Goal: Task Accomplishment & Management: Contribute content

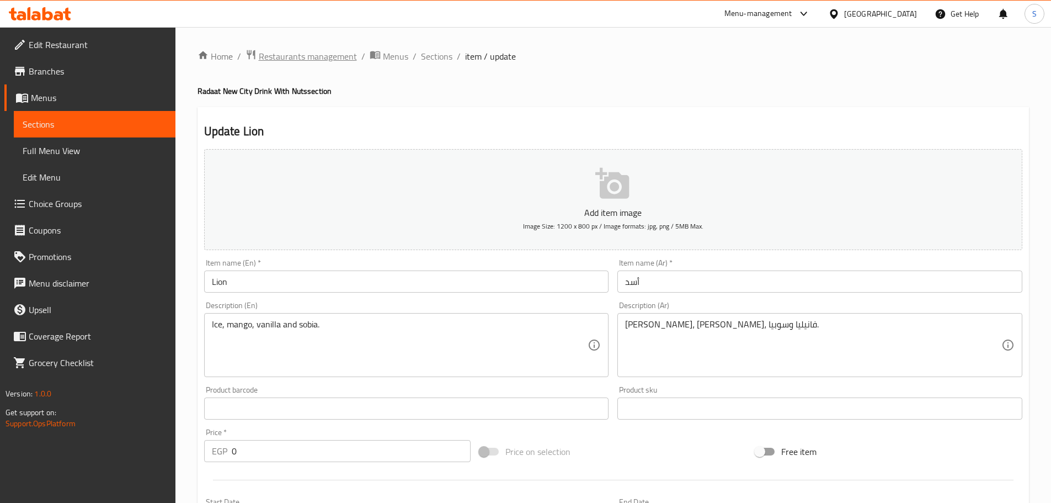
click at [312, 50] on span "Restaurants management" at bounding box center [308, 56] width 98 height 13
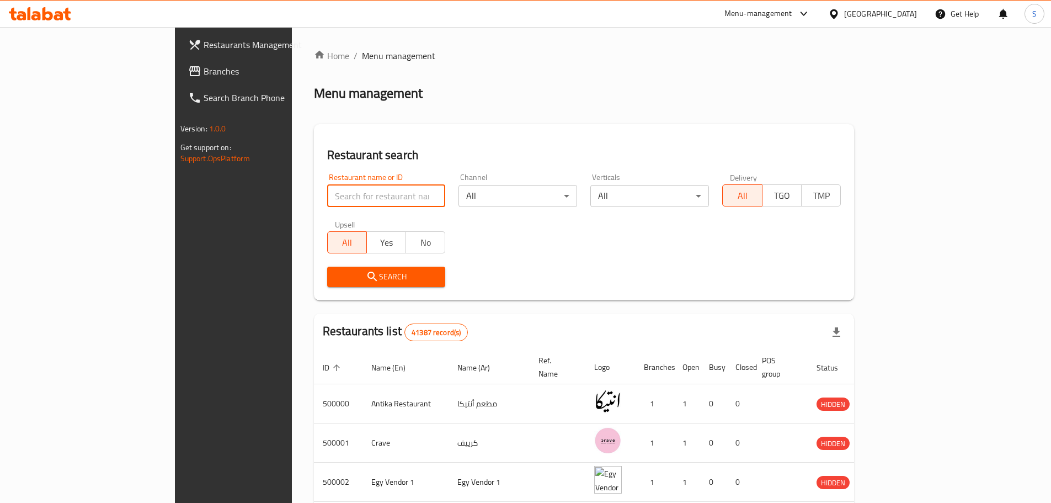
paste input "Wimpy"
type input "Wimpy"
click button "Search" at bounding box center [386, 277] width 119 height 20
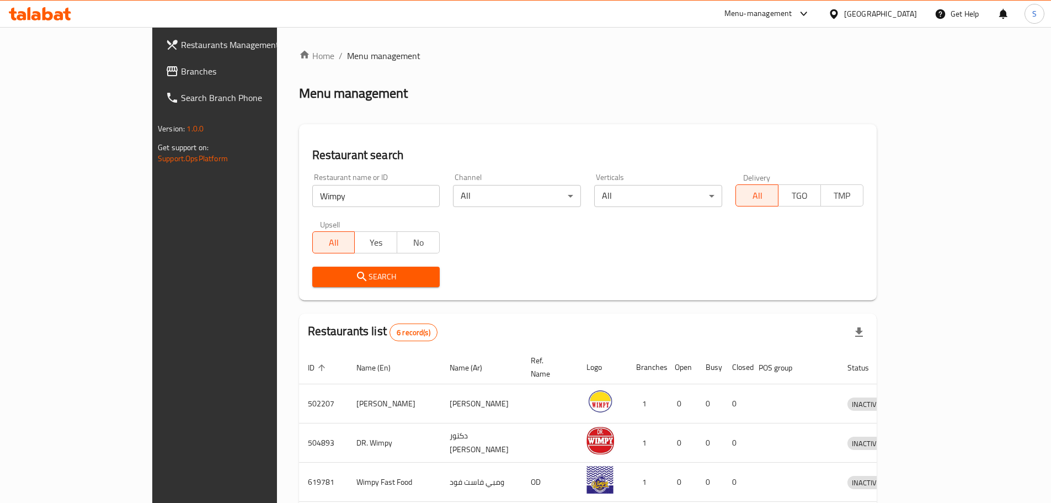
click at [905, 12] on div "Egypt" at bounding box center [880, 14] width 73 height 12
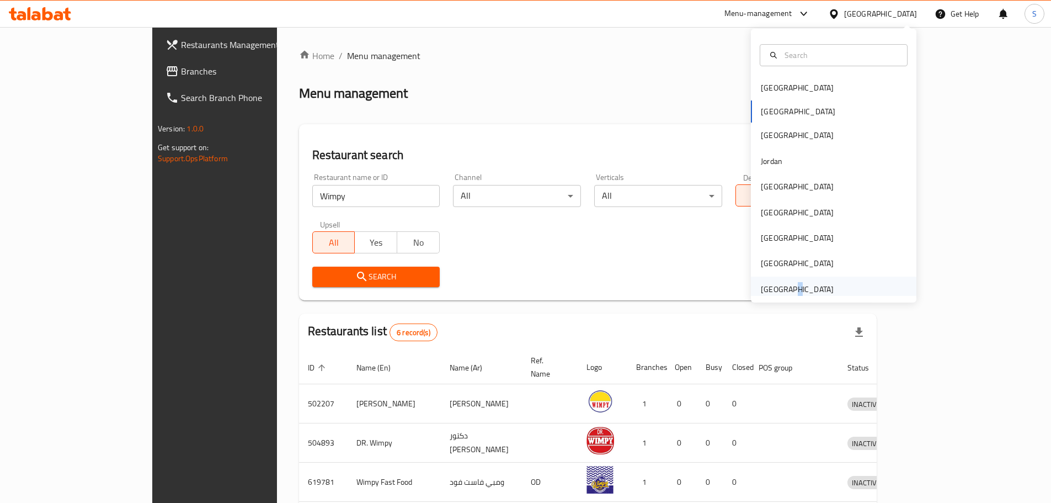
click at [783, 290] on div "[GEOGRAPHIC_DATA]" at bounding box center [797, 288] width 91 height 25
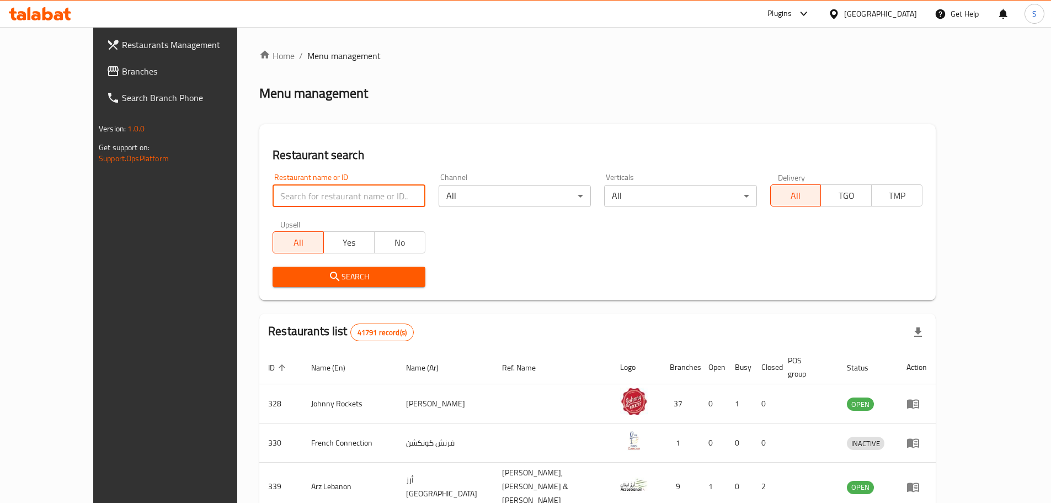
paste input "Wimpy"
type input "Wimpy"
click button "Search" at bounding box center [349, 277] width 152 height 20
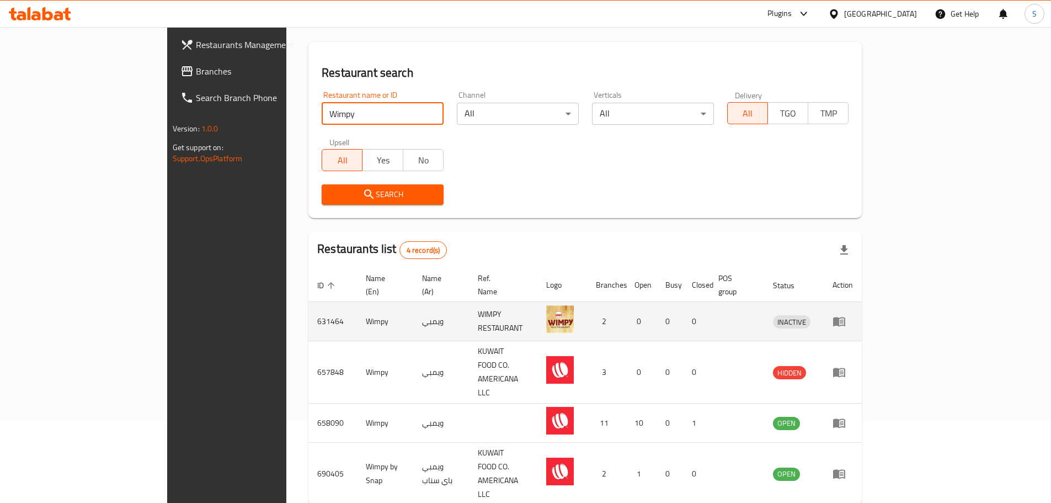
scroll to position [86, 0]
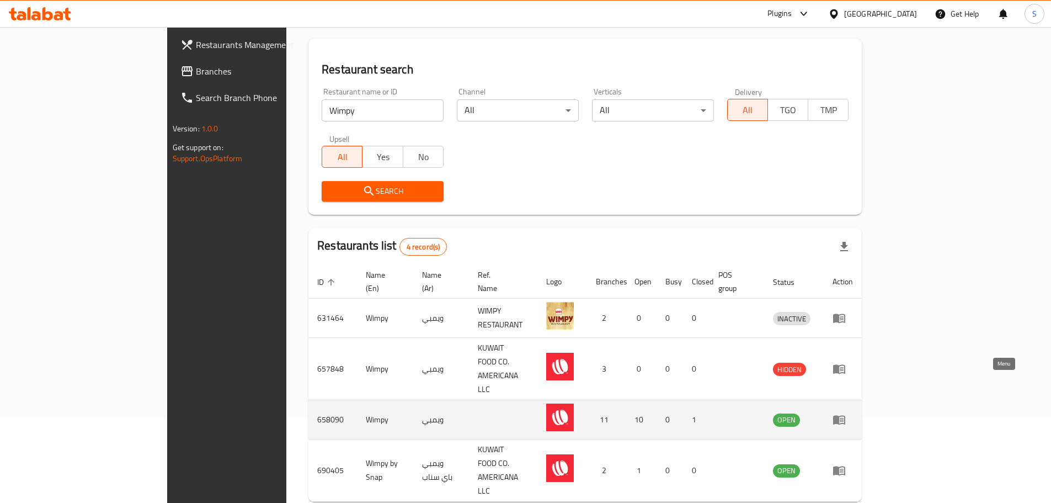
click at [845, 416] on icon "enhanced table" at bounding box center [839, 420] width 12 height 9
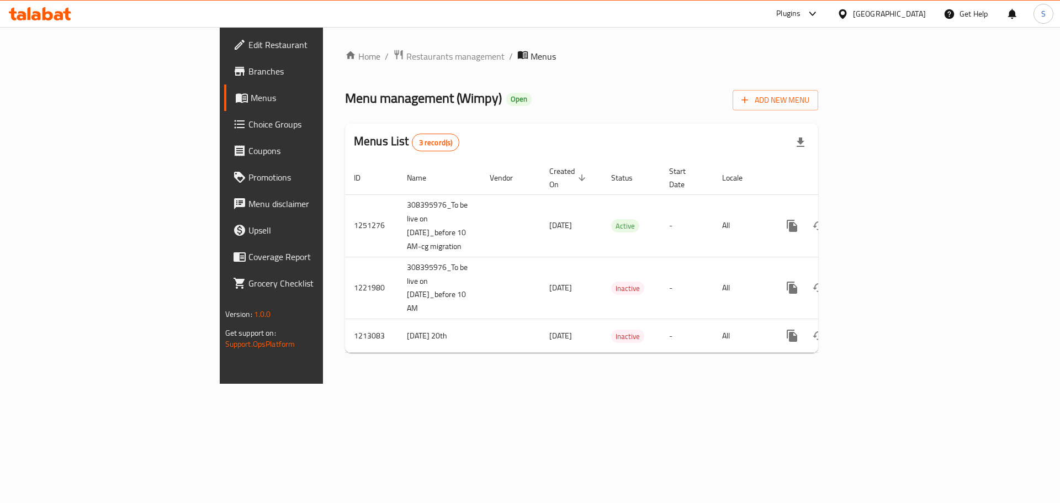
click at [248, 73] on span "Branches" at bounding box center [318, 71] width 140 height 13
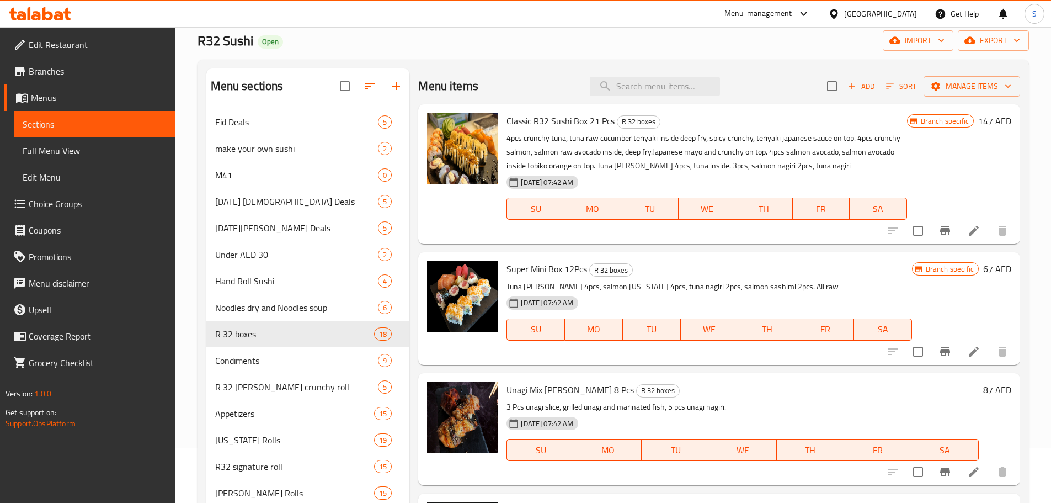
scroll to position [607, 0]
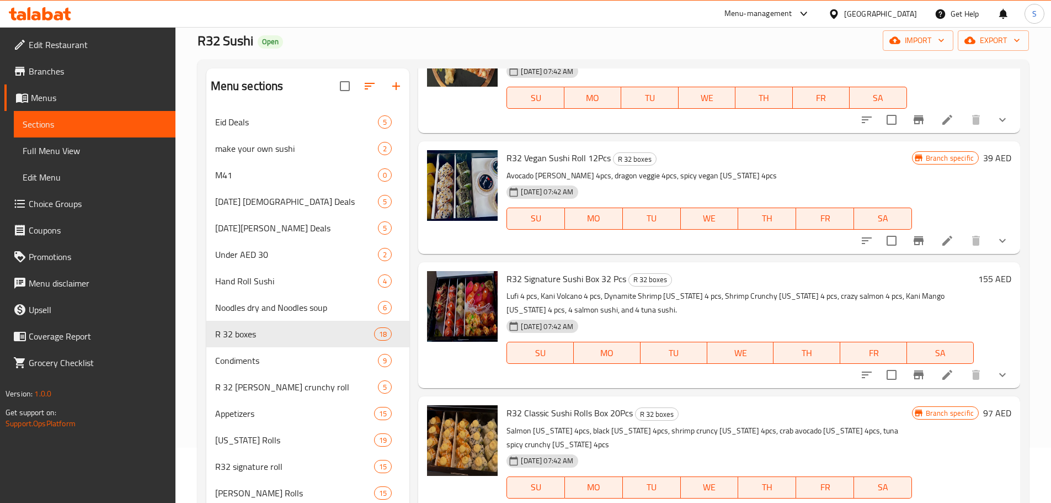
click at [646, 18] on div "Menu-management United Arab Emirates Get Help S" at bounding box center [525, 14] width 1051 height 26
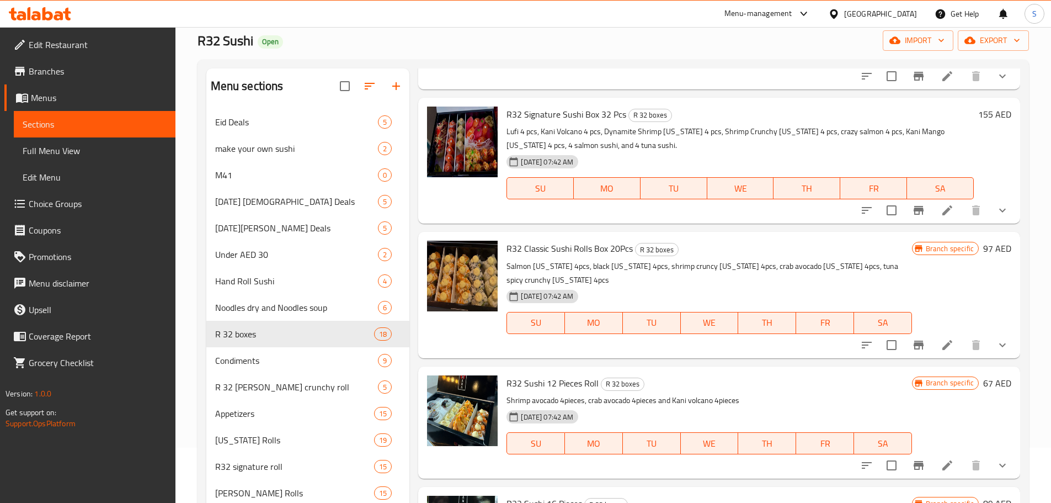
scroll to position [773, 0]
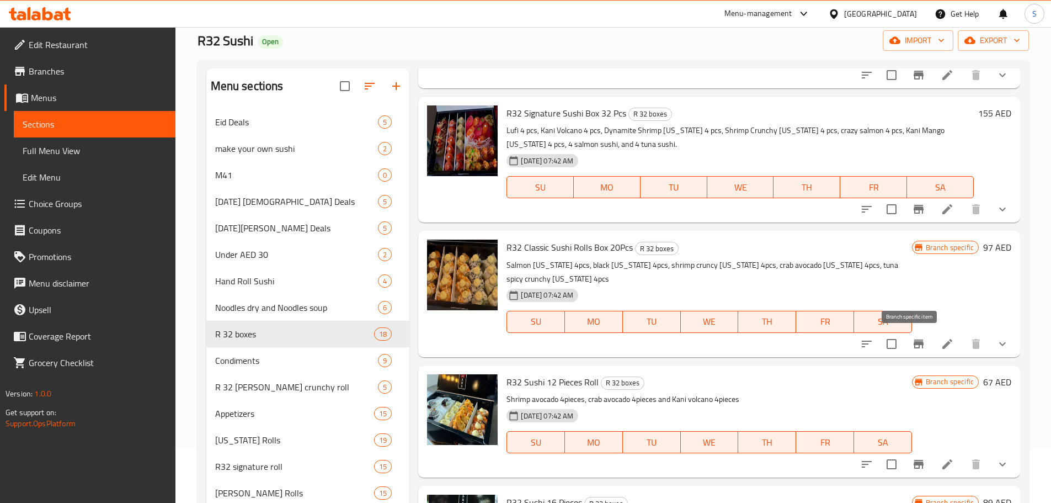
click at [914, 348] on icon "Branch-specific-item" at bounding box center [918, 343] width 13 height 13
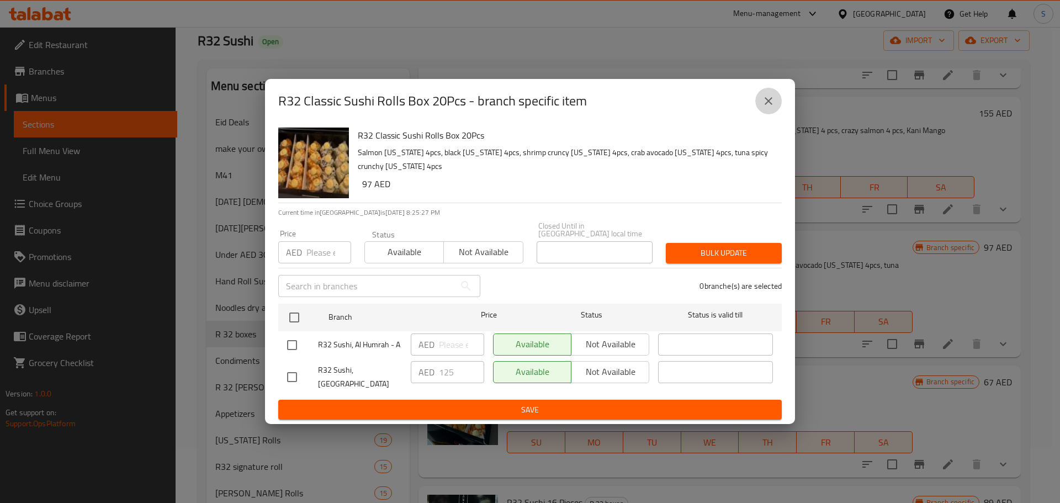
click at [764, 103] on icon "close" at bounding box center [768, 100] width 13 height 13
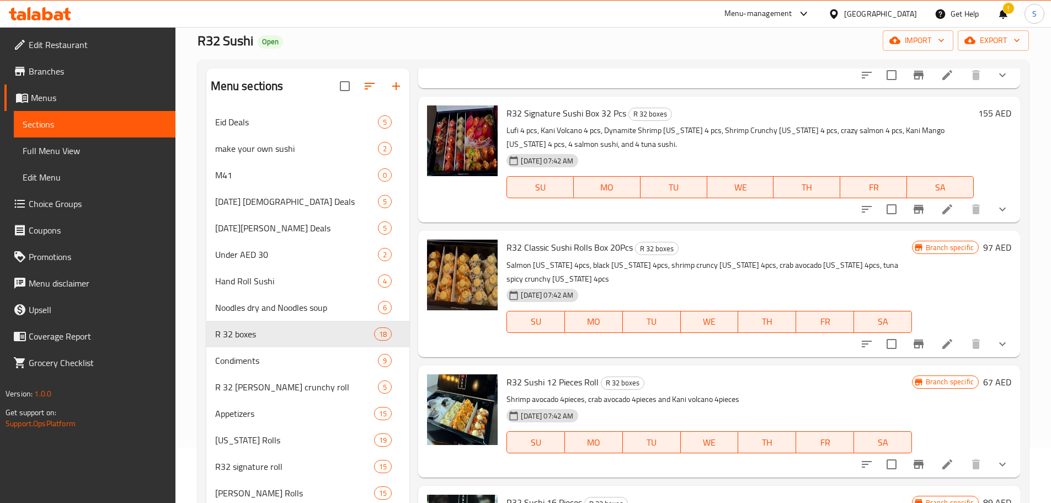
click at [486, 358] on div "Menu items Add Sort Manage items Classic R32 Sushi Box 21 Pcs R 32 boxes 4pcs c…" at bounding box center [714, 434] width 611 height 733
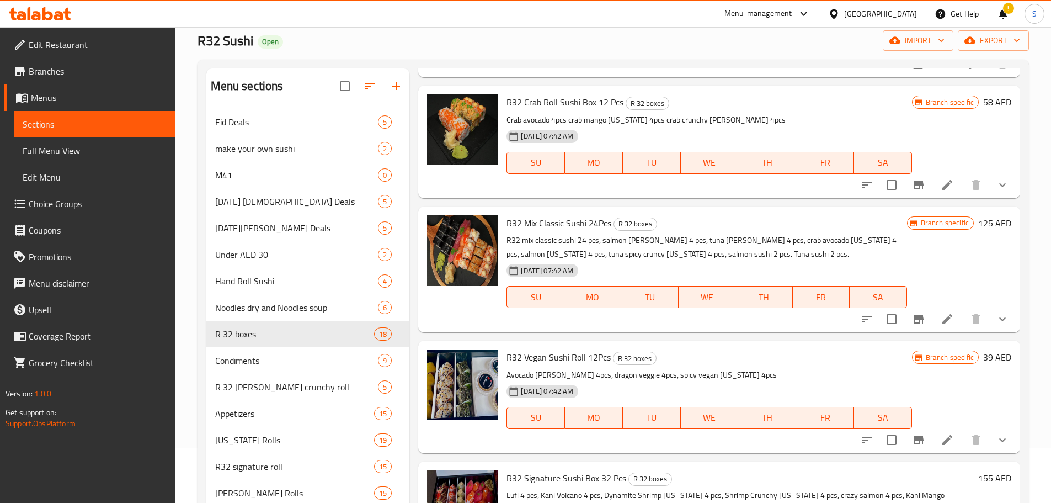
scroll to position [496, 0]
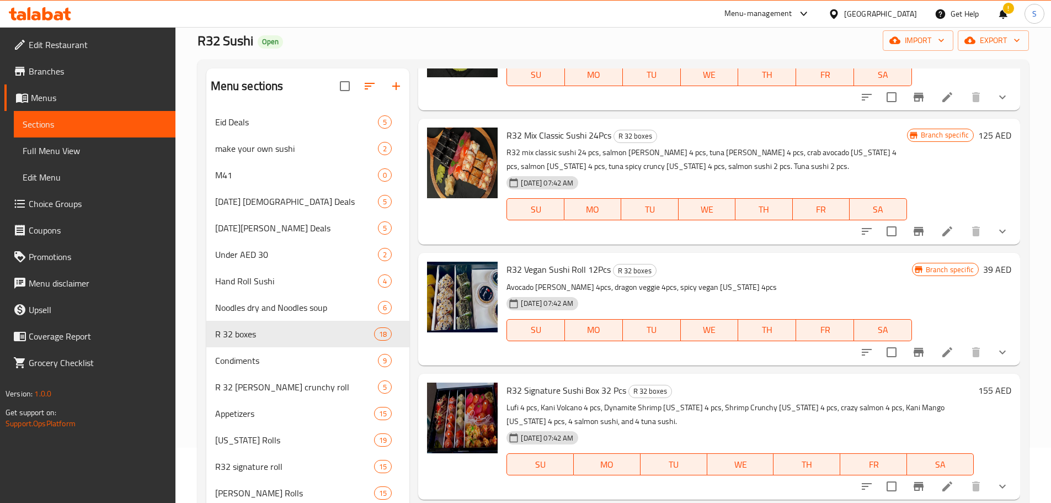
click at [565, 271] on span "R32 Vegan Sushi Roll 12Pcs" at bounding box center [559, 269] width 104 height 17
click at [564, 270] on span "R32 Vegan Sushi Roll 12Pcs" at bounding box center [559, 269] width 104 height 17
copy h6 "R32 Vegan Sushi Roll 12Pcs"
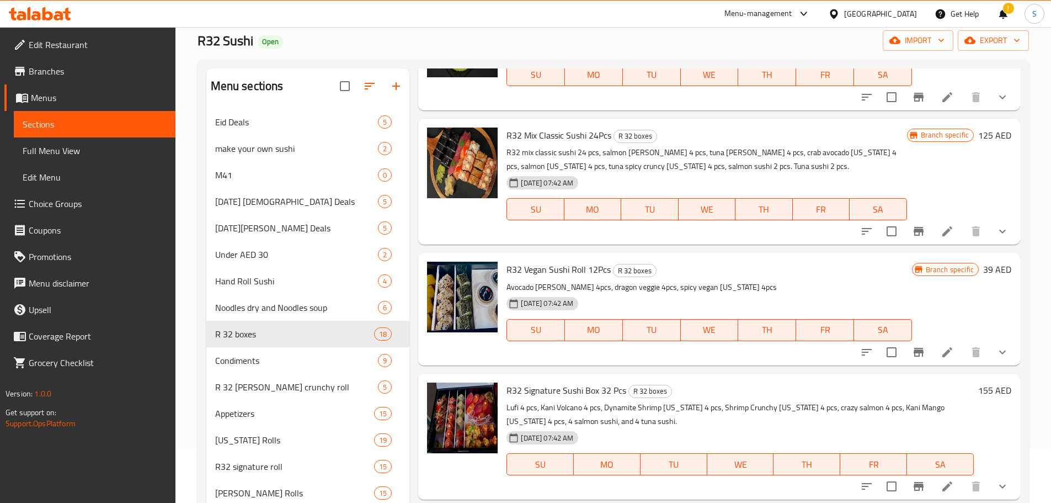
scroll to position [328, 0]
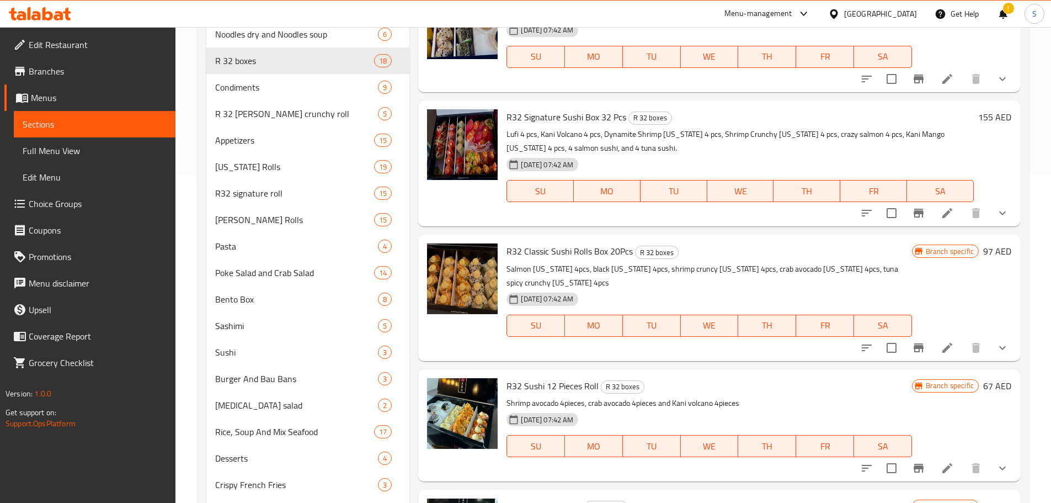
click at [914, 348] on icon "Branch-specific-item" at bounding box center [919, 347] width 10 height 9
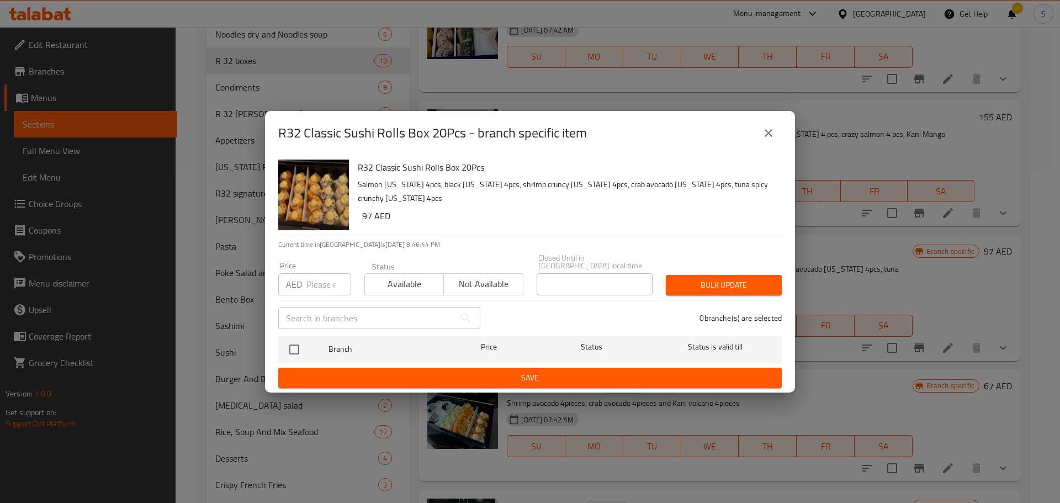
click at [771, 137] on icon "close" at bounding box center [768, 132] width 13 height 13
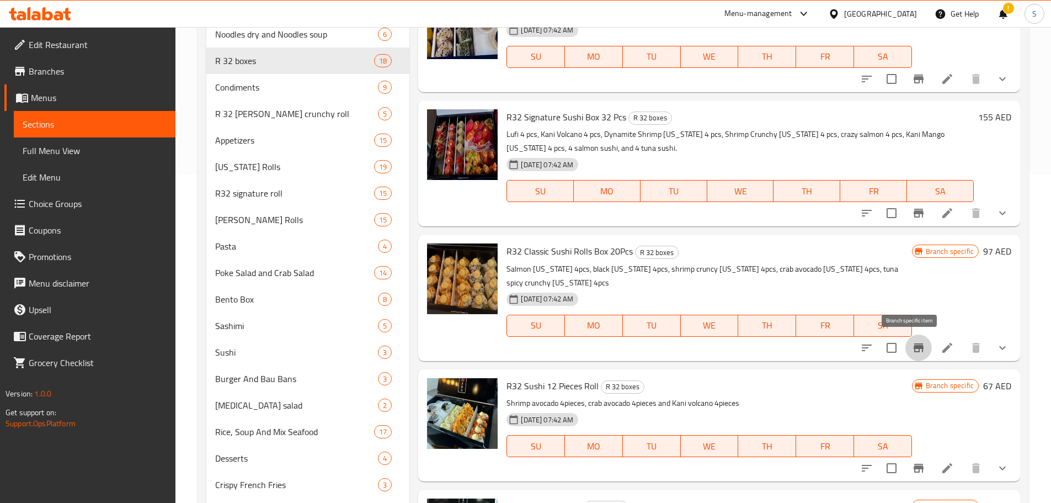
click at [912, 350] on icon "Branch-specific-item" at bounding box center [918, 347] width 13 height 13
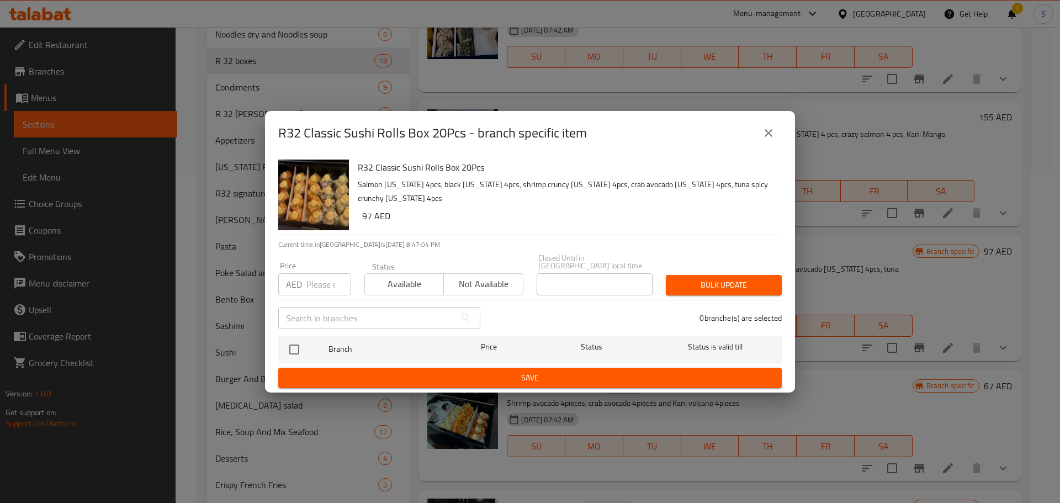
click at [769, 134] on icon "close" at bounding box center [768, 133] width 8 height 8
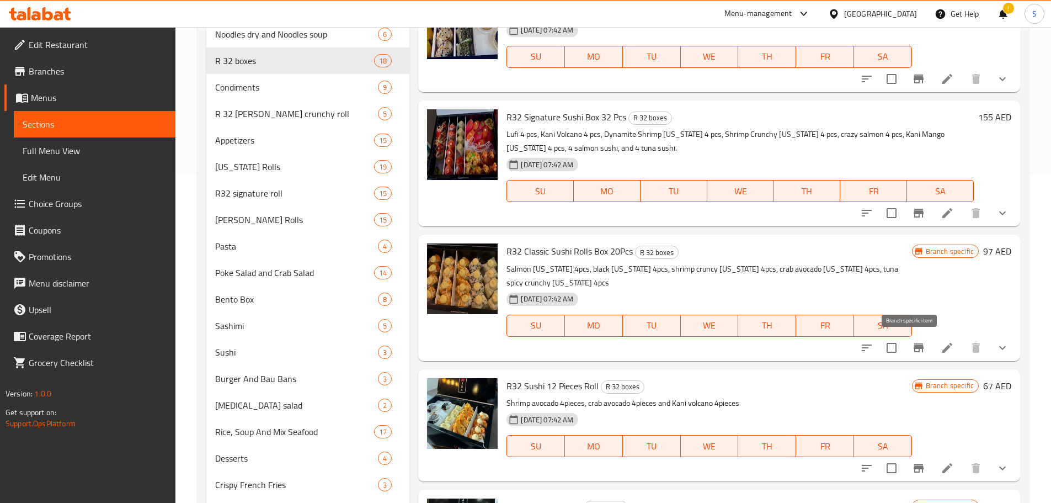
click at [916, 341] on icon "Branch-specific-item" at bounding box center [918, 347] width 13 height 13
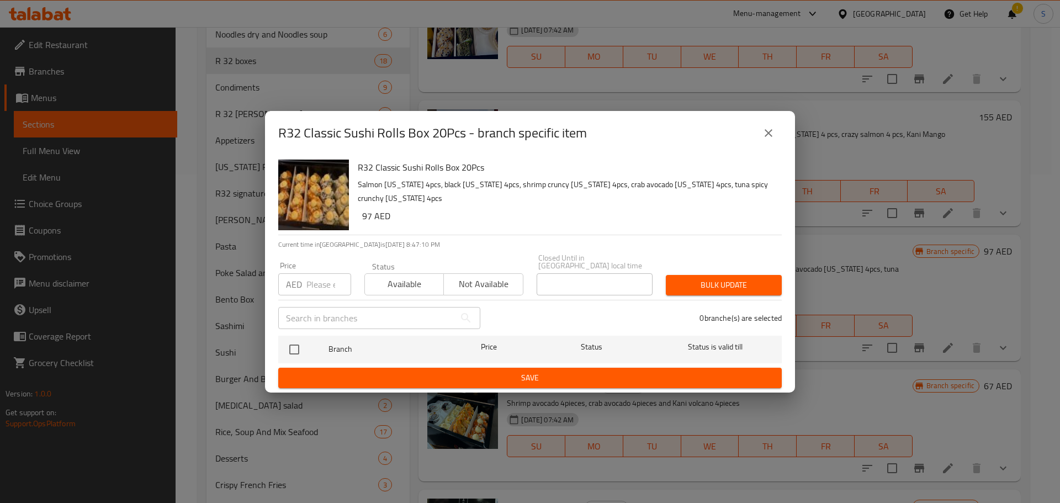
click at [768, 137] on icon "close" at bounding box center [768, 132] width 13 height 13
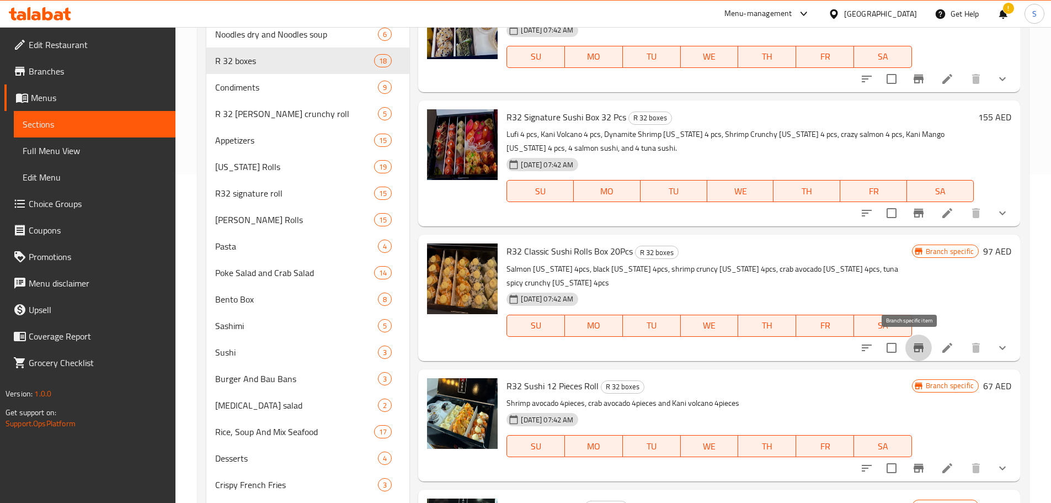
click at [914, 346] on icon "Branch-specific-item" at bounding box center [919, 347] width 10 height 9
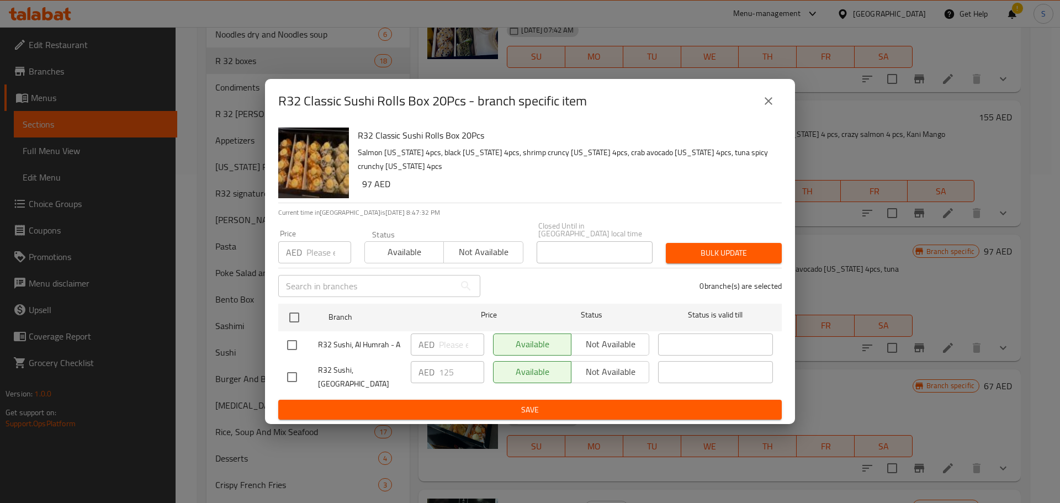
click at [776, 100] on button "close" at bounding box center [768, 101] width 26 height 26
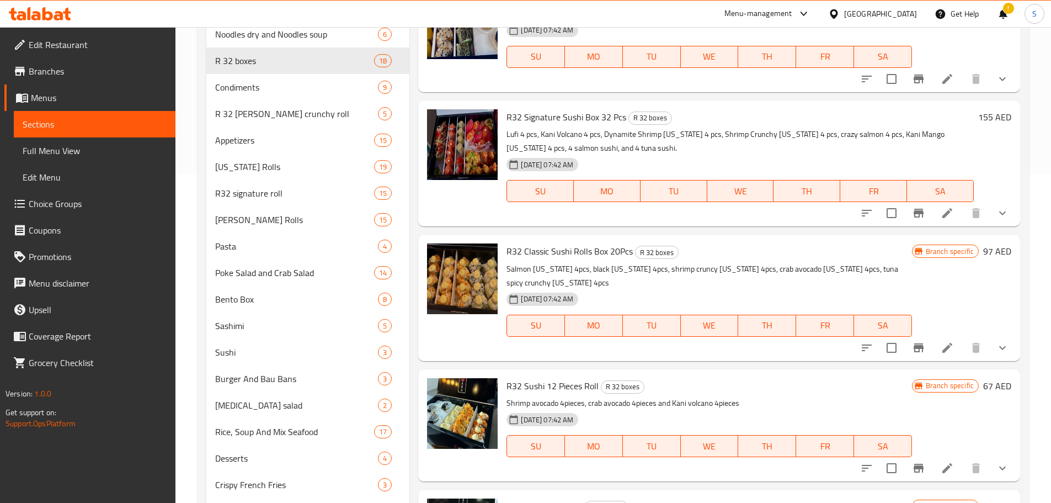
click at [594, 252] on span "R32 Classic Sushi Rolls Box 20Pcs" at bounding box center [570, 251] width 126 height 17
click at [594, 251] on span "R32 Classic Sushi Rolls Box 20Pcs" at bounding box center [570, 251] width 126 height 17
click at [594, 250] on span "R32 Classic Sushi Rolls Box 20Pcs" at bounding box center [570, 251] width 126 height 17
click at [593, 249] on span "R32 Classic Sushi Rolls Box 20Pcs" at bounding box center [570, 251] width 126 height 17
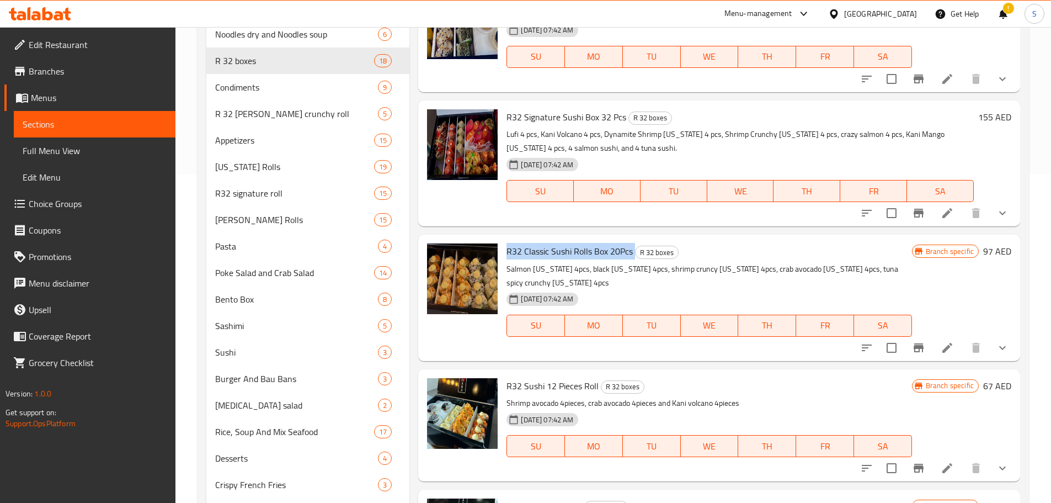
click at [593, 249] on span "R32 Classic Sushi Rolls Box 20Pcs" at bounding box center [570, 251] width 126 height 17
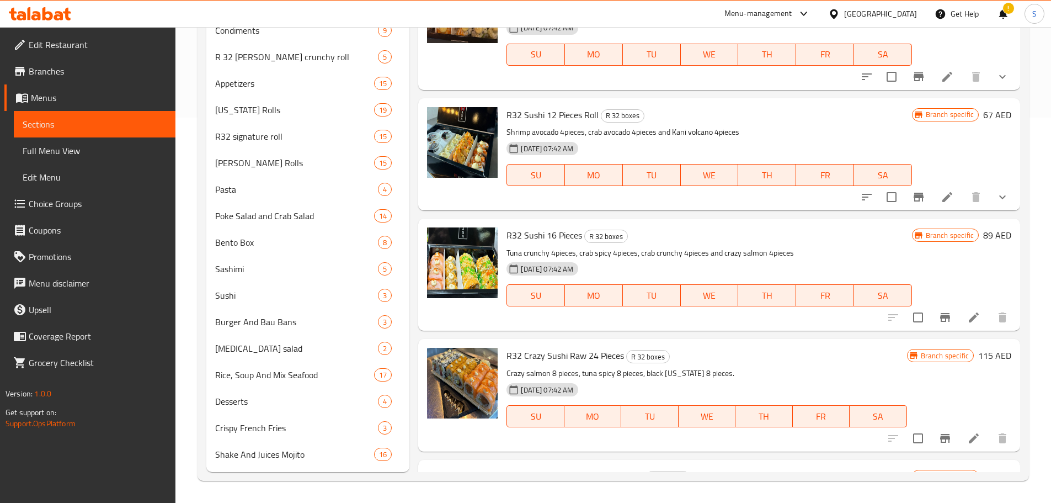
scroll to position [716, 0]
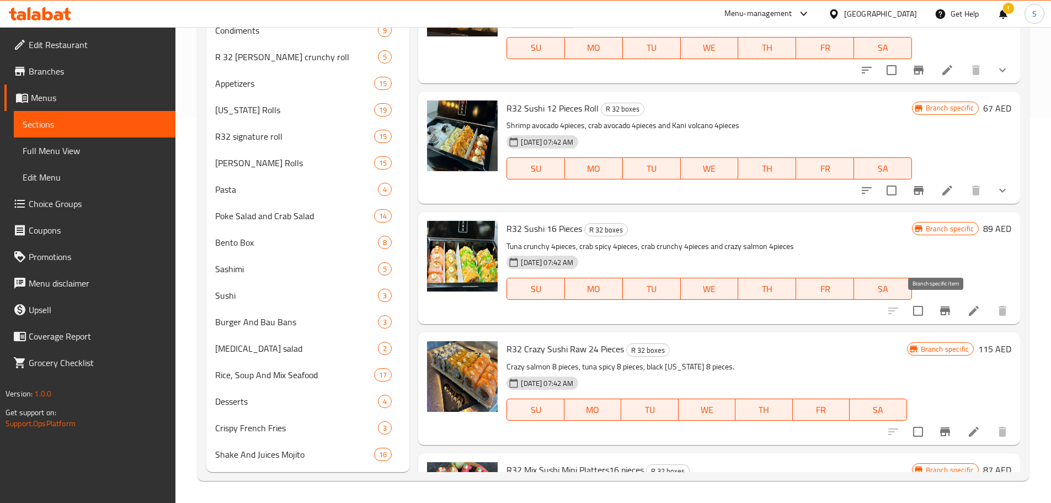
click at [944, 313] on button "Branch-specific-item" at bounding box center [945, 310] width 26 height 26
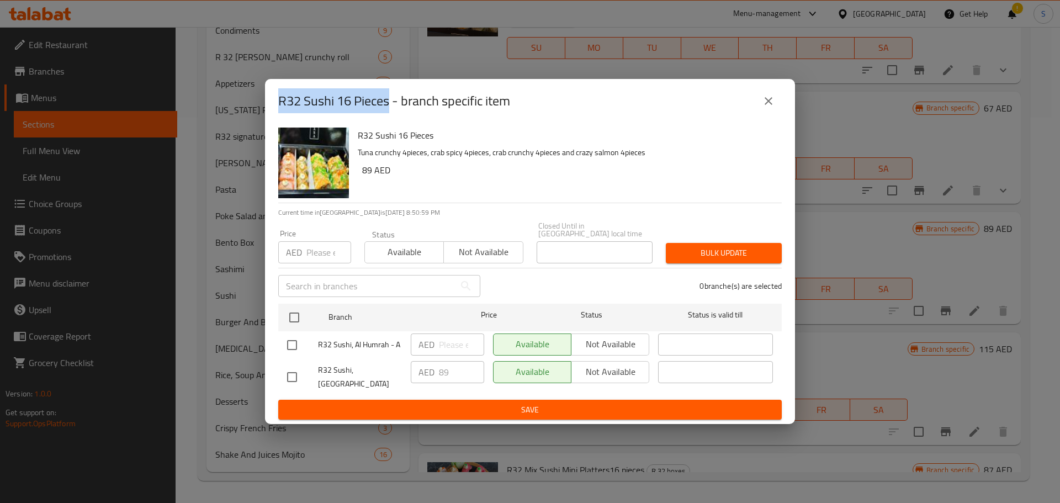
copy h2 "R32 Sushi 16 Pieces"
drag, startPoint x: 391, startPoint y: 109, endPoint x: 279, endPoint y: 121, distance: 113.2
click at [279, 121] on div "R32 Sushi 16 Pieces - branch specific item" at bounding box center [530, 101] width 530 height 44
click at [770, 104] on icon "close" at bounding box center [768, 100] width 13 height 13
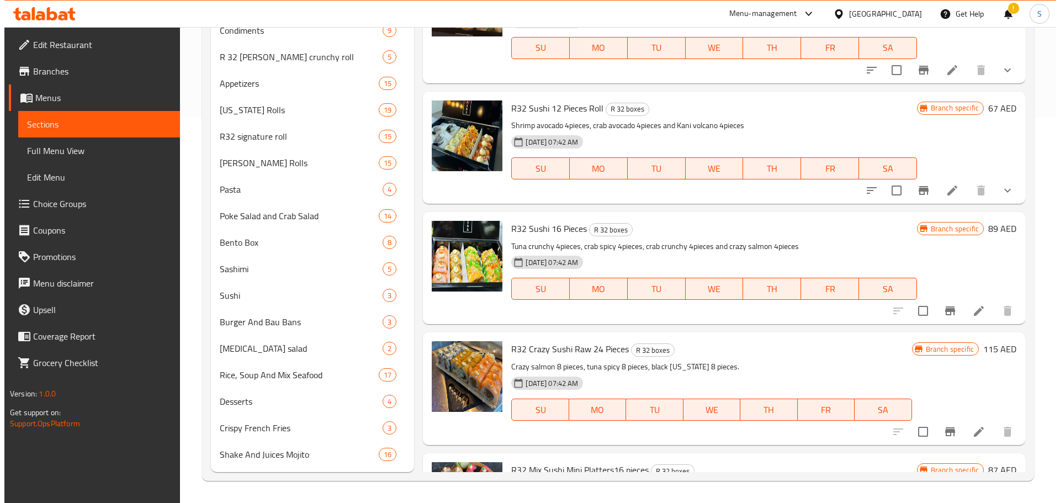
scroll to position [75, 0]
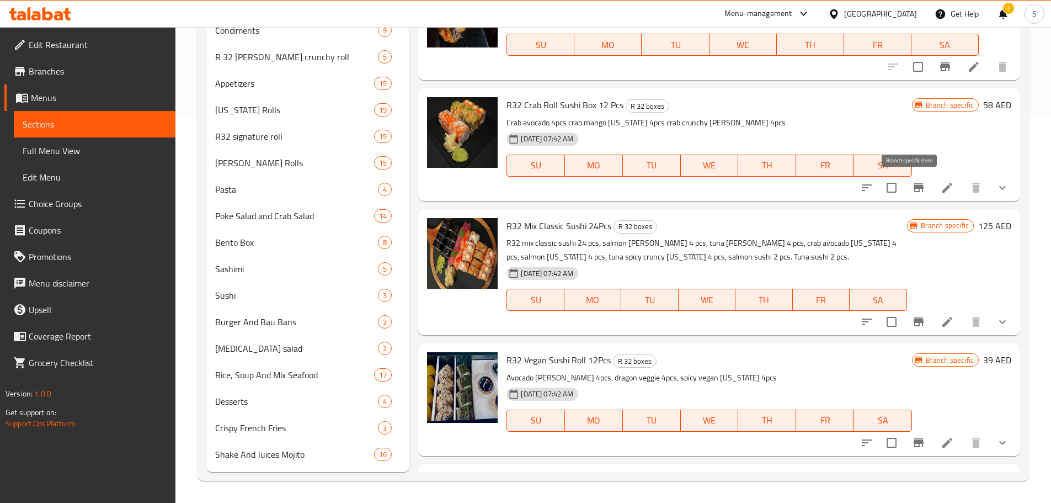
click at [916, 189] on icon "Branch-specific-item" at bounding box center [918, 187] width 13 height 13
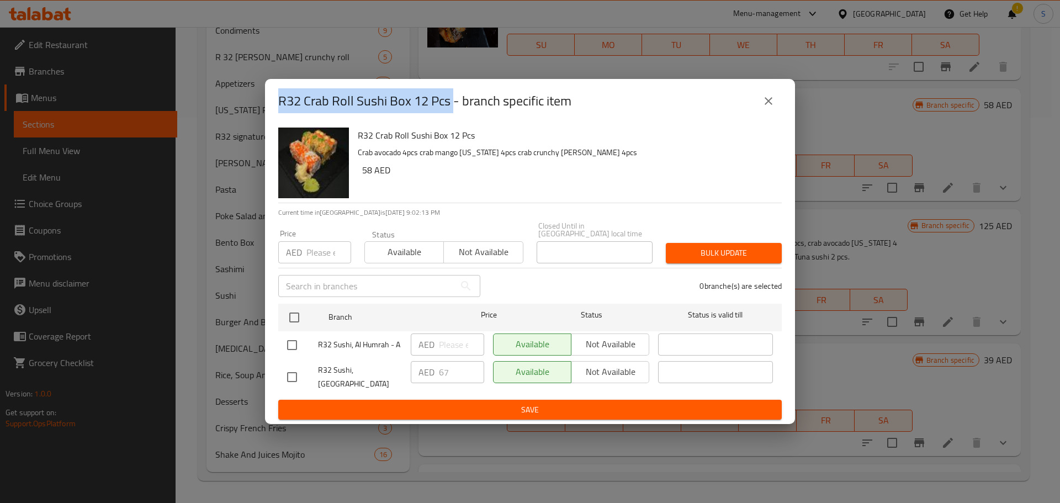
drag, startPoint x: 440, startPoint y: 107, endPoint x: 263, endPoint y: 103, distance: 177.2
click at [263, 103] on div "R32 Crab Roll Sushi Box 12 Pcs - branch specific item R32 Crab Roll Sushi Box 1…" at bounding box center [530, 251] width 1060 height 503
click at [772, 108] on icon "close" at bounding box center [768, 100] width 13 height 13
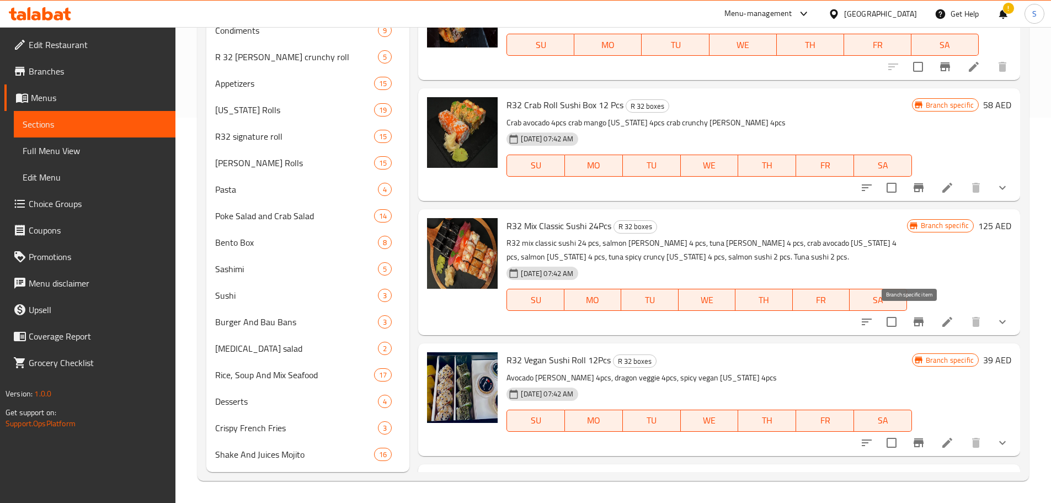
click at [914, 322] on icon "Branch-specific-item" at bounding box center [919, 321] width 10 height 9
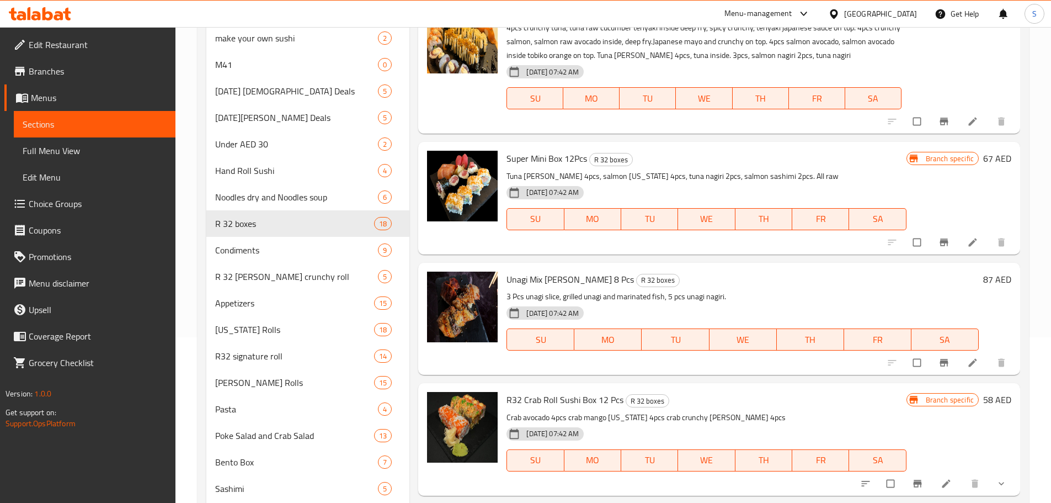
scroll to position [385, 0]
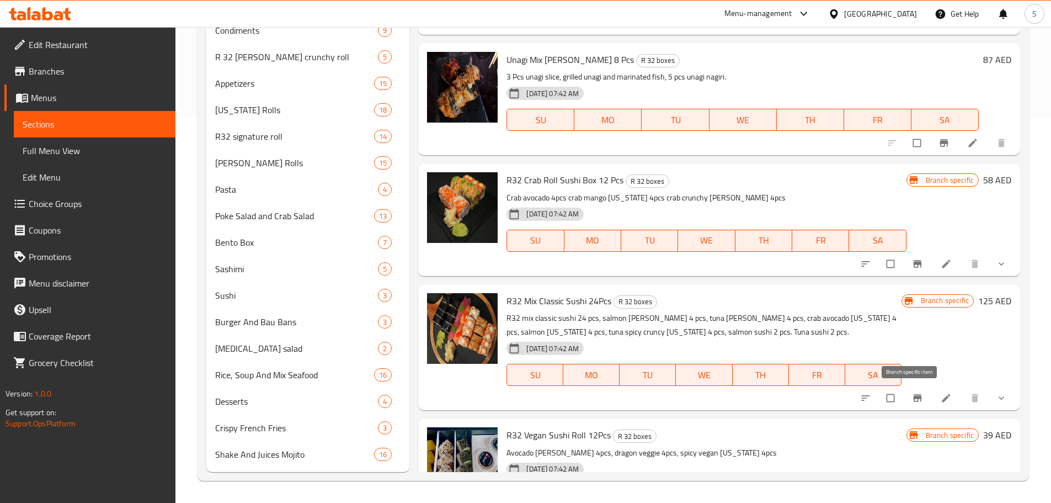
click at [912, 393] on icon "Branch-specific-item" at bounding box center [917, 397] width 11 height 11
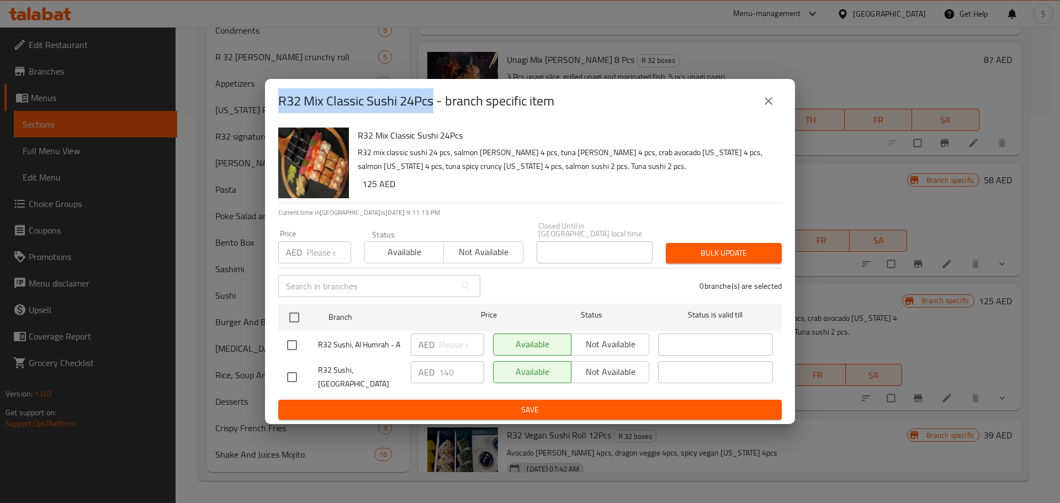
drag, startPoint x: 434, startPoint y: 108, endPoint x: 237, endPoint y: 121, distance: 197.5
click at [237, 121] on div "R32 Mix Classic Sushi 24Pcs - branch specific item R32 Mix Classic Sushi 24Pcs …" at bounding box center [530, 251] width 1060 height 503
copy h2 "R32 Mix Classic Sushi 24Pcs"
click at [772, 108] on icon "close" at bounding box center [768, 100] width 13 height 13
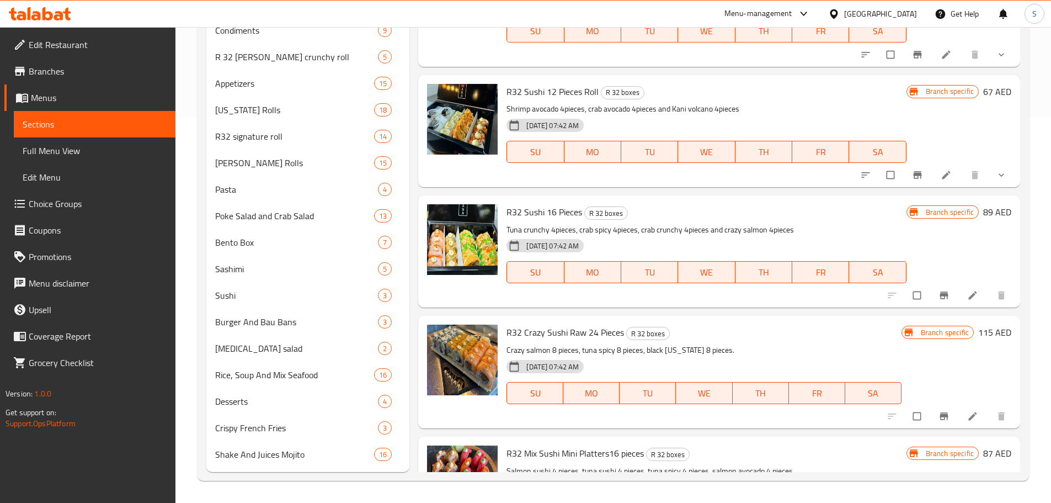
scroll to position [751, 0]
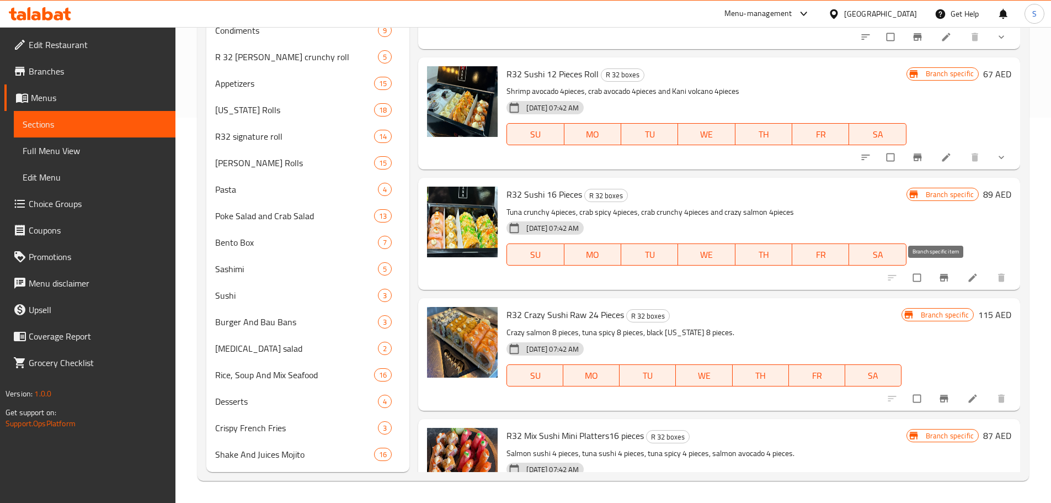
click at [939, 279] on icon "Branch-specific-item" at bounding box center [944, 277] width 11 height 11
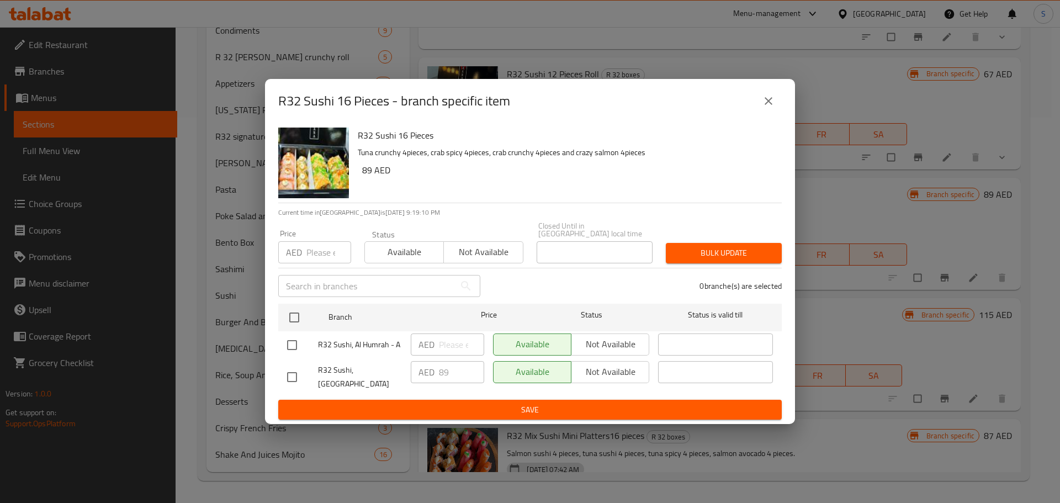
drag, startPoint x: 293, startPoint y: 375, endPoint x: 305, endPoint y: 374, distance: 11.7
click at [295, 377] on input "checkbox" at bounding box center [291, 376] width 23 height 23
checkbox input "true"
click at [608, 375] on span "Not available" at bounding box center [610, 372] width 69 height 16
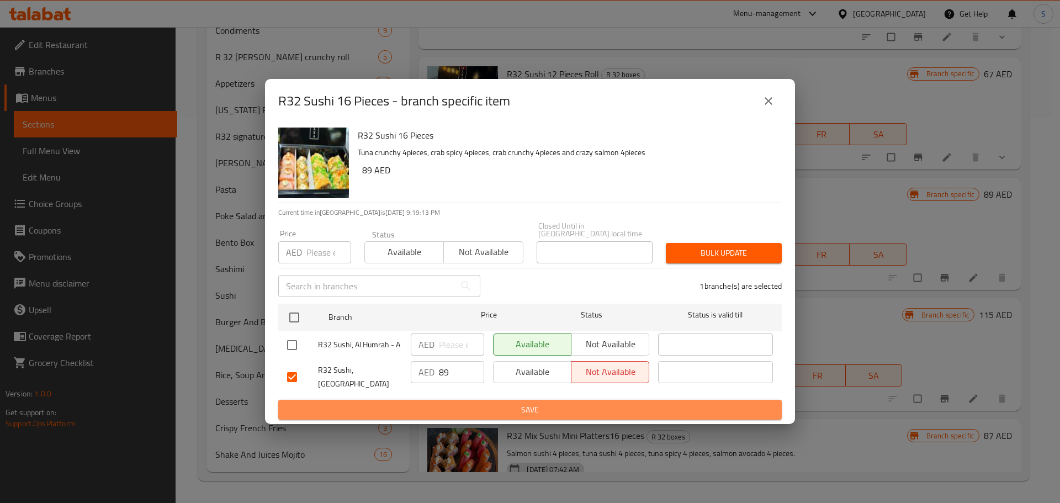
click at [565, 409] on span "Save" at bounding box center [530, 410] width 486 height 14
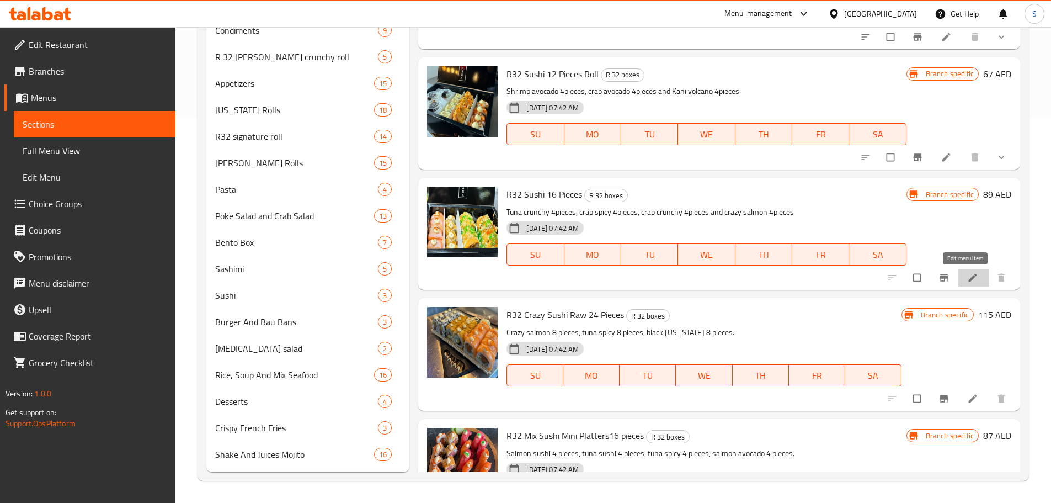
click at [967, 281] on icon at bounding box center [972, 277] width 11 height 11
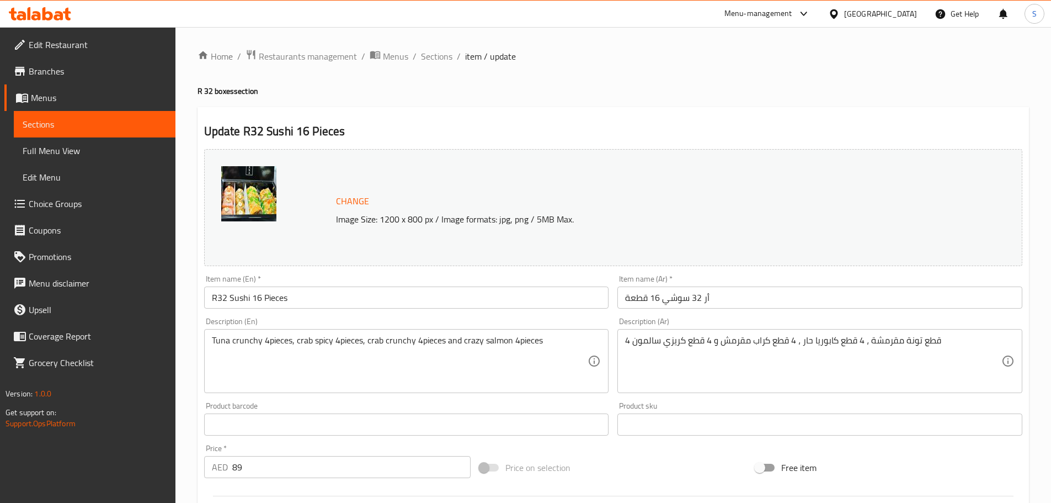
click at [706, 295] on input "أر 32 سوشي 16 قطعة" at bounding box center [820, 297] width 405 height 22
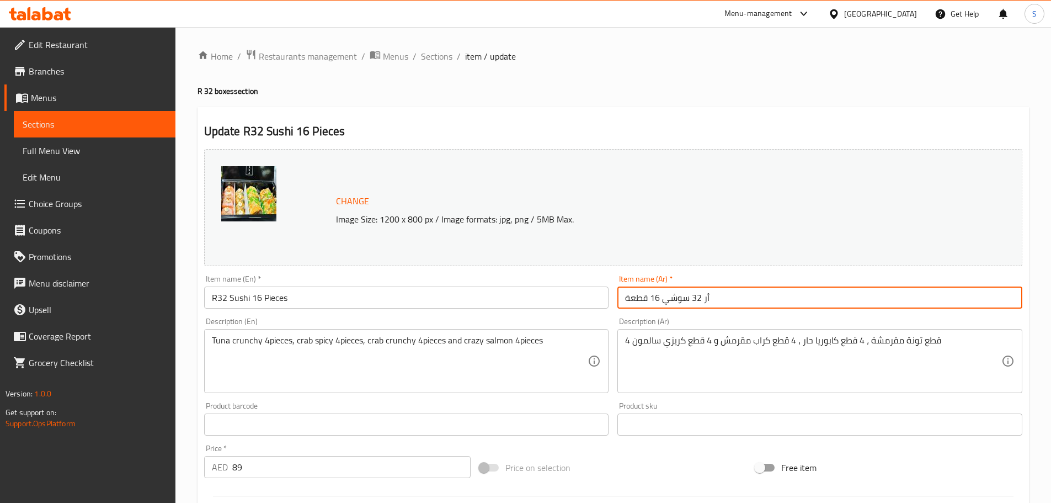
click at [706, 295] on input "أر 32 سوشي 16 قطعة" at bounding box center [820, 297] width 405 height 22
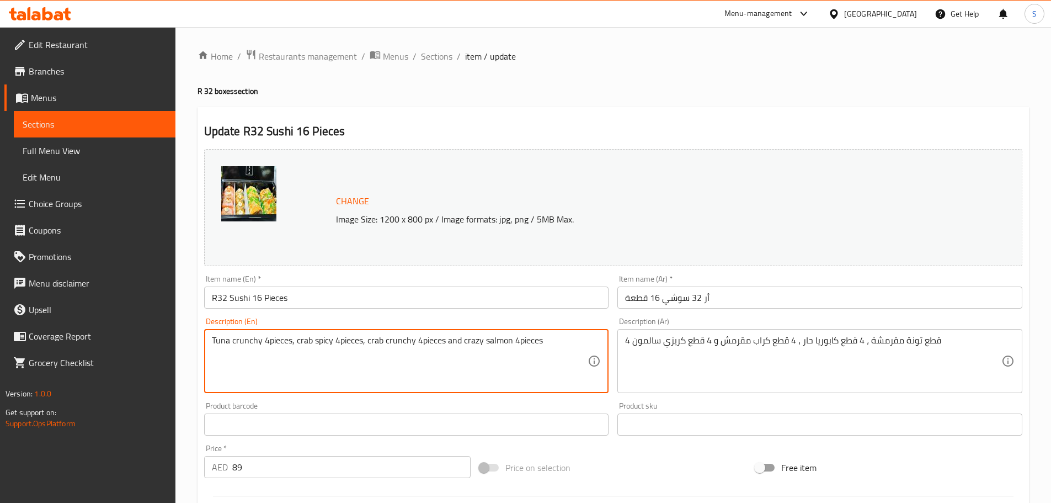
click at [340, 343] on textarea "Tuna crunchy 4pieces, crab spicy 4pieces, crab crunchy 4pieces and crazy salmon…" at bounding box center [400, 361] width 376 height 52
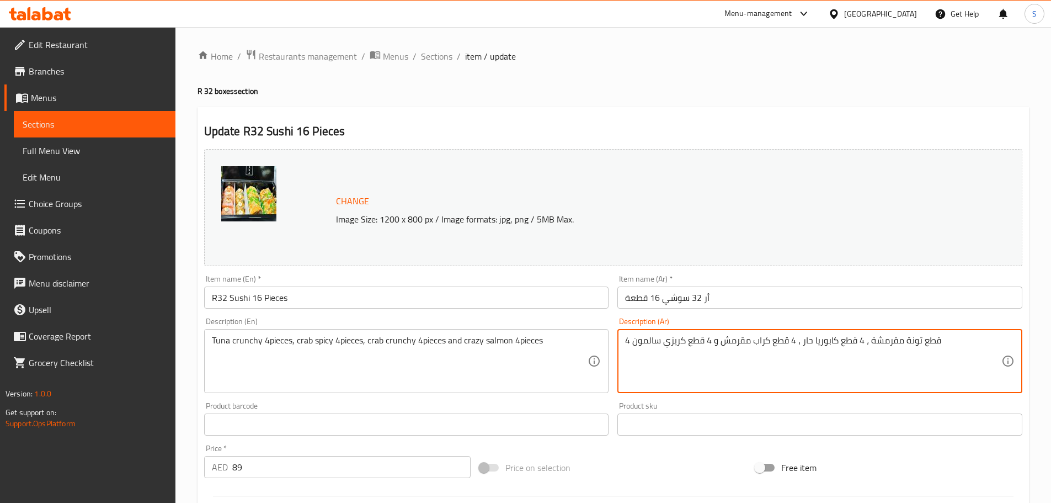
click at [672, 336] on textarea "4 قطع تونة مقرمشة ، 4 قطع كابوريا حار ، 4 قطع كراب مقرمش و 4 قطع كريزي سالمون" at bounding box center [813, 361] width 376 height 52
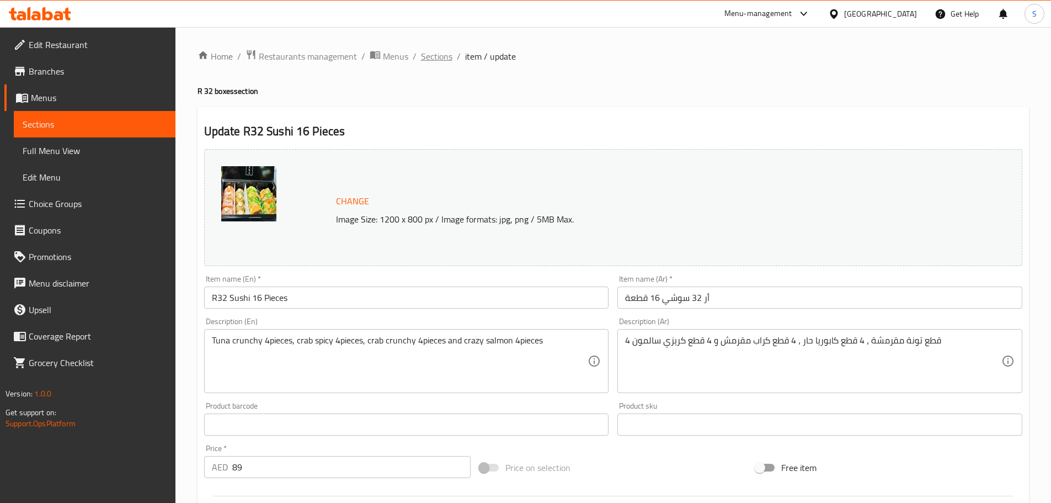
click at [445, 53] on span "Sections" at bounding box center [436, 56] width 31 height 13
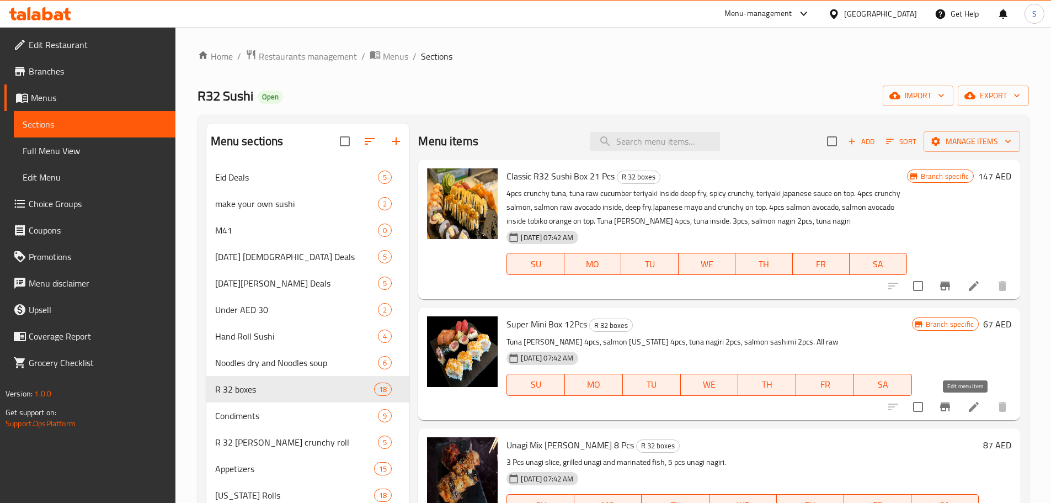
click at [967, 407] on icon at bounding box center [973, 406] width 13 height 13
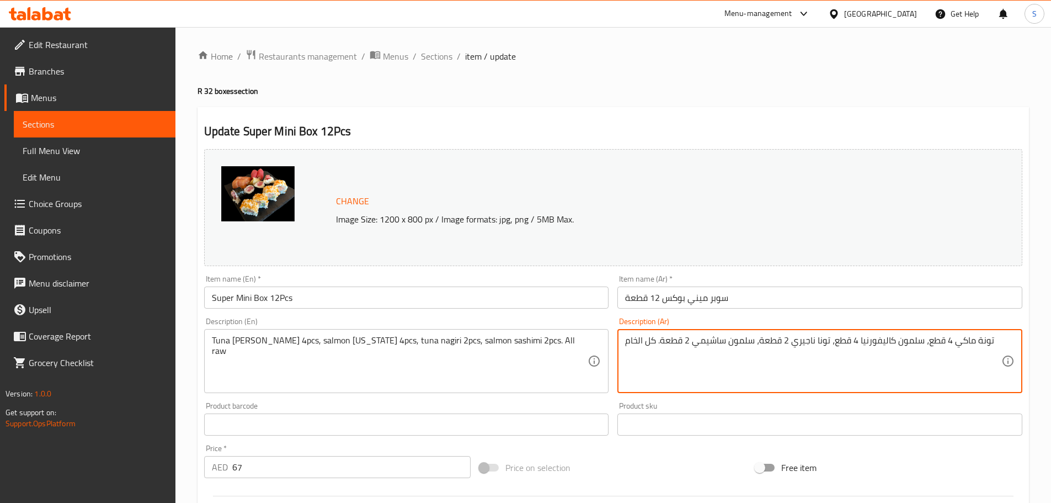
drag, startPoint x: 895, startPoint y: 342, endPoint x: 859, endPoint y: 340, distance: 35.9
drag, startPoint x: 973, startPoint y: 341, endPoint x: 954, endPoint y: 343, distance: 20.0
click at [954, 343] on textarea "تونة ماكي 4 قطع، سلمون كاليفورنيا 4 قطع، تونا ناجيري 2 قطعة، سلمون ساشيمي 2 قطع…" at bounding box center [813, 361] width 376 height 52
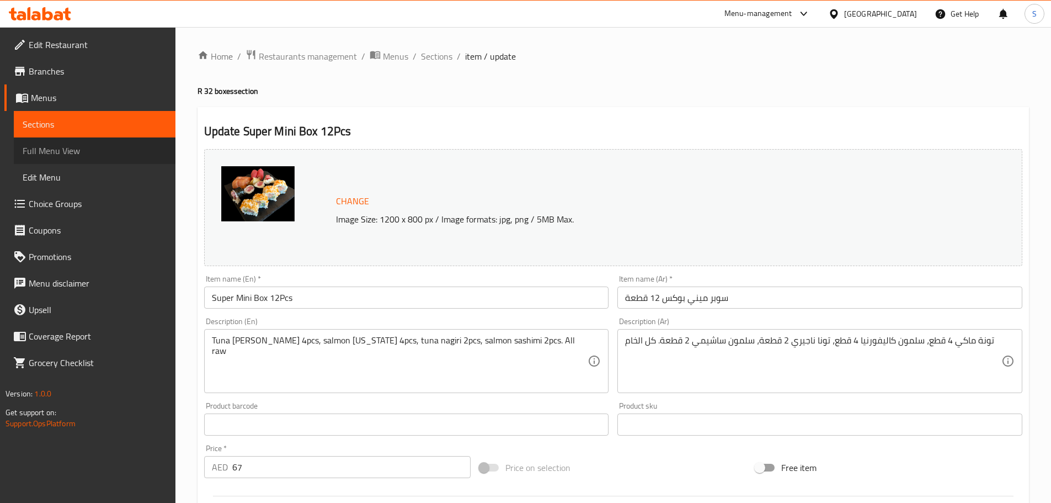
click at [83, 150] on span "Full Menu View" at bounding box center [95, 150] width 144 height 13
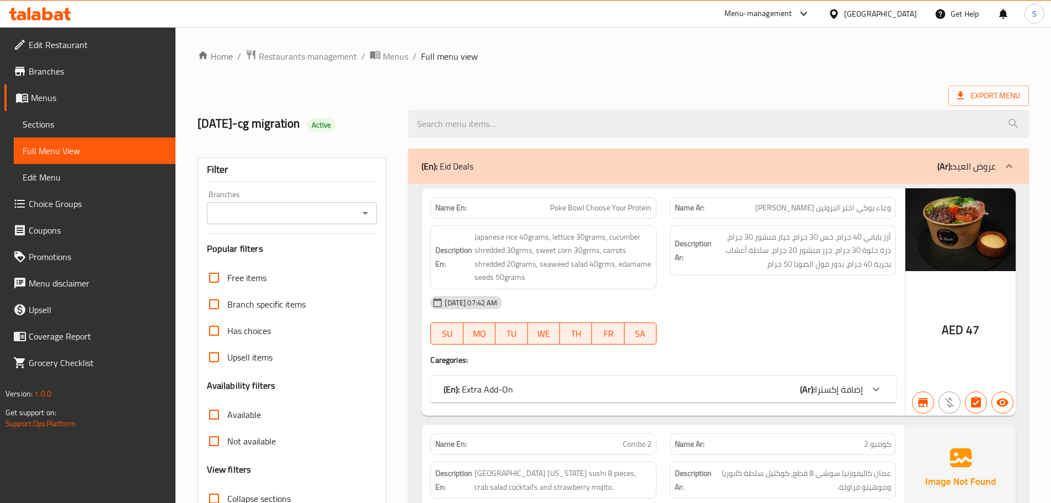
scroll to position [676, 0]
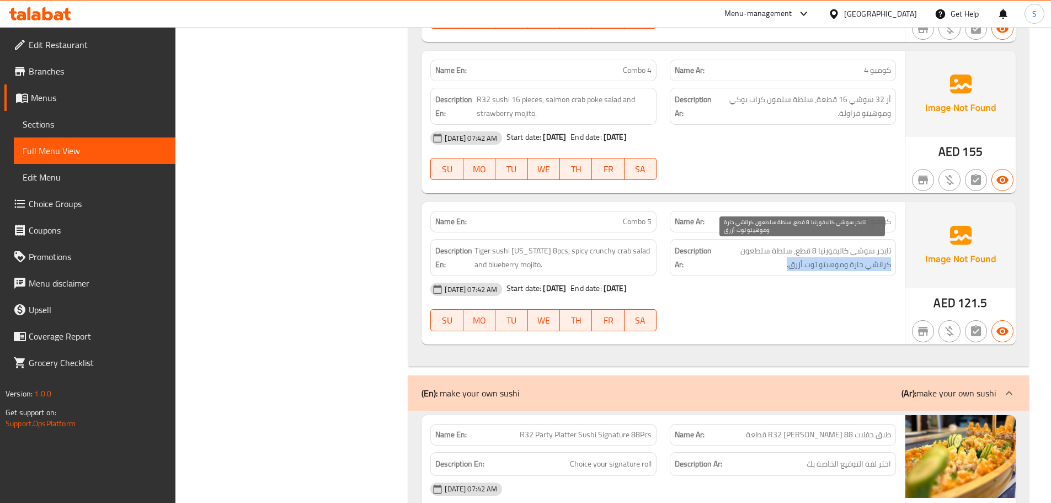
drag, startPoint x: 739, startPoint y: 254, endPoint x: 717, endPoint y: 258, distance: 22.9
click at [717, 258] on span "تايجر سوشي كاليفورنيا 8 قطع، سلطة سلطعون كرانشي حارة وموهيتو توت أزرق." at bounding box center [802, 257] width 177 height 27
click at [722, 253] on span "تايجر سوشي كاليفورنيا 8 قطع، سلطة سلطعون كرانشي حارة وموهيتو توت أزرق." at bounding box center [802, 257] width 177 height 27
click at [731, 244] on span "تايجر سوشي كاليفورنيا 8 قطع، سلطة سلطعون كرانشي حارة وموهيتو توت أزرق." at bounding box center [802, 257] width 177 height 27
copy span "كرانشي"
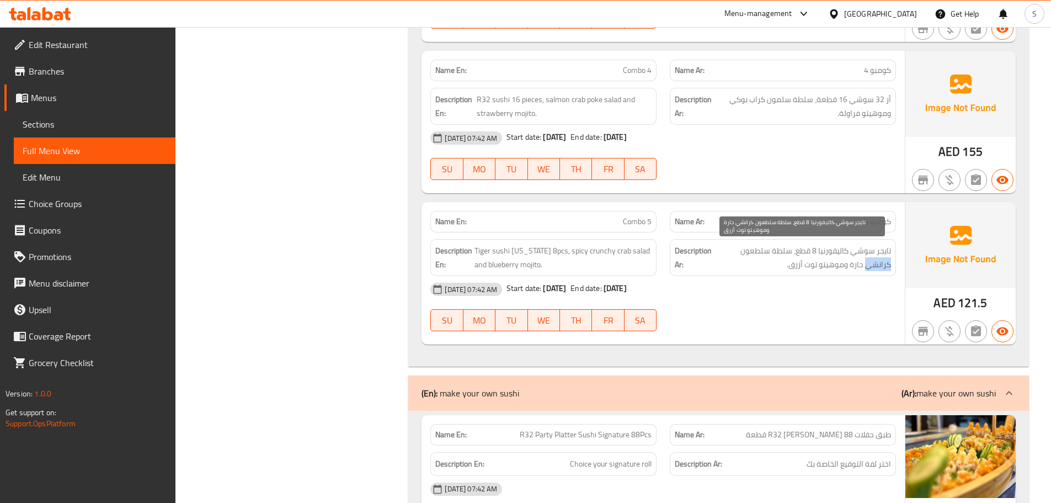
drag, startPoint x: 741, startPoint y: 252, endPoint x: 717, endPoint y: 256, distance: 23.5
click at [717, 256] on span "تايجر سوشي كاليفورنيا 8 قطع، سلطة سلطعون كرانشي حارة وموهيتو توت أزرق." at bounding box center [802, 257] width 177 height 27
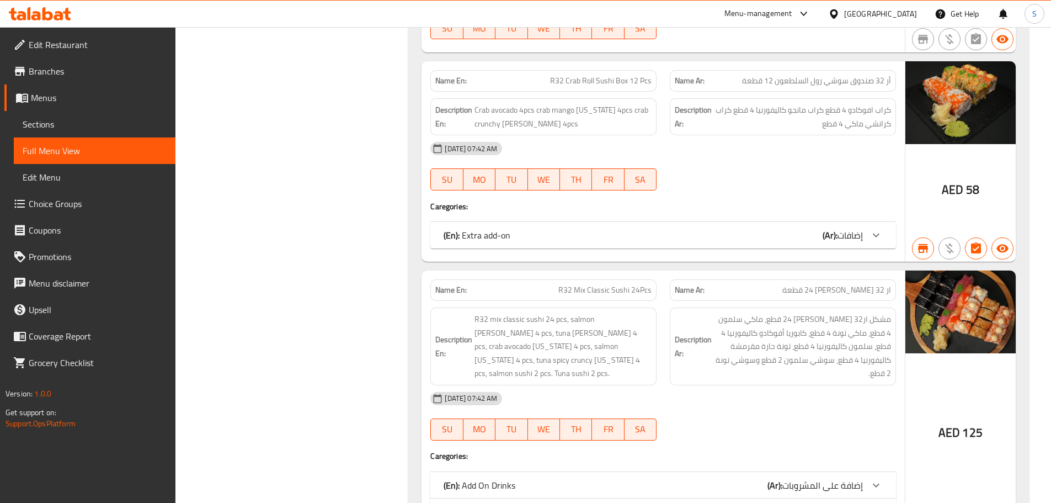
click at [808, 284] on span "ار 32 [PERSON_NAME] 24 قطعة" at bounding box center [837, 290] width 109 height 12
copy span "ار 32 [PERSON_NAME] 24 قطعة"
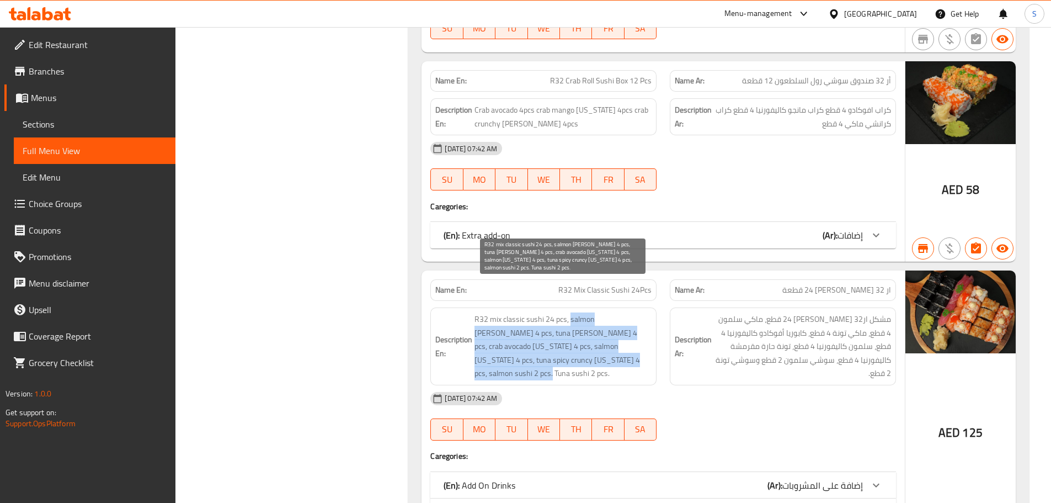
copy span "salmon [PERSON_NAME] 4 pcs, tuna [PERSON_NAME] 4 pcs, crab avocado [US_STATE] 4…"
drag, startPoint x: 571, startPoint y: 282, endPoint x: 608, endPoint y: 323, distance: 55.5
click at [608, 323] on span "R32 mix classic sushi 24 pcs, salmon [PERSON_NAME] 4 pcs, tuna [PERSON_NAME] 4 …" at bounding box center [563, 346] width 177 height 68
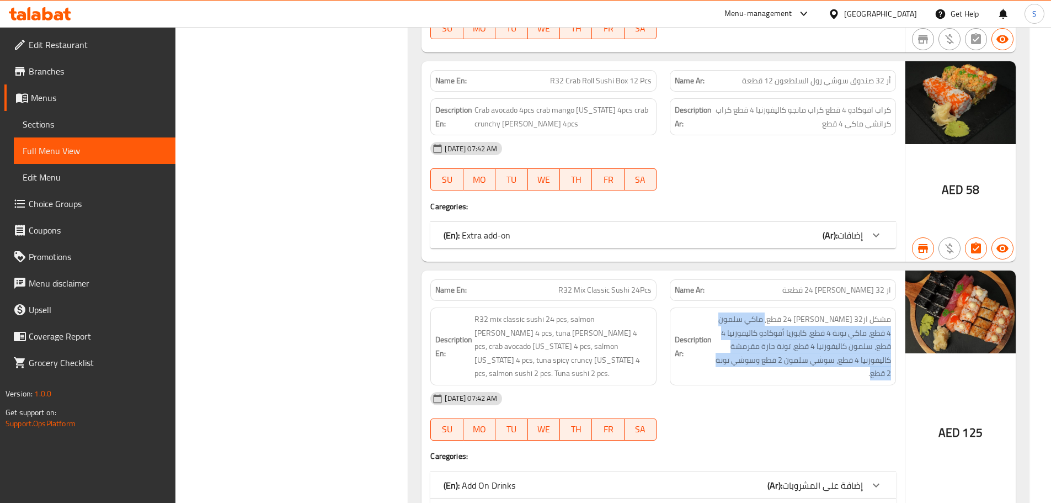
copy span "ماكي سلمون 4 قطع، ماكي تونة 4 قطع، كابوريا أفوكادو كاليفورنيا 4 قطع، سلمون كالي…"
drag, startPoint x: 766, startPoint y: 280, endPoint x: 712, endPoint y: 332, distance: 74.9
click at [712, 332] on h6 "Description Ar: مشكل ار32 [PERSON_NAME] 24 قطع، ماكي سلمون 4 قطع، ماكي تونة 4 ق…" at bounding box center [783, 346] width 216 height 68
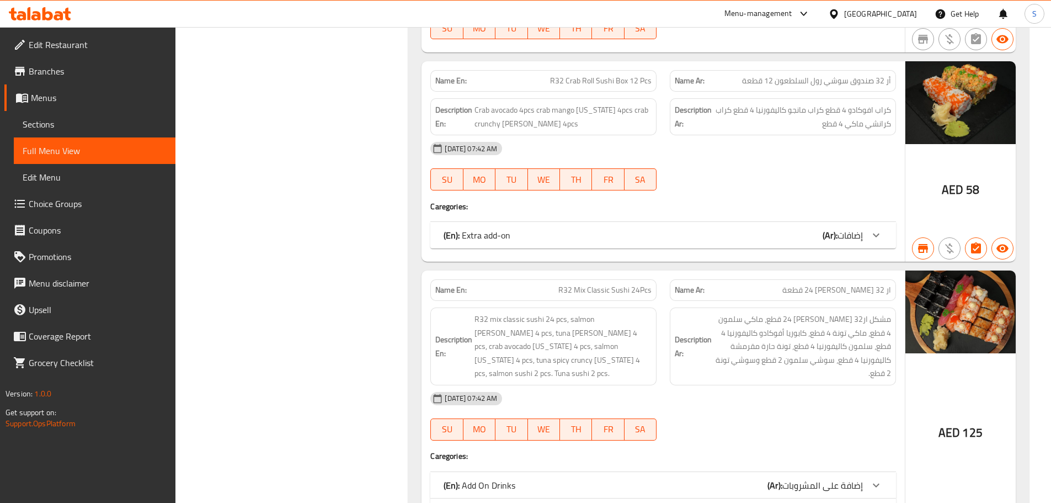
scroll to position [8129, 0]
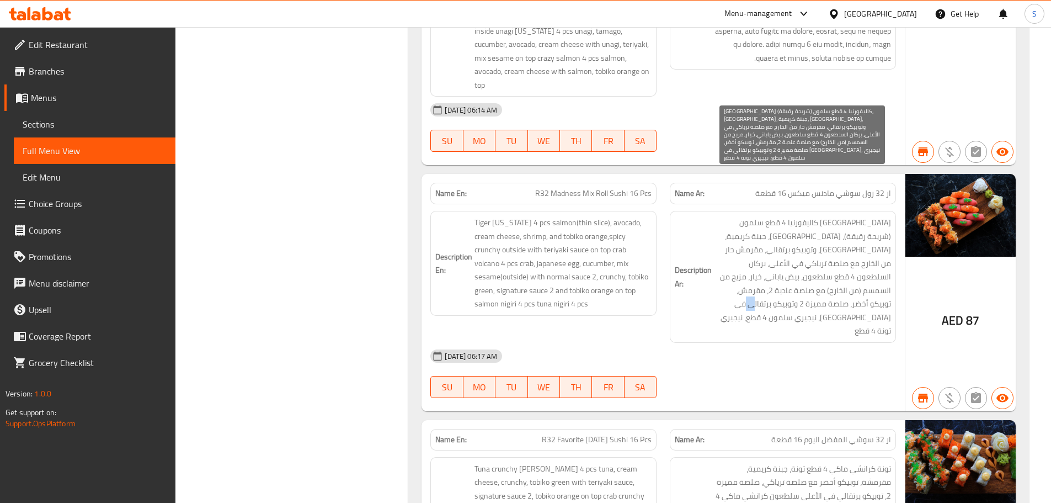
drag, startPoint x: 874, startPoint y: 254, endPoint x: 868, endPoint y: 253, distance: 5.5
click at [868, 253] on span "[GEOGRAPHIC_DATA] كاليفورنيا 4 قطع سلمون (شريحة رقيقة)، [GEOGRAPHIC_DATA]، جبنة…" at bounding box center [802, 277] width 177 height 122
drag, startPoint x: 773, startPoint y: 238, endPoint x: 752, endPoint y: 244, distance: 21.3
click at [752, 244] on span "[GEOGRAPHIC_DATA] كاليفورنيا 4 قطع سلمون (شريحة رقيقة)، [GEOGRAPHIC_DATA]، جبنة…" at bounding box center [802, 277] width 177 height 122
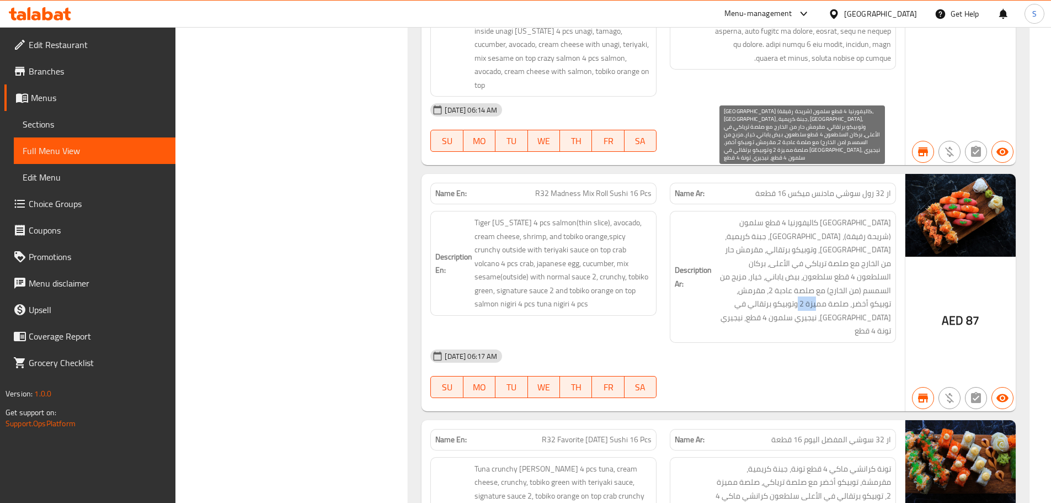
copy span "نيجيري"
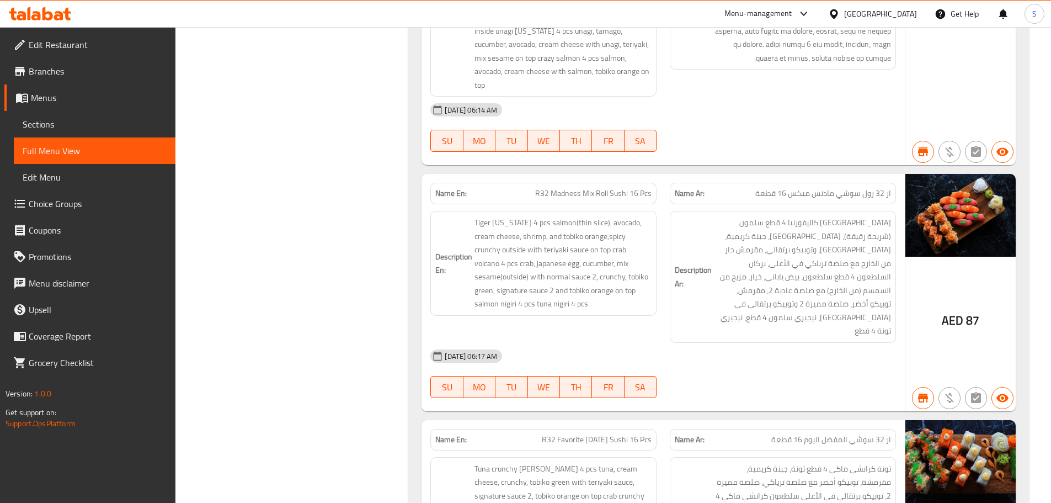
click at [813, 188] on span "ار 32 رول سوشي مادنس ميكس 16 قطعة" at bounding box center [823, 194] width 136 height 12
copy span "ار 32 رول سوشي مادنس ميكس 16 قطعة"
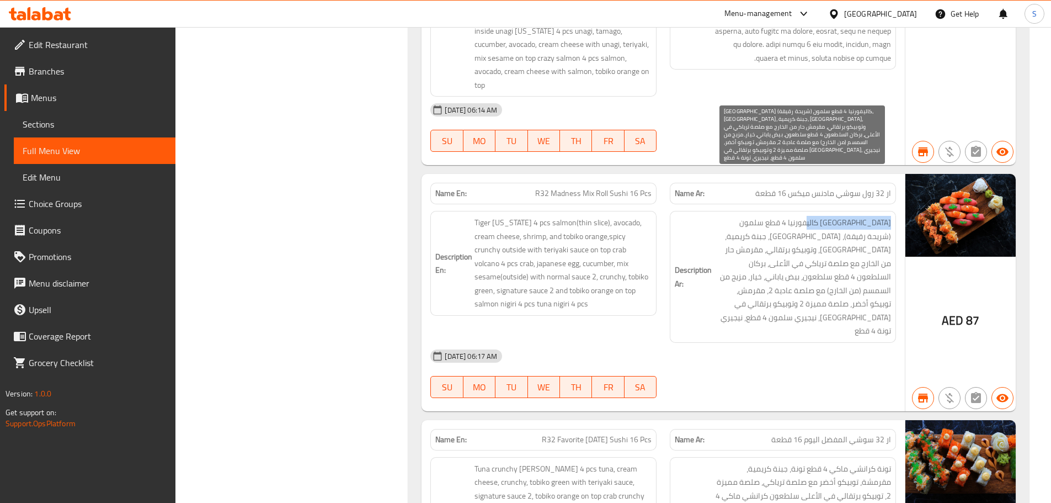
drag, startPoint x: 898, startPoint y: 173, endPoint x: 821, endPoint y: 173, distance: 77.3
click at [821, 204] on div "Description Ar: [GEOGRAPHIC_DATA] كاليفورنيا 4 قطع سلمون (شريحة رقيقة)، [GEOGRA…" at bounding box center [783, 276] width 240 height 145
copy span "تايجر كاليفورنيا 4 قطع"
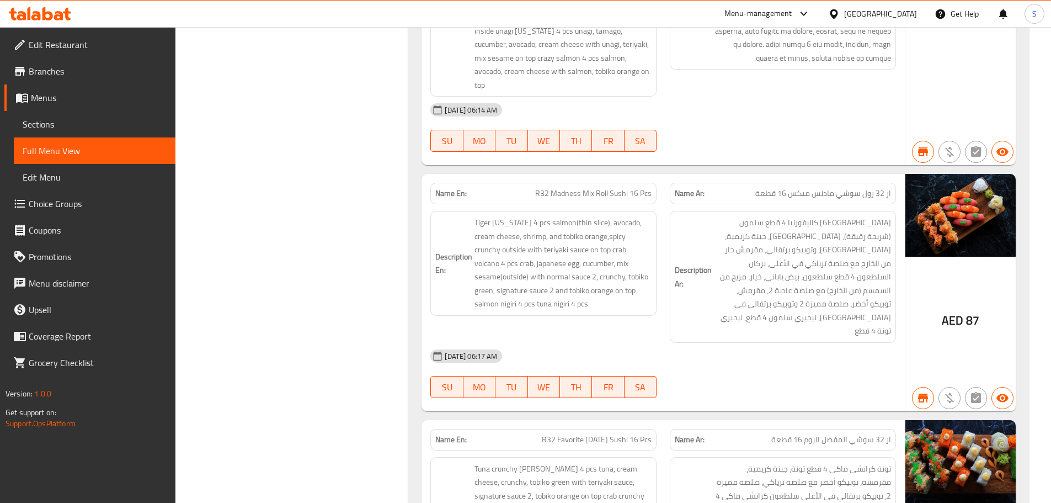
scroll to position [10384, 0]
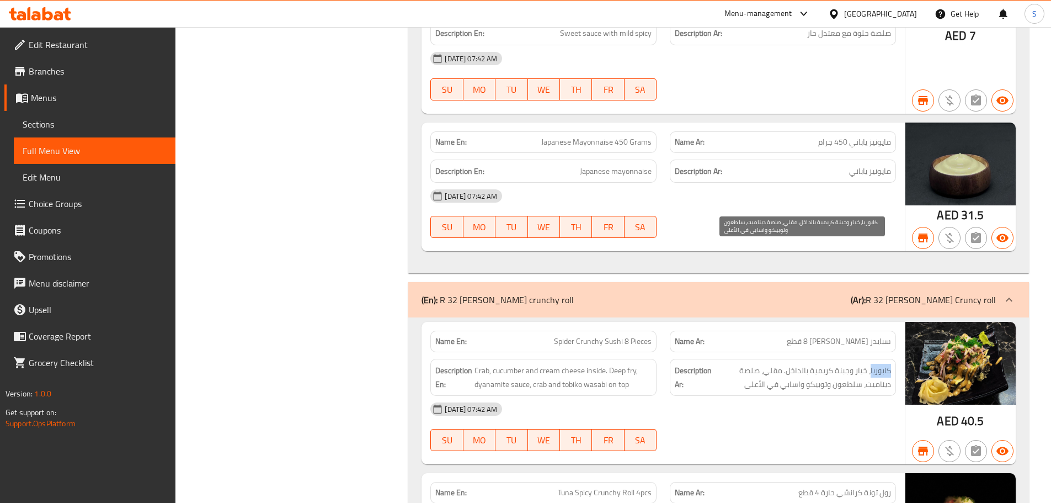
drag, startPoint x: 893, startPoint y: 250, endPoint x: 871, endPoint y: 252, distance: 21.6
click at [871, 359] on div "Description Ar: كابوريا، خيار وجبنة كريمية بالداخل. مقلي، صلصة ديناميت، سلطعون …" at bounding box center [783, 377] width 226 height 37
copy span "كابوريا"
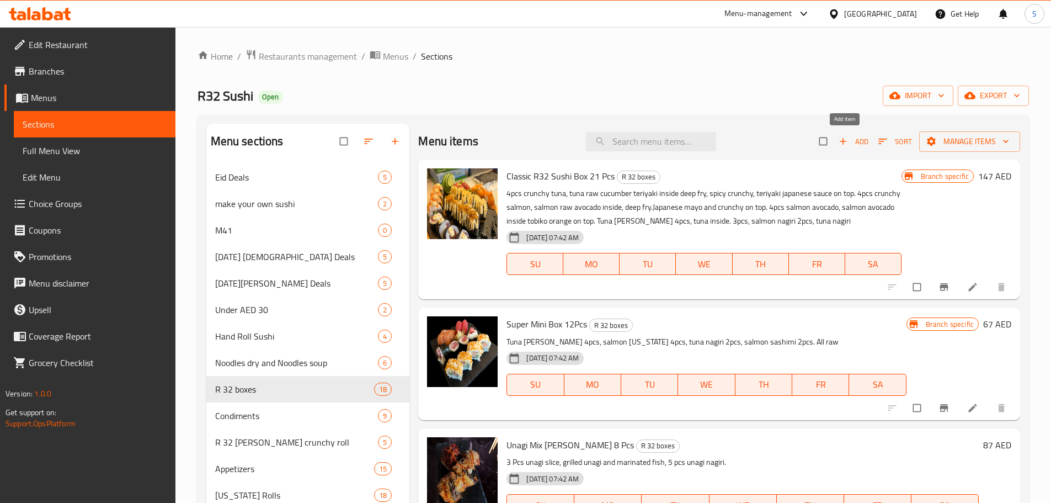
click at [840, 141] on icon "button" at bounding box center [843, 142] width 7 height 7
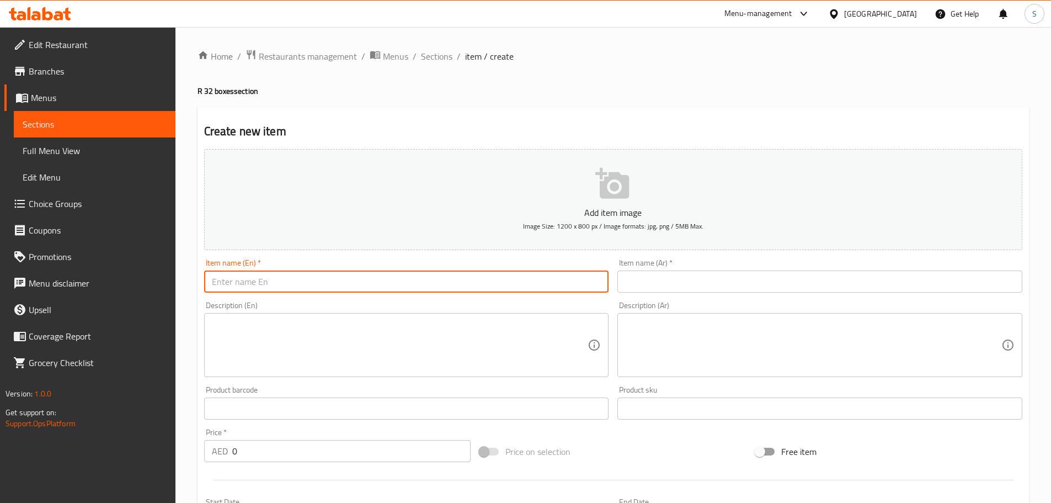
click at [330, 284] on input "text" at bounding box center [406, 281] width 405 height 22
paste input "R32 16 Pcs Sushi"
type input "R32 16 Pcs Sushi"
click at [642, 281] on input "text" at bounding box center [820, 281] width 405 height 22
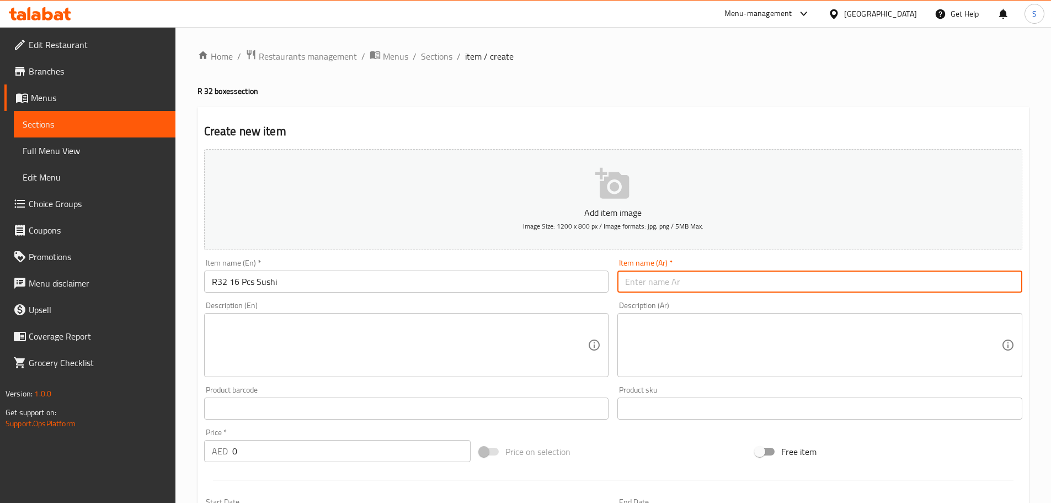
paste input "أر 32 سوشي 16 قطعة"
drag, startPoint x: 689, startPoint y: 284, endPoint x: 675, endPoint y: 288, distance: 14.2
click at [674, 288] on input "أر 32 16 قطعة" at bounding box center [820, 281] width 405 height 22
click at [696, 282] on input "أر 32 16 قطعة" at bounding box center [820, 281] width 405 height 22
paste input "سوشي"
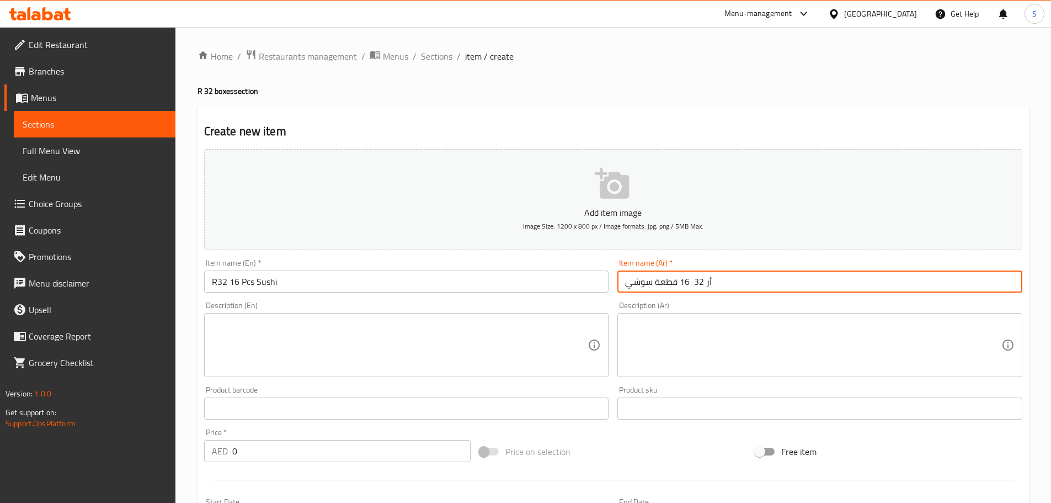
type input "أر 32 16 قطعة سوشي"
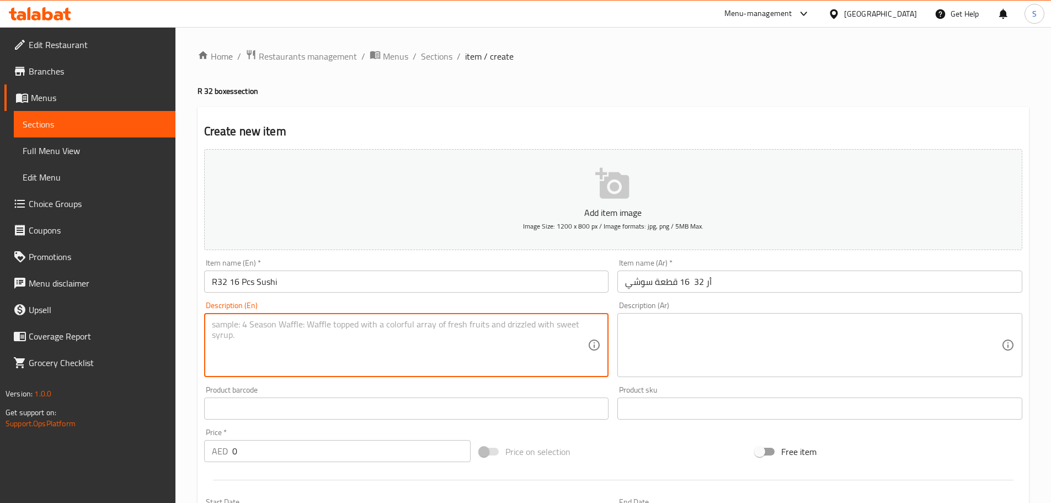
click at [376, 326] on textarea at bounding box center [400, 345] width 376 height 52
paste textarea "Tuna crunchy 4pieces, crab spicy 4pieces, crab crunchy 4pieces and crazy salmon…"
type textarea "Tuna crunchy 4pieces, crab spicy 4pieces, crab crunchy 4pieces and crazy salmon…"
click at [665, 339] on textarea at bounding box center [813, 345] width 376 height 52
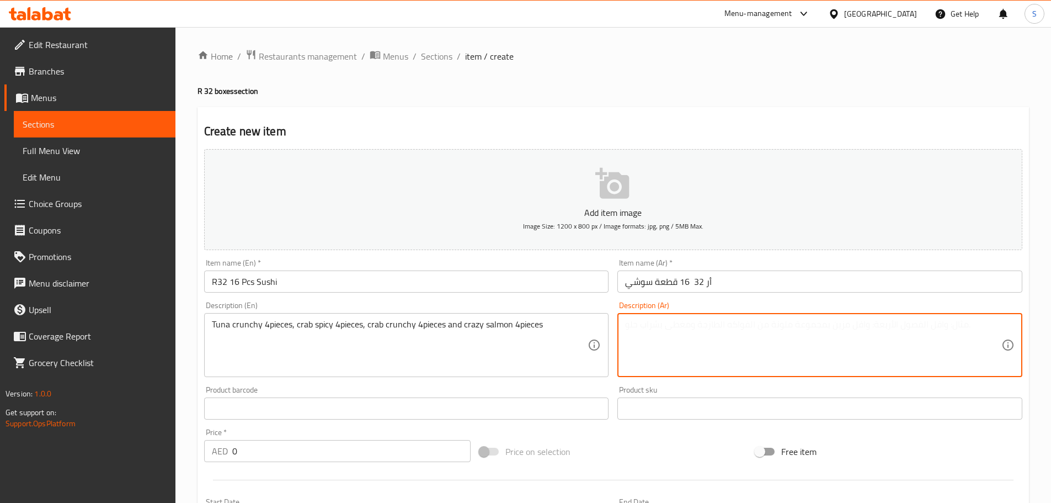
paste textarea "4 قطع تونة مقرمشة ، 4 قطع كابوريا حار ، 4 قطع كراب مقرمش و 4 قطع كريزي سالمون"
type textarea "4 قطع تونة مقرمشة ، 4 قطع كابوريا حار ، 4 قطع كراب مقرمش و 4 قطع كريزي سالمون"
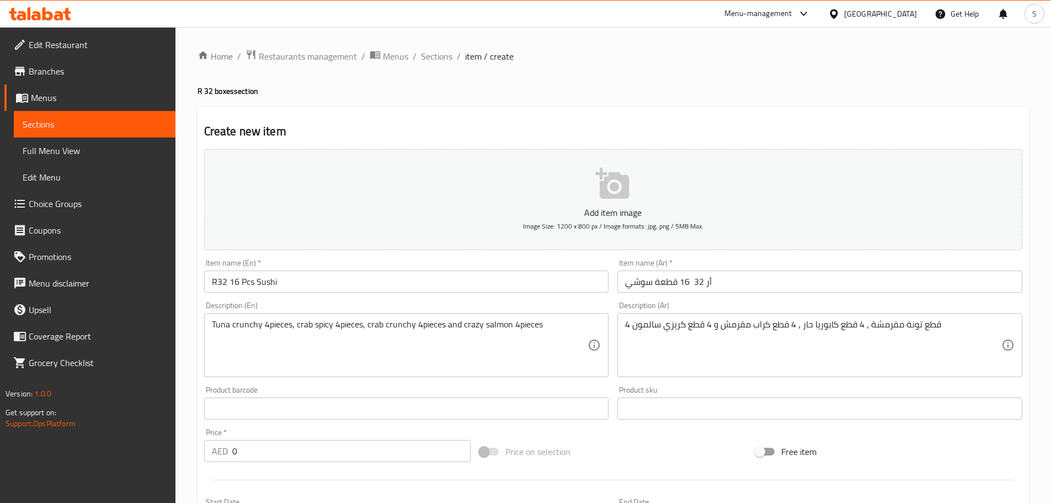
click at [853, 61] on ol "Home / Restaurants management / Menus / Sections / item / create" at bounding box center [614, 56] width 832 height 14
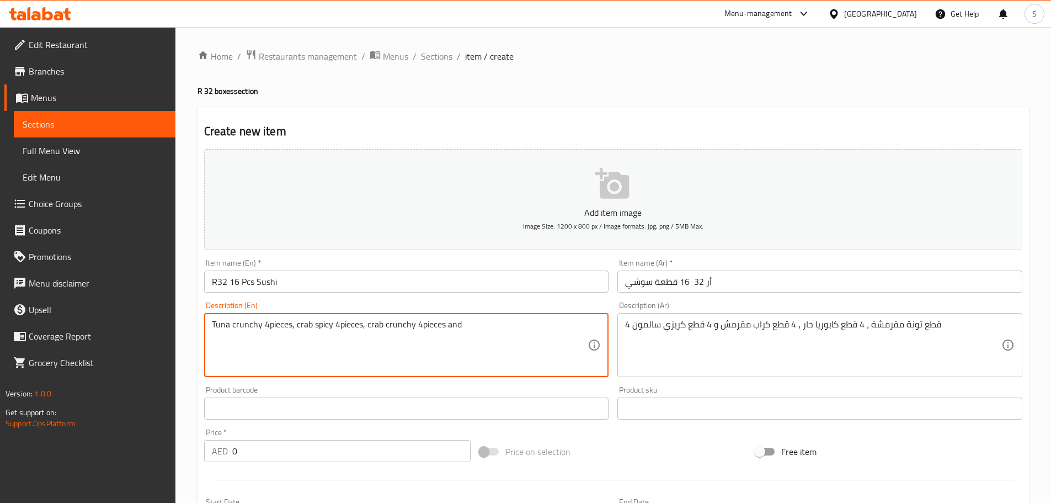
drag, startPoint x: 542, startPoint y: 332, endPoint x: 461, endPoint y: 327, distance: 81.9
drag, startPoint x: 291, startPoint y: 323, endPoint x: 210, endPoint y: 322, distance: 80.6
click at [210, 322] on div "Tuna crunchy 4pieces, crab spicy 4pieces, crab crunchy 4pieces and Description …" at bounding box center [406, 345] width 405 height 64
click at [210, 321] on div "Tuna crunchy 4pieces, crab spicy 4pieces, crab crunchy 4pieces and Description …" at bounding box center [406, 345] width 405 height 64
click at [210, 324] on div "Tuna crunchy 4pieces, crab spicy 4pieces, crab crunchy 4pieces and Description …" at bounding box center [406, 345] width 405 height 64
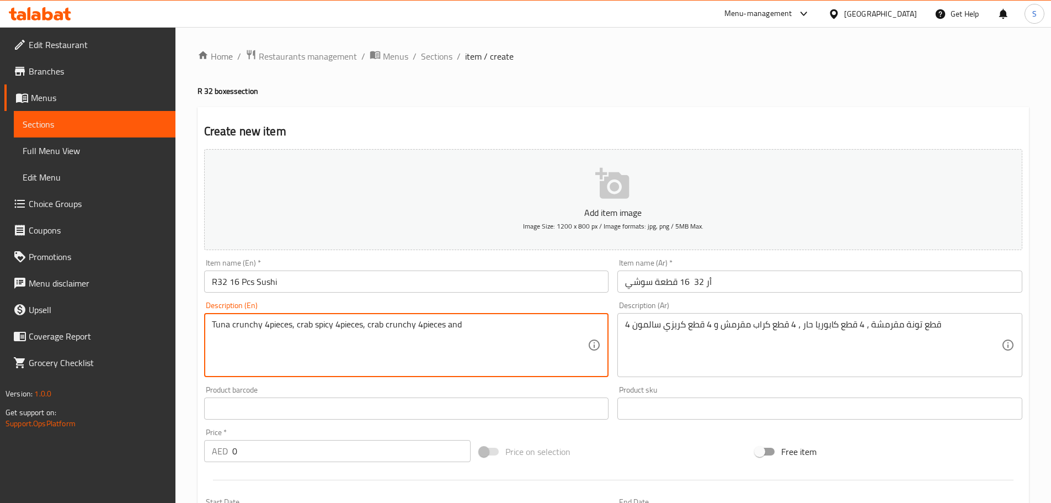
click at [214, 324] on textarea "Tuna crunchy 4pieces, crab spicy 4pieces, crab crunchy 4pieces and" at bounding box center [400, 345] width 376 height 52
click at [211, 323] on div "Tuna crunchy 4pieces, crab spicy 4pieces, crab crunchy 4pieces and Description …" at bounding box center [406, 345] width 405 height 64
click at [212, 322] on textarea "Tuna crunchy 4pieces, crab spicy 4pieces, crab crunchy 4pieces and" at bounding box center [400, 345] width 376 height 52
paste textarea "crazy salmon 4pieces"
click at [267, 326] on textarea "crazy salmon 4pcsTuna crunchy 4pieces, crab spicy 4pieces, crab crunchy 4pieces…" at bounding box center [400, 345] width 376 height 52
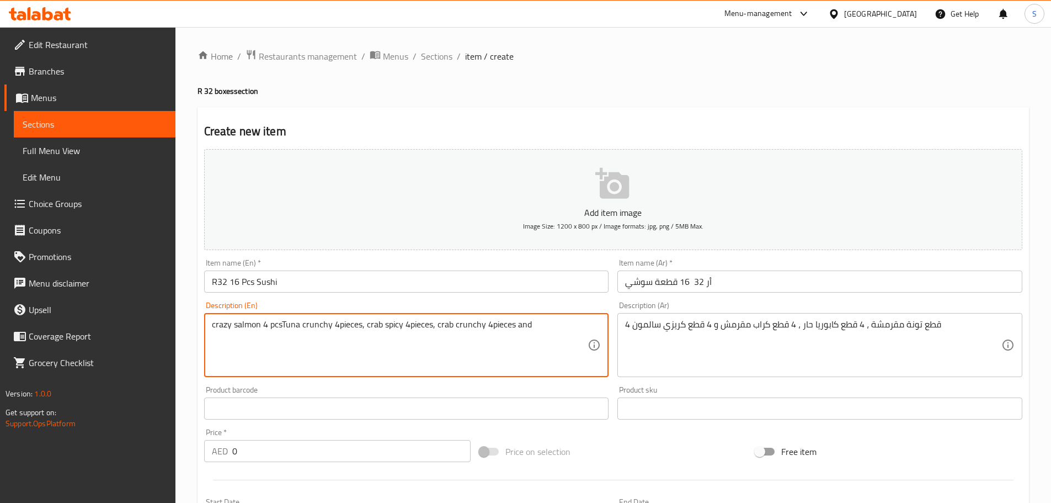
click at [281, 327] on textarea "crazy salmon 4 pcsTuna crunchy 4pieces, crab spicy 4pieces, crab crunchy 4piece…" at bounding box center [400, 345] width 376 height 52
click at [215, 321] on textarea "crazy salmon 4 pcs, Tuna crunchy 4pieces, crab spicy 4pieces, crab crunchy 4pie…" at bounding box center [400, 345] width 376 height 52
drag, startPoint x: 435, startPoint y: 326, endPoint x: 371, endPoint y: 318, distance: 65.0
click at [371, 319] on textarea "Crazy salmon 4 pcs, Tuna crunchy 4pieces, crab spicy 4pieces, crab crunchy 4pie…" at bounding box center [400, 345] width 376 height 52
click at [289, 324] on textarea "Crazy salmon 4 pcs, Tuna crunchy 4pieces, crab spicy 4pieces, crab crunchy 4pie…" at bounding box center [400, 345] width 376 height 52
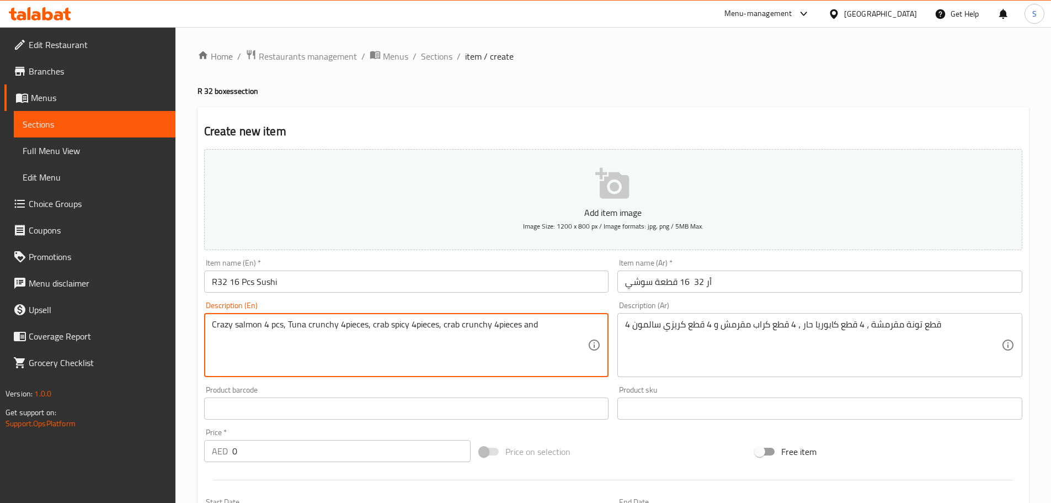
click at [288, 326] on textarea "Crazy salmon 4 pcs, Tuna crunchy 4pieces, crab spicy 4pieces, crab crunchy 4pie…" at bounding box center [400, 345] width 376 height 52
paste textarea "crab spicy 4pieces"
click at [350, 327] on textarea "Crazy salmon 4 pcs, crab spicy 4pieces,Tuna crunchy 4pieces, crab spicy 4pieces…" at bounding box center [400, 345] width 376 height 52
click at [342, 326] on textarea "Crazy salmon 4 pcs, crab spicy 4piecs,Tuna crunchy 4pieces, crab spicy 4pieces,…" at bounding box center [400, 345] width 376 height 52
click at [346, 328] on textarea "Crazy salmon 4 pcs, crab spicy 4pcs,Tuna crunchy 4pieces, crab spicy 4pieces, c…" at bounding box center [400, 345] width 376 height 52
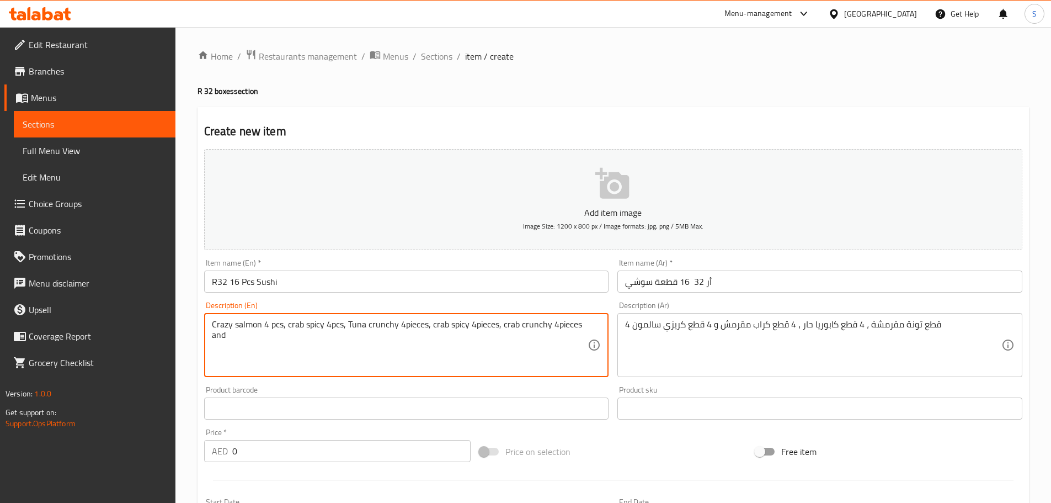
click at [327, 328] on textarea "Crazy salmon 4 pcs, crab spicy 4pcs, Tuna crunchy 4pieces, crab spicy 4pieces, …" at bounding box center [400, 345] width 376 height 52
paste textarea "california"
click at [272, 326] on textarea "Crazy salmon 4 pcs, crab spicy california 4pcs, Tuna crunchy 4pieces, crab spic…" at bounding box center [400, 345] width 376 height 52
drag, startPoint x: 382, startPoint y: 327, endPoint x: 531, endPoint y: 338, distance: 150.0
click at [531, 338] on textarea "Crazy salmon 4pcs, crab spicy california 4pcs, Tuna crunchy 4pieces, crab spicy…" at bounding box center [400, 345] width 376 height 52
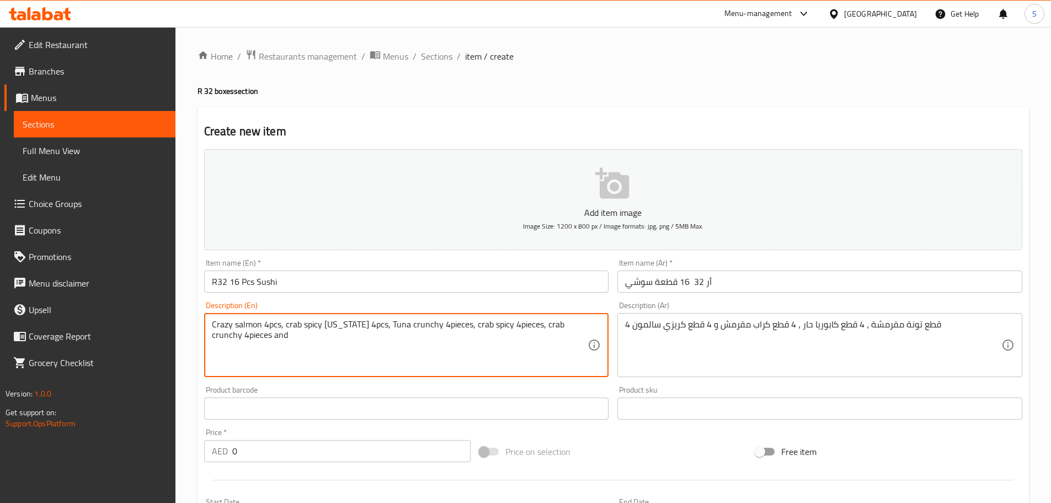
paste textarea "crab crunchy maki 4pcs"
click at [476, 326] on textarea "Crazy salmon 4pcs, crab spicy california 4pcs, crab crunchy maki 4pcs" at bounding box center [400, 345] width 376 height 52
paste textarea "tuna crunchy maki 4pcs"
click at [583, 327] on textarea "Crazy salmon 4pcs, crab spicy california 4pcs, crab crunchy maki 4pcs and tuna …" at bounding box center [400, 345] width 376 height 52
type textarea "Crazy salmon 4pcs, crab spicy california 4pcs, crab crunchy maki 4pcs and tuna …"
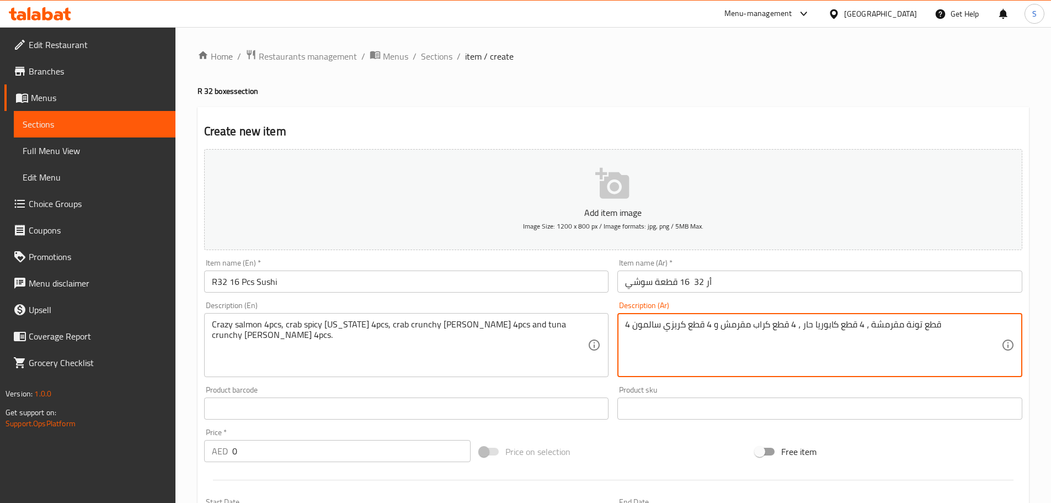
drag, startPoint x: 713, startPoint y: 327, endPoint x: 635, endPoint y: 327, distance: 78.4
click at [960, 329] on textarea "4 قطع تونة مقرمشة ، 4 قطع كابوريا حار ، 4 قطع كراب مقرمش و 4 قطع كريزي سالمون" at bounding box center [813, 345] width 376 height 52
paste textarea "4 قطع كريزي سالمون"
drag, startPoint x: 863, startPoint y: 323, endPoint x: 802, endPoint y: 324, distance: 61.3
click at [802, 324] on textarea "4 قطع تونة مقرمشة ، 4 قطع كابوريا حار ، 4 قطع كراب مقرمش و 4 قطع كريزي سالمون 4…" at bounding box center [813, 345] width 376 height 52
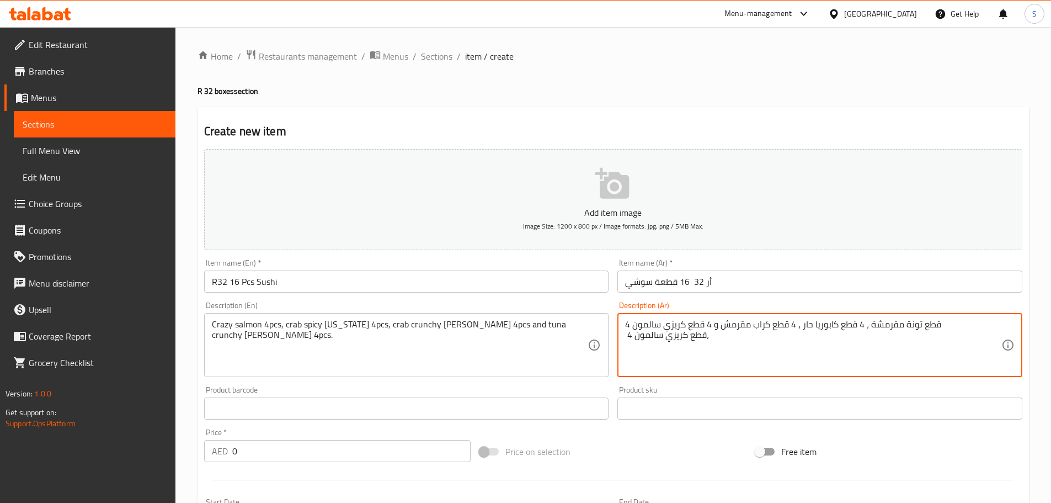
click at [735, 337] on textarea "4 قطع تونة مقرمشة ، 4 قطع كابوريا حار ، 4 قطع كراب مقرمش و 4 قطع كريزي سالمون 4…" at bounding box center [813, 345] width 376 height 52
paste textarea "قطع كابوريا حار"
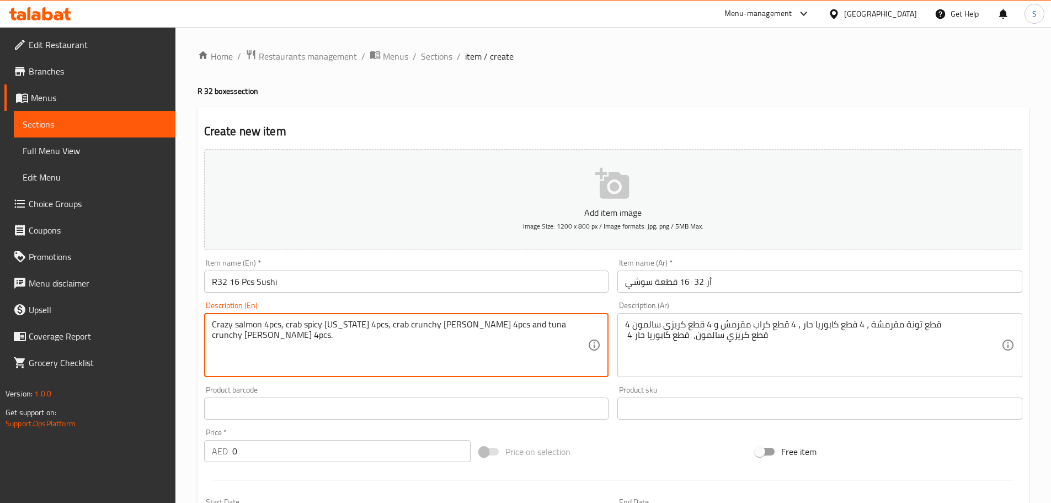
drag, startPoint x: 355, startPoint y: 325, endPoint x: 324, endPoint y: 325, distance: 30.9
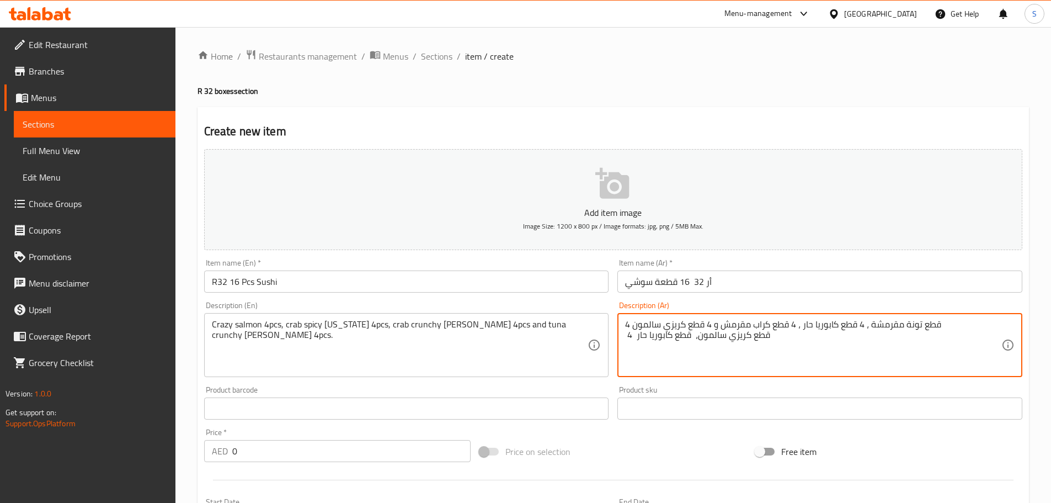
paste textarea "كاليفورنيا"
click at [780, 335] on textarea "4 قطع تونة مقرمشة ، 4 قطع كابوريا حار ، 4 قطع كراب مقرمش و 4 قطع كريزي سالمون 4…" at bounding box center [813, 345] width 376 height 52
paste textarea "كاليفورنيا"
drag, startPoint x: 674, startPoint y: 337, endPoint x: 675, endPoint y: 345, distance: 7.7
click at [674, 338] on textarea "4 قطع تونة مقرمشة ، 4 قطع كابوريا حار ، 4 قطع كراب مقرمش و 4 قطع كريزي سالمون 4…" at bounding box center [813, 345] width 376 height 52
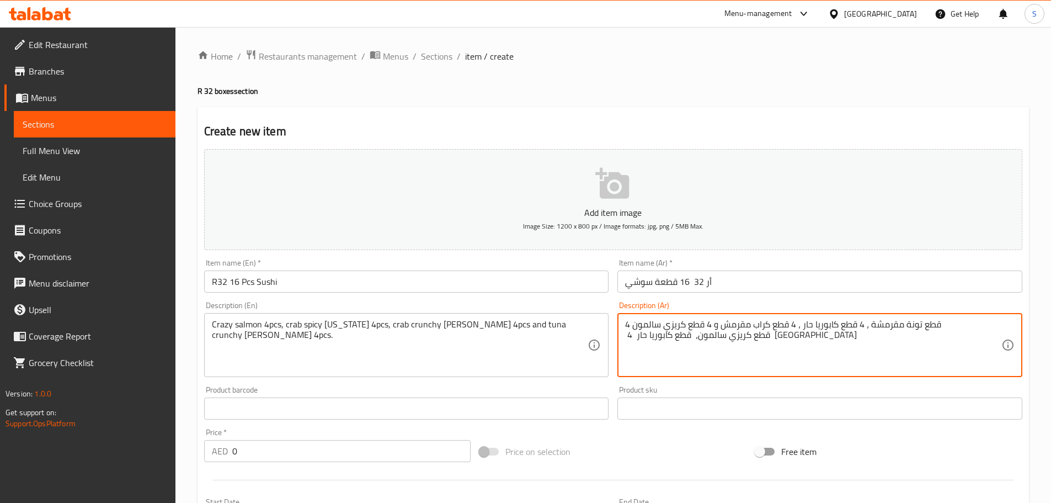
click at [673, 337] on textarea "4 قطع تونة مقرمشة ، 4 قطع كابوريا حار ، 4 قطع كراب مقرمش و 4 قطع كريزي سالمون 4…" at bounding box center [813, 345] width 376 height 52
click at [806, 338] on textarea "4 قطع تونة مقرمشة ، 4 قطع كابوريا حار ، 4 قطع كراب مقرمش و 4 قطع كريزي سالمون 4…" at bounding box center [813, 345] width 376 height 52
drag, startPoint x: 797, startPoint y: 326, endPoint x: 723, endPoint y: 320, distance: 73.6
click at [723, 320] on textarea "4 قطع تونة مقرمشة ، 4 قطع كابوريا حار ، 4 قطع كراب مقرمش و 4 قطع كريزي سالمون 4…" at bounding box center [813, 345] width 376 height 52
click at [820, 339] on textarea "4 قطع تونة مقرمشة ، 4 قطع كابوريا حار ، 4 قطع كراب مقرمش و 4 قطع كريزي سالمون 4…" at bounding box center [813, 345] width 376 height 52
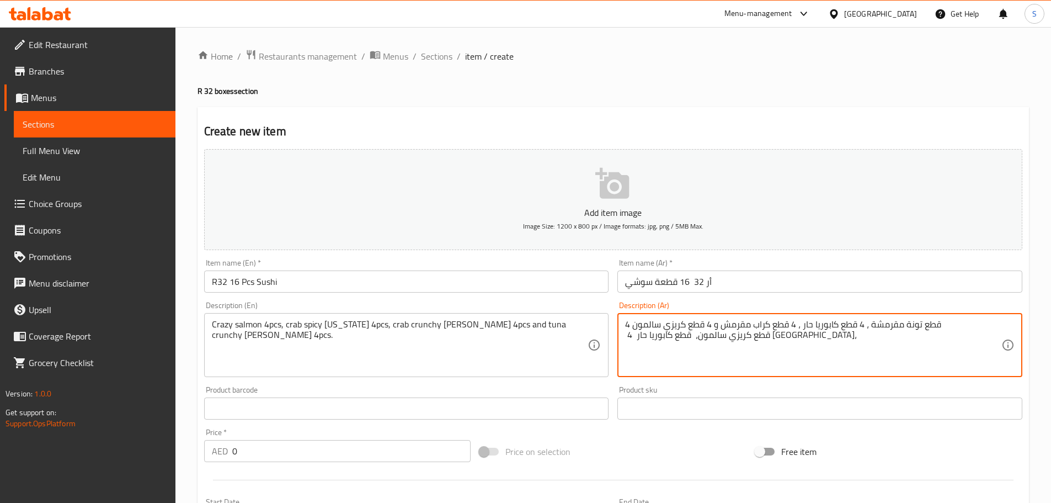
paste textarea "قطع كراب مقرمش"
paste textarea "ماكي"
drag, startPoint x: 689, startPoint y: 338, endPoint x: 664, endPoint y: 337, distance: 24.8
click at [664, 337] on textarea "4 قطع تونة مقرمشة ، 4 قطع كابوريا حار ، 4 قطع كراب مقرمش و 4 قطع كريزي سالمون 4…" at bounding box center [813, 345] width 376 height 52
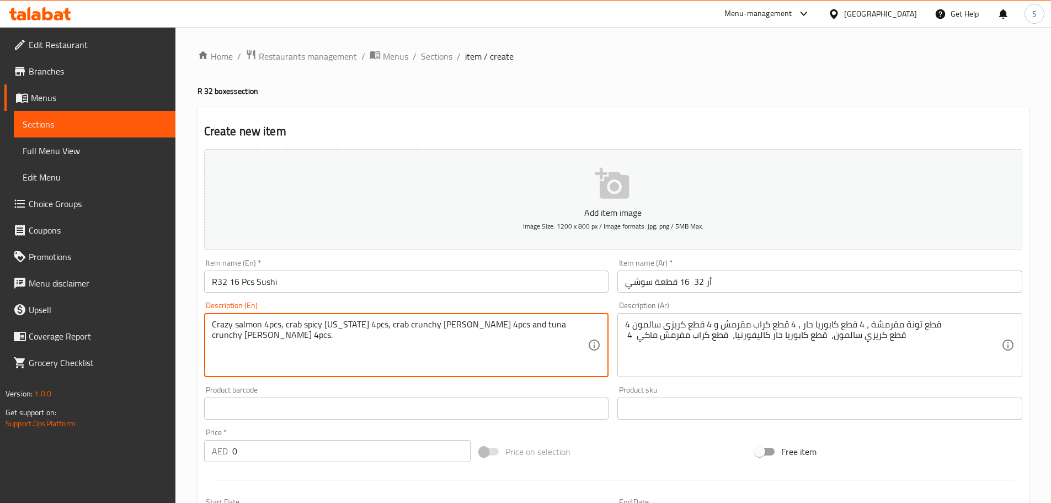
drag, startPoint x: 428, startPoint y: 326, endPoint x: 400, endPoint y: 327, distance: 28.7
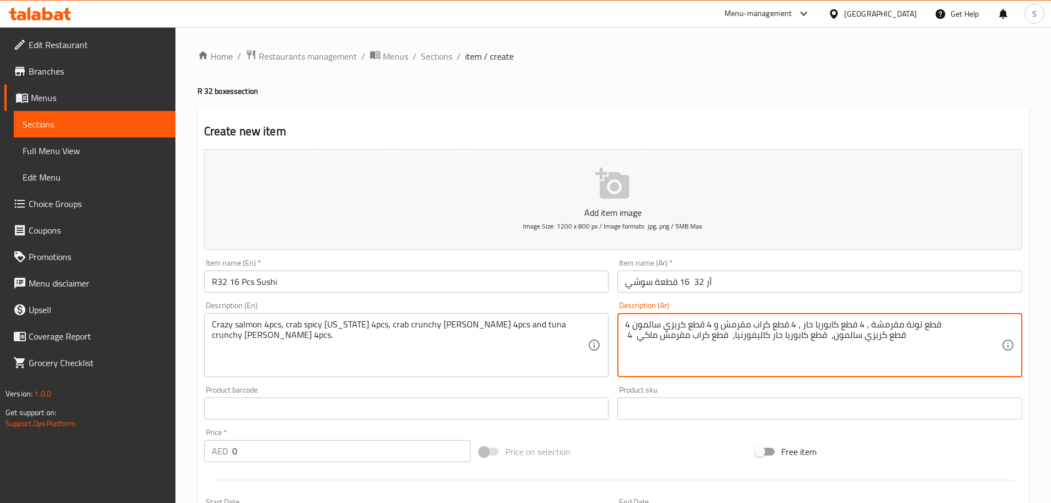
drag, startPoint x: 689, startPoint y: 337, endPoint x: 664, endPoint y: 340, distance: 25.7
paste textarea "رانشي"
drag, startPoint x: 869, startPoint y: 324, endPoint x: 951, endPoint y: 333, distance: 82.6
click at [953, 333] on textarea "4 قطع تونة مقرمشة ، 4 قطع كابوريا حار ، 4 قطع كراب مقرمش و 4 قطع كريزي سالمون 4…" at bounding box center [813, 345] width 376 height 52
click at [924, 337] on textarea "4 قطع تونة مقرمشة ، 4 قطع كابوريا حار ، 4 قطع كراب مقرمش و 4 قطع كريزي سالمون 4…" at bounding box center [813, 345] width 376 height 52
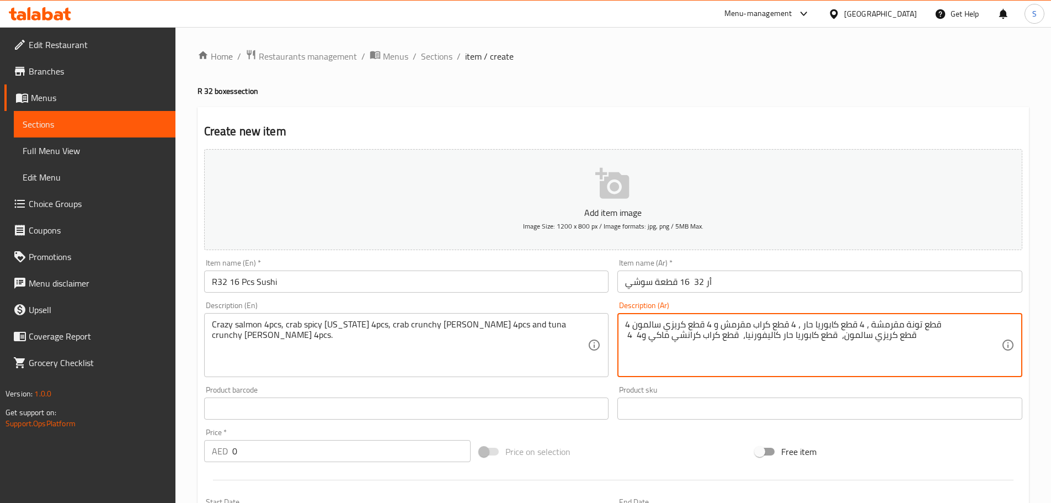
drag, startPoint x: 943, startPoint y: 326, endPoint x: 870, endPoint y: 322, distance: 72.4
click at [870, 322] on textarea "4 قطع تونة مقرمشة ، 4 قطع كابوريا حار ، 4 قطع كراب مقرمش و 4 قطع كريزي سالمون 4…" at bounding box center [813, 345] width 376 height 52
click at [928, 336] on textarea "4 قطع تونة مقرمشة ، 4 قطع كابوريا حار ، 4 قطع كراب مقرمش و 4 قطع كريزي سالمون 4…" at bounding box center [813, 345] width 376 height 52
paste textarea "قطع تونة مقرمشة"
drag, startPoint x: 770, startPoint y: 338, endPoint x: 746, endPoint y: 340, distance: 24.4
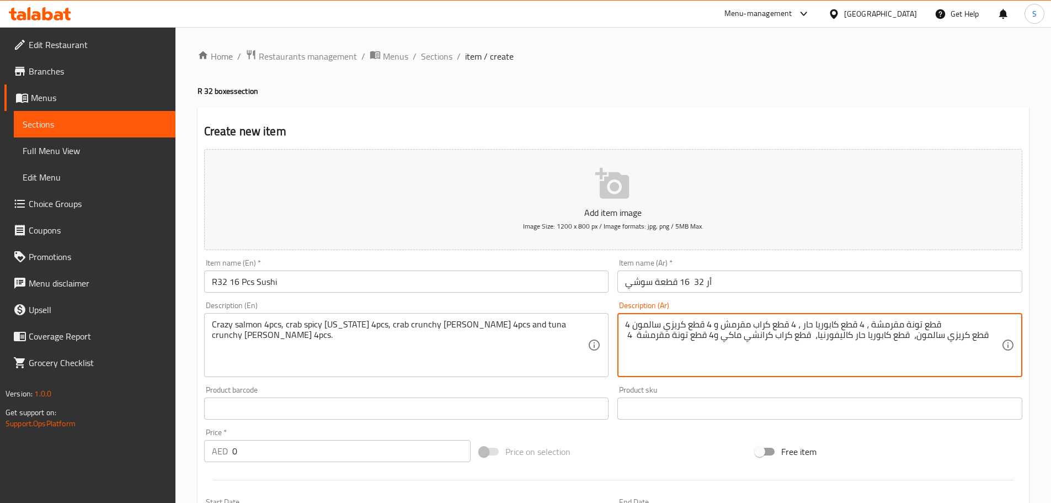
click at [746, 340] on textarea "4 قطع تونة مقرمشة ، 4 قطع كابوريا حار ، 4 قطع كراب مقرمش و 4 قطع كريزي سالمون 4…" at bounding box center [813, 345] width 376 height 52
drag, startPoint x: 669, startPoint y: 338, endPoint x: 637, endPoint y: 338, distance: 32.0
click at [637, 338] on textarea "4 قطع تونة مقرمشة ، 4 قطع كابوريا حار ، 4 قطع كراب مقرمش و 4 قطع كريزي سالمون 4…" at bounding box center [813, 345] width 376 height 52
paste textarea "رانشي"
click at [777, 326] on textarea "4 قطع تونة مقرمشة ، 4 قطع كابوريا حار ، 4 قطع كراب مقرمش و 4 قطع كريزي سالمون 4…" at bounding box center [813, 345] width 376 height 52
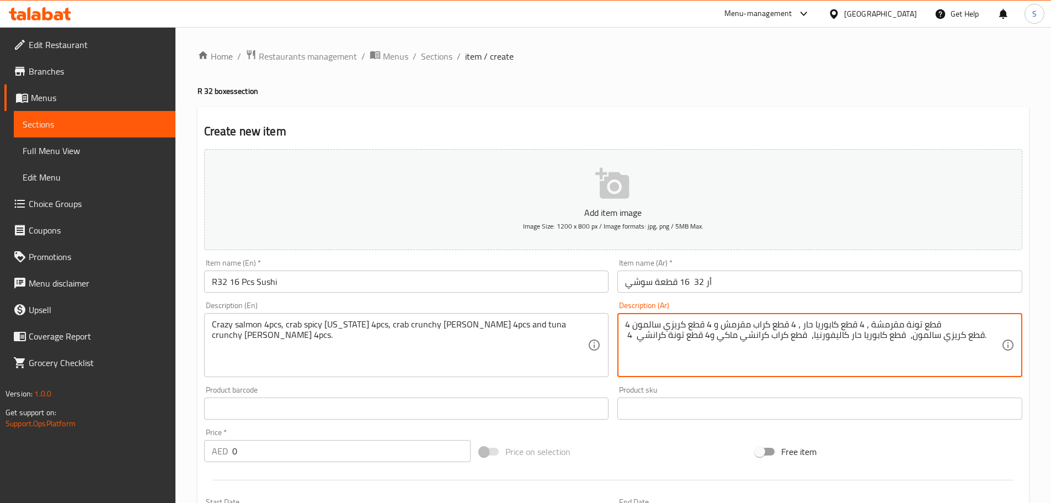
click at [777, 326] on textarea "4 قطع تونة مقرمشة ، 4 قطع كابوريا حار ، 4 قطع كراب مقرمش و 4 قطع كريزي سالمون 4…" at bounding box center [813, 345] width 376 height 52
click at [777, 325] on textarea "4 قطع تونة مقرمشة ، 4 قطع كابوريا حار ، 4 قطع كراب مقرمش و 4 قطع كريزي سالمون 4…" at bounding box center [813, 345] width 376 height 52
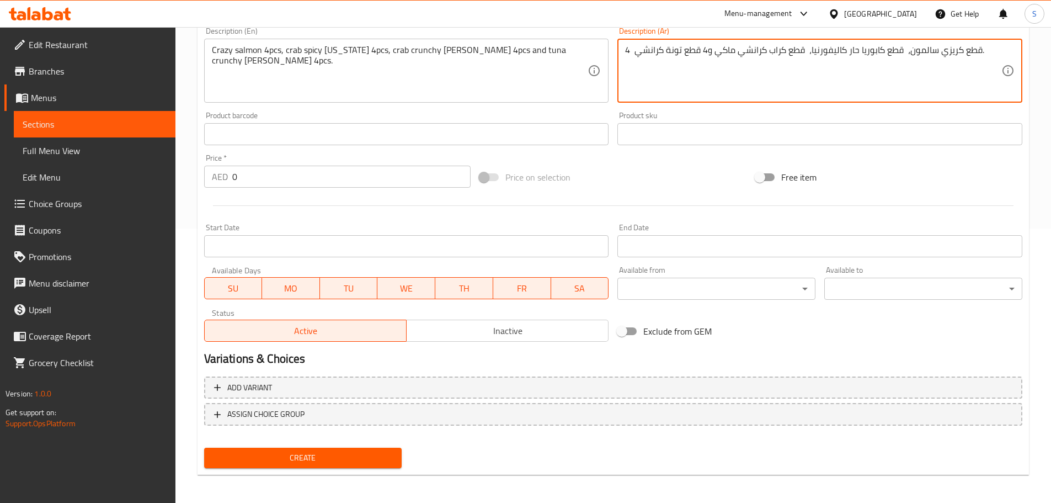
scroll to position [276, 0]
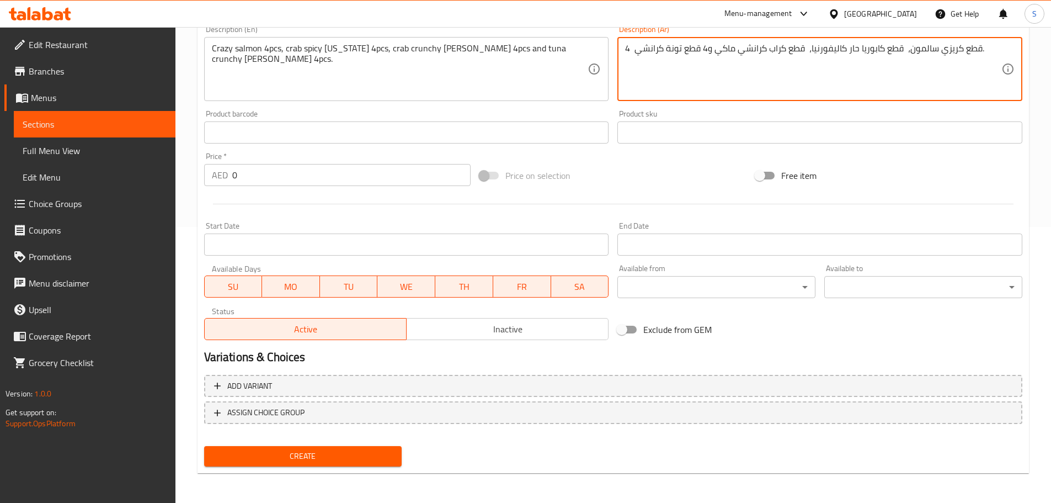
type textarea "4 قطع كريزي سالمون، قطع كابوريا حار كاليفورنيا، قطع كراب كرانشي ماكي و4 قطع تون…"
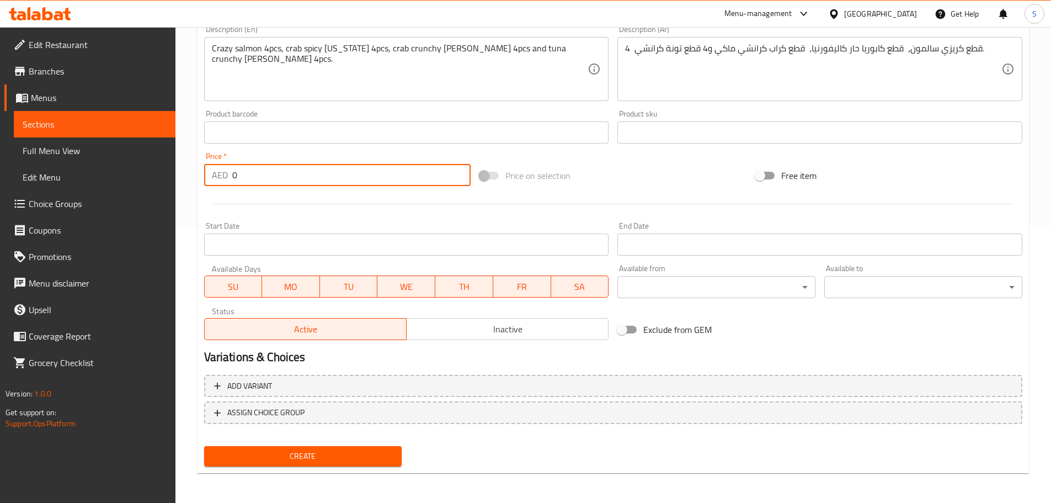
drag, startPoint x: 244, startPoint y: 177, endPoint x: 219, endPoint y: 178, distance: 26.0
click at [219, 178] on div "AED 0 Price *" at bounding box center [337, 175] width 267 height 22
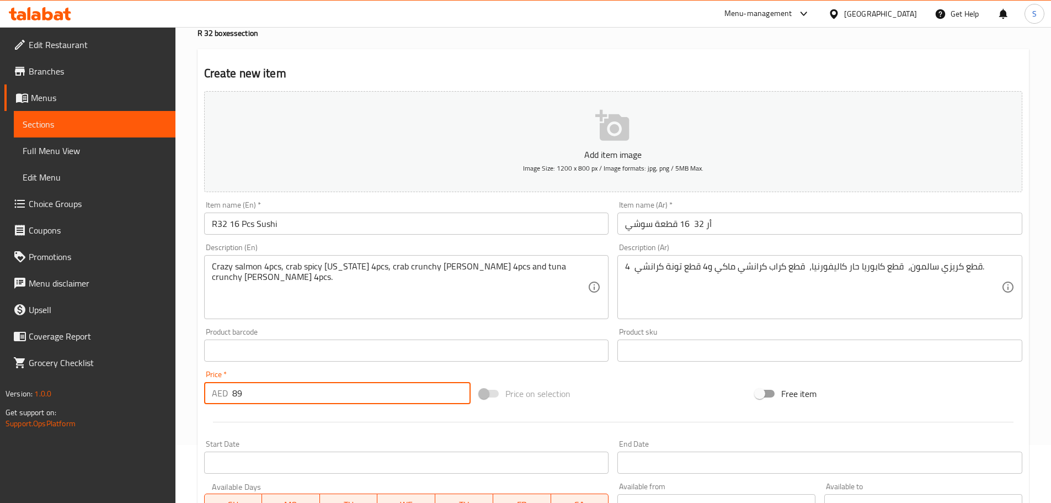
scroll to position [55, 0]
type input "89"
click at [287, 227] on input "R32 16 Pcs Sushi" at bounding box center [406, 226] width 405 height 22
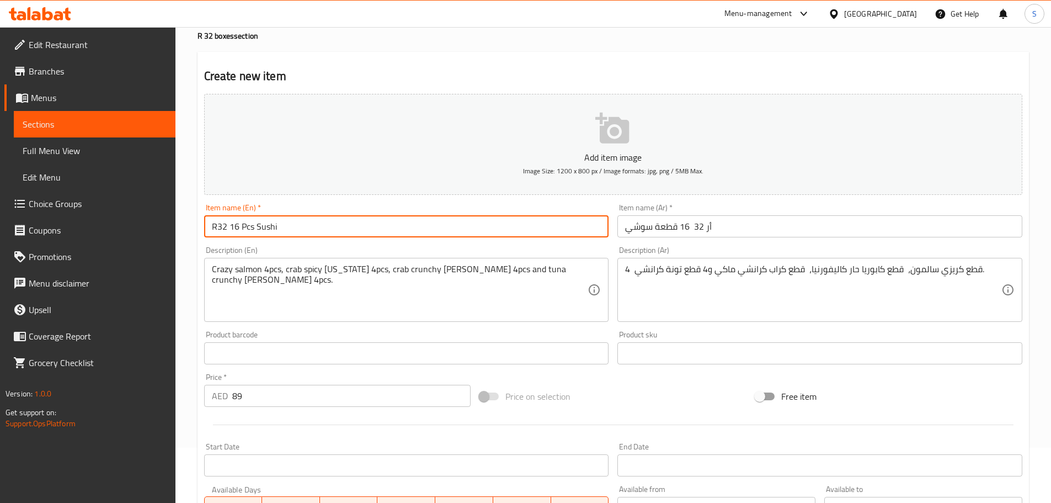
click at [288, 227] on input "R32 16 Pcs Sushi" at bounding box center [406, 226] width 405 height 22
click at [288, 226] on input "R32 16 Pcs Sushi" at bounding box center [406, 226] width 405 height 22
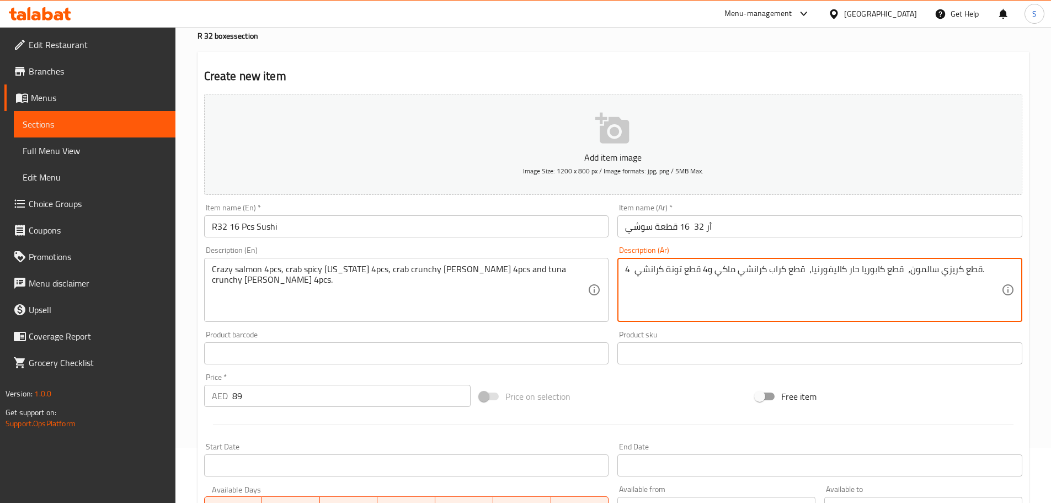
drag, startPoint x: 906, startPoint y: 275, endPoint x: 907, endPoint y: 288, distance: 12.8
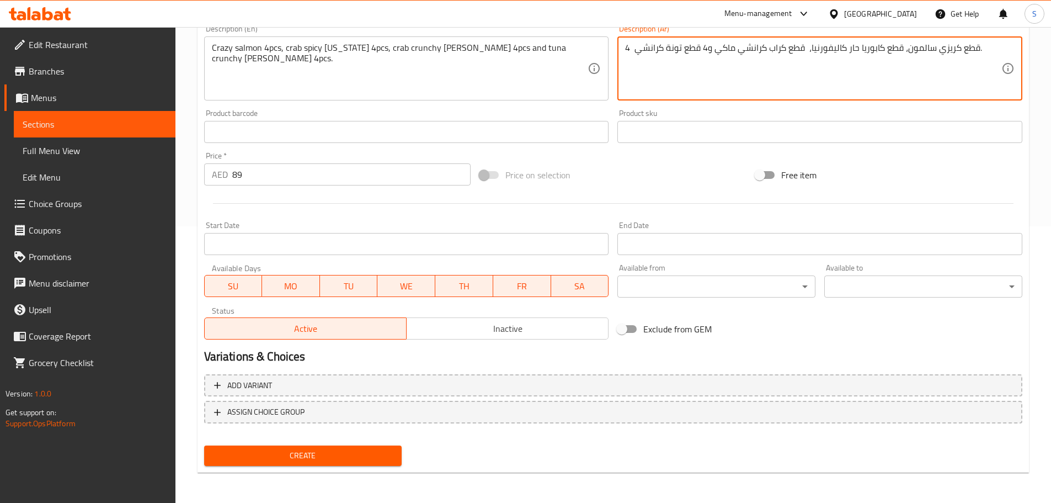
scroll to position [277, 0]
type textarea "4 قطع كريزي سالمون، قطع كابوريا حار كاليفورنيا، قطع كراب كرانشي ماكي و4 قطع تون…"
click at [367, 464] on button "Create" at bounding box center [303, 455] width 198 height 20
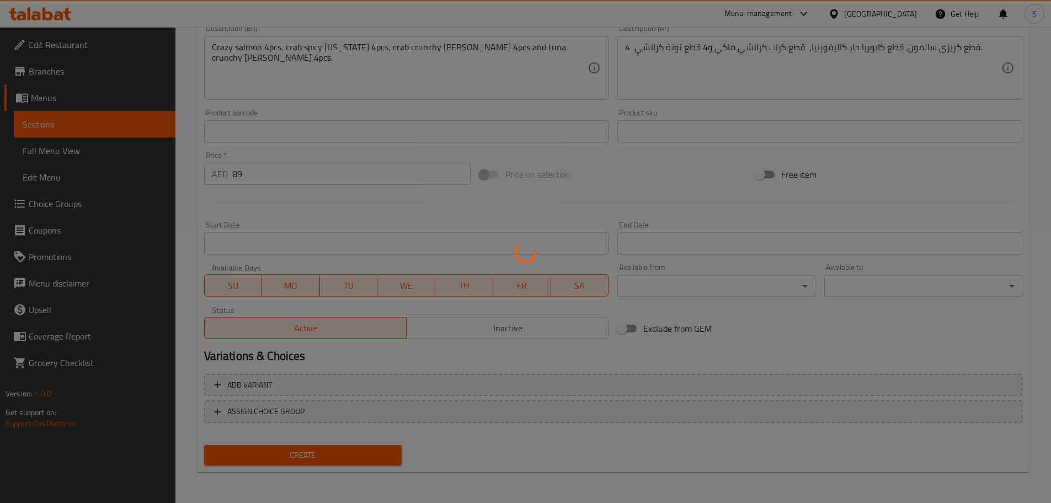
type input "0"
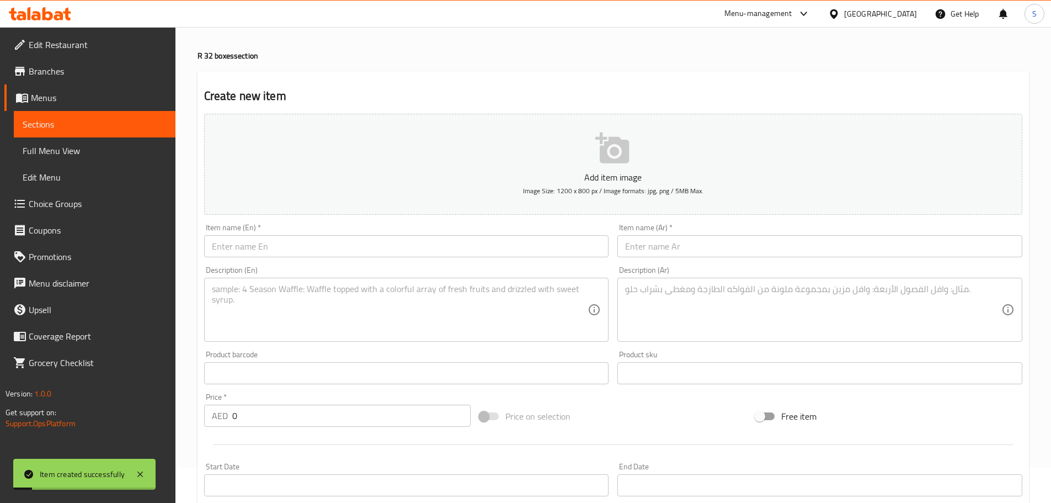
scroll to position [1, 0]
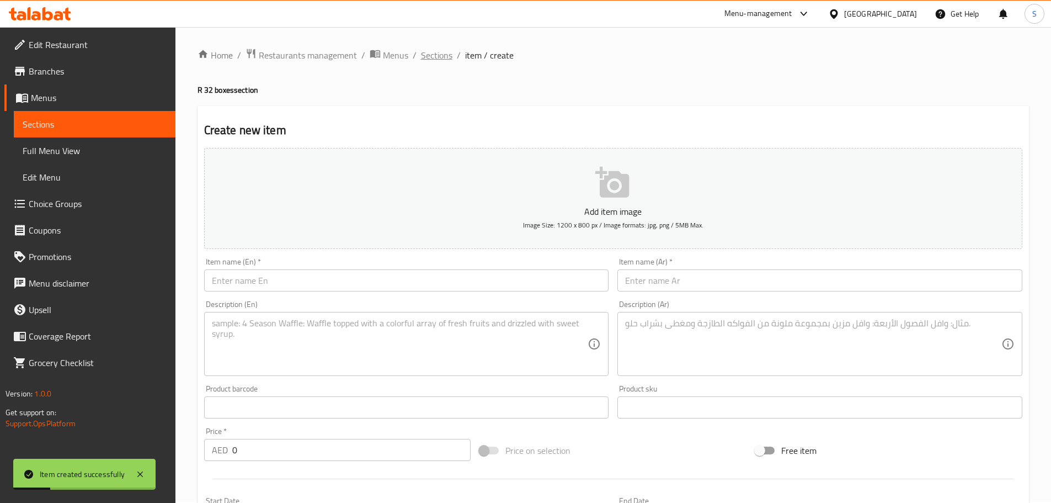
click at [430, 56] on span "Sections" at bounding box center [436, 55] width 31 height 13
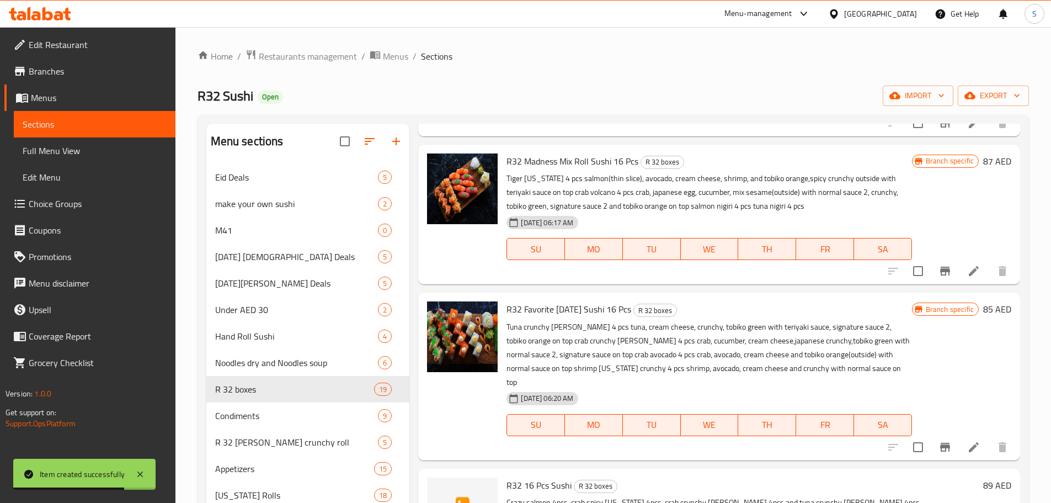
scroll to position [1792, 0]
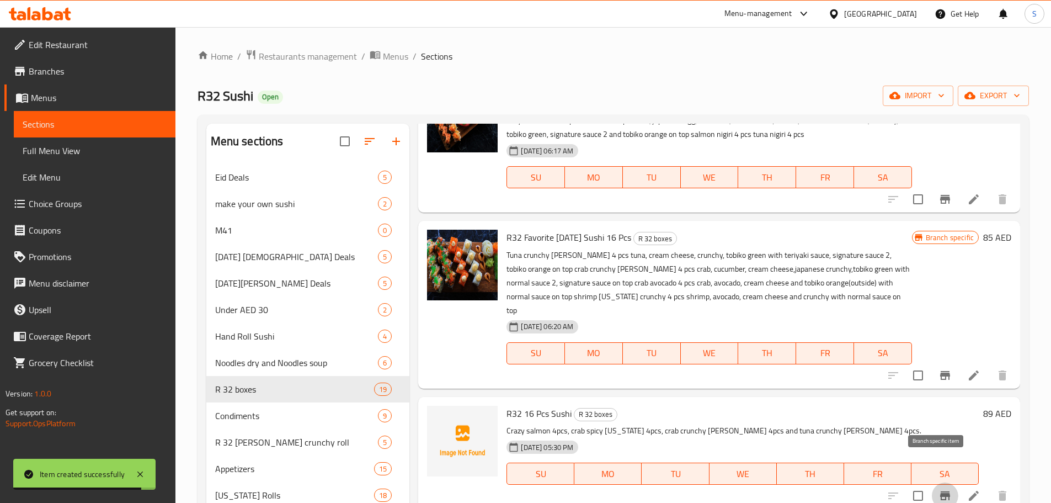
click at [941, 491] on icon "Branch-specific-item" at bounding box center [945, 495] width 10 height 9
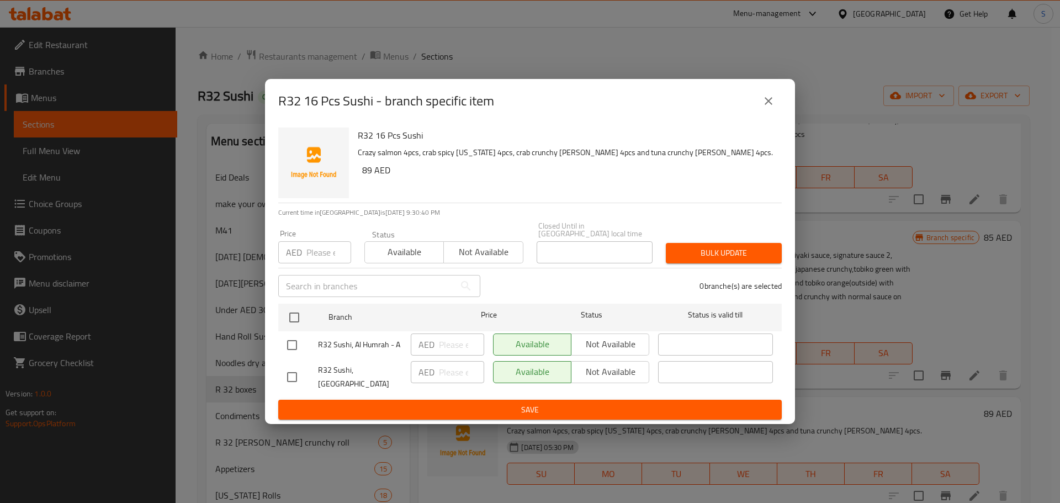
click at [294, 348] on input "checkbox" at bounding box center [291, 344] width 23 height 23
checkbox input "true"
click at [614, 338] on button "Not available" at bounding box center [610, 344] width 78 height 22
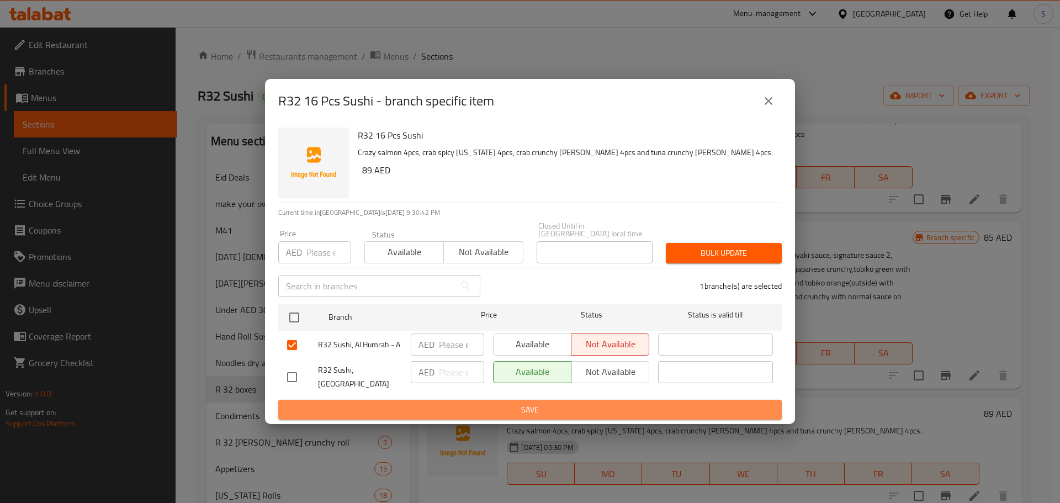
click at [598, 413] on button "Save" at bounding box center [529, 410] width 503 height 20
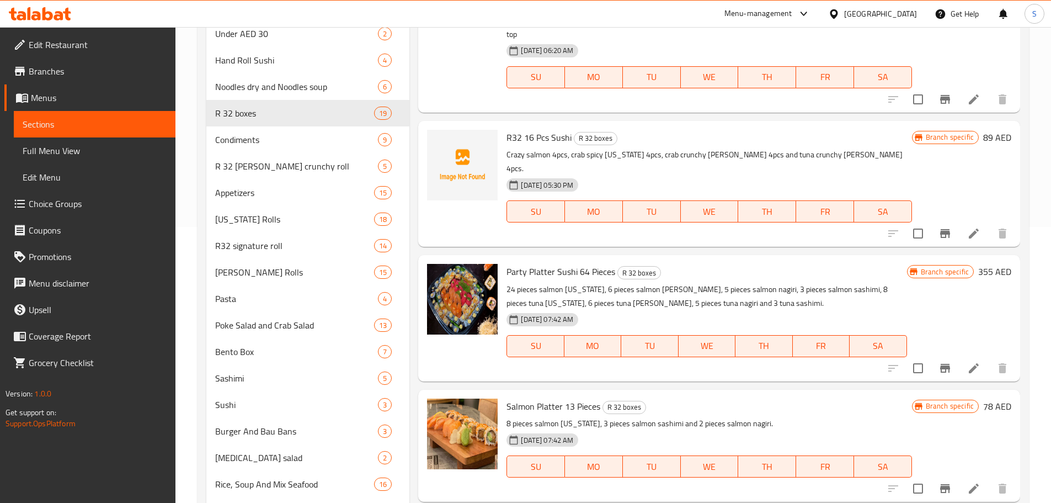
scroll to position [75, 0]
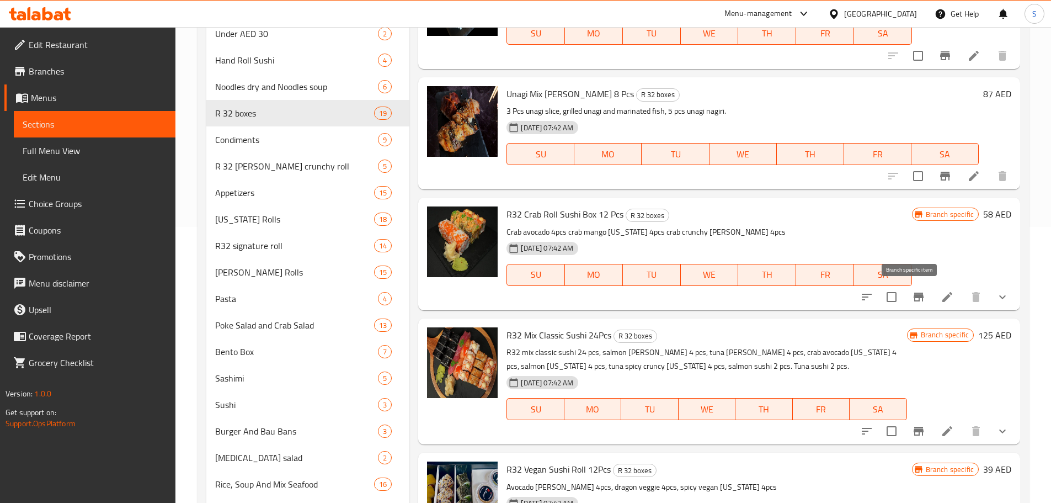
click at [919, 297] on button "Branch-specific-item" at bounding box center [919, 297] width 26 height 26
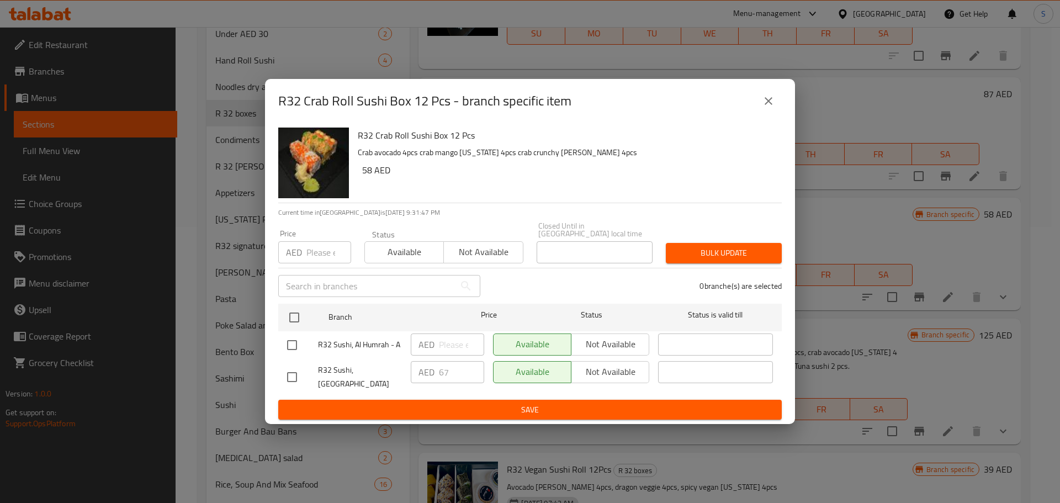
click at [768, 108] on icon "close" at bounding box center [768, 100] width 13 height 13
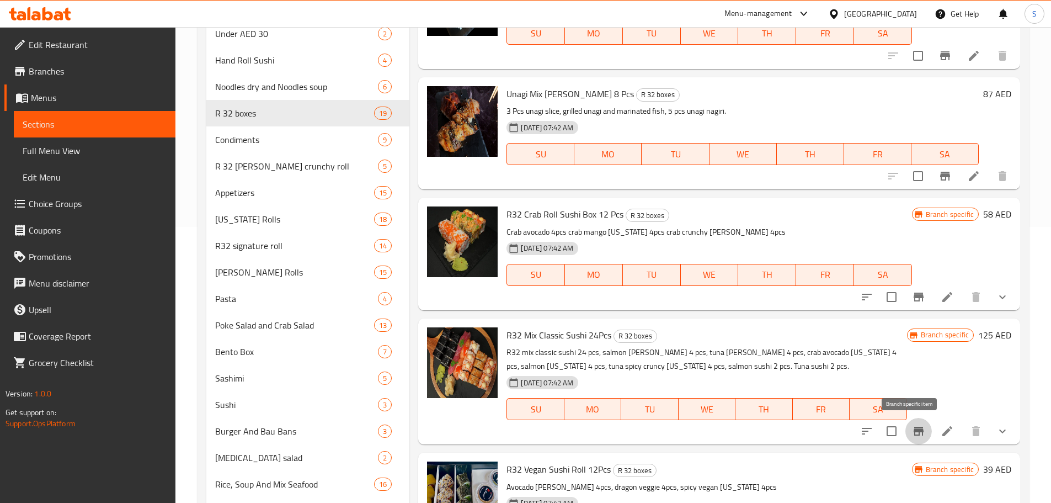
click at [912, 432] on icon "Branch-specific-item" at bounding box center [918, 430] width 13 height 13
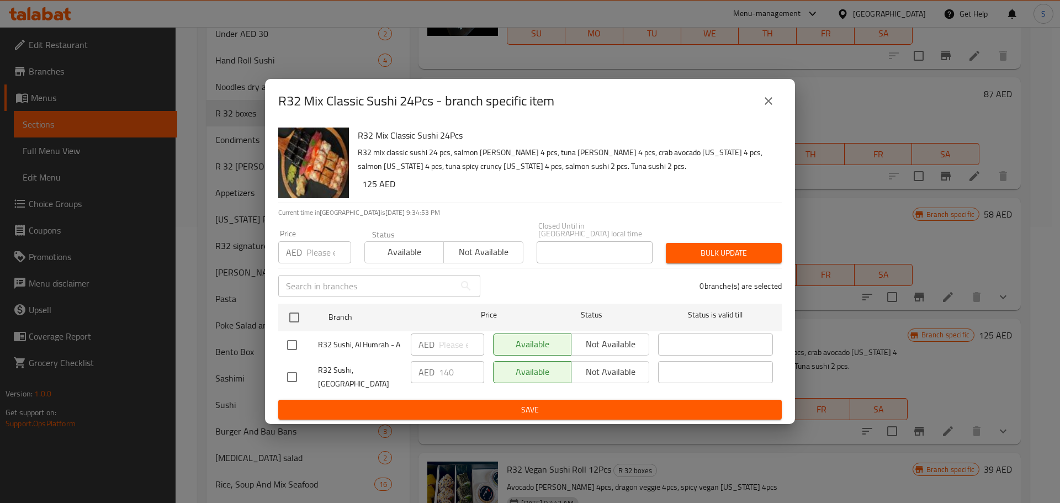
click at [584, 374] on div "Available Not available" at bounding box center [571, 372] width 156 height 22
click at [557, 403] on span "Save" at bounding box center [530, 410] width 486 height 14
click at [293, 373] on input "checkbox" at bounding box center [291, 376] width 23 height 23
checkbox input "true"
drag, startPoint x: 592, startPoint y: 382, endPoint x: 586, endPoint y: 391, distance: 10.9
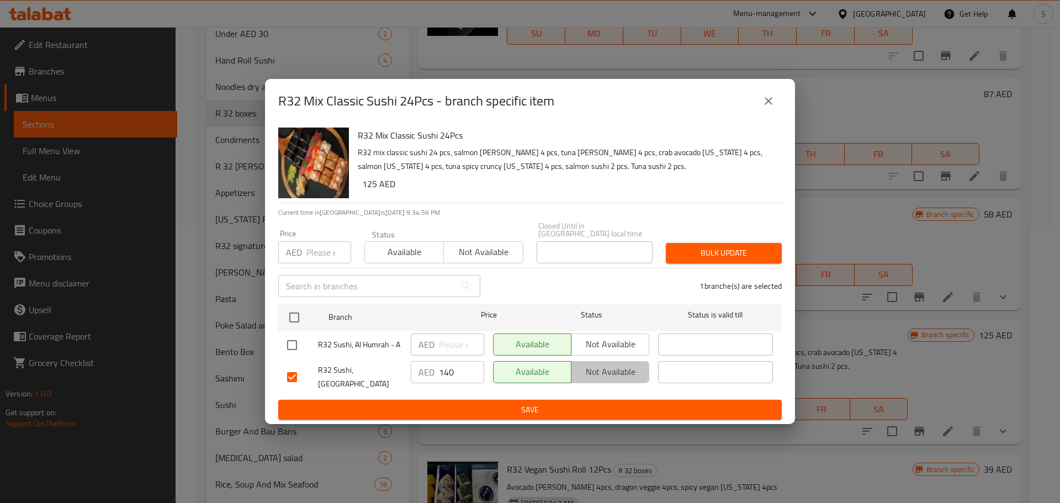
click at [592, 380] on span "Not available" at bounding box center [610, 372] width 69 height 16
click at [582, 403] on span "Save" at bounding box center [530, 410] width 486 height 14
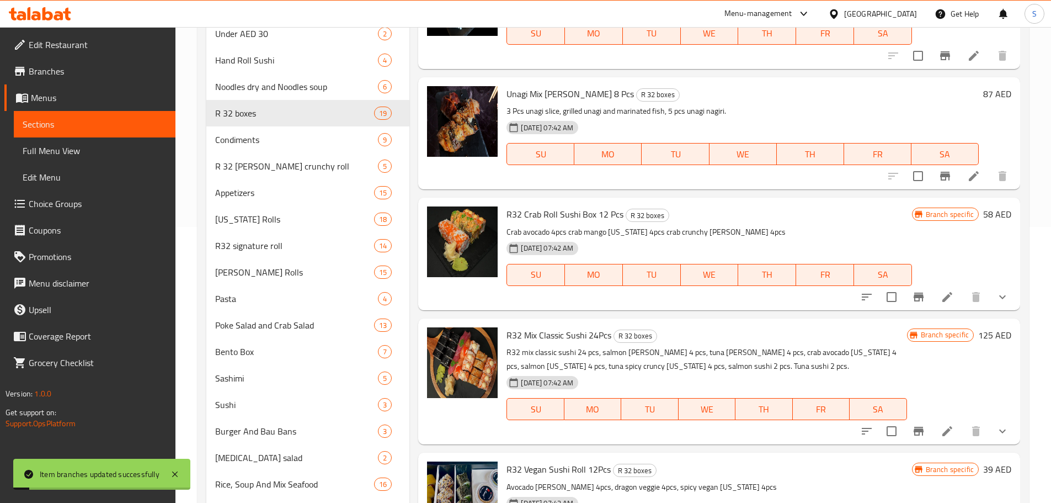
click at [914, 429] on icon "Branch-specific-item" at bounding box center [919, 431] width 10 height 9
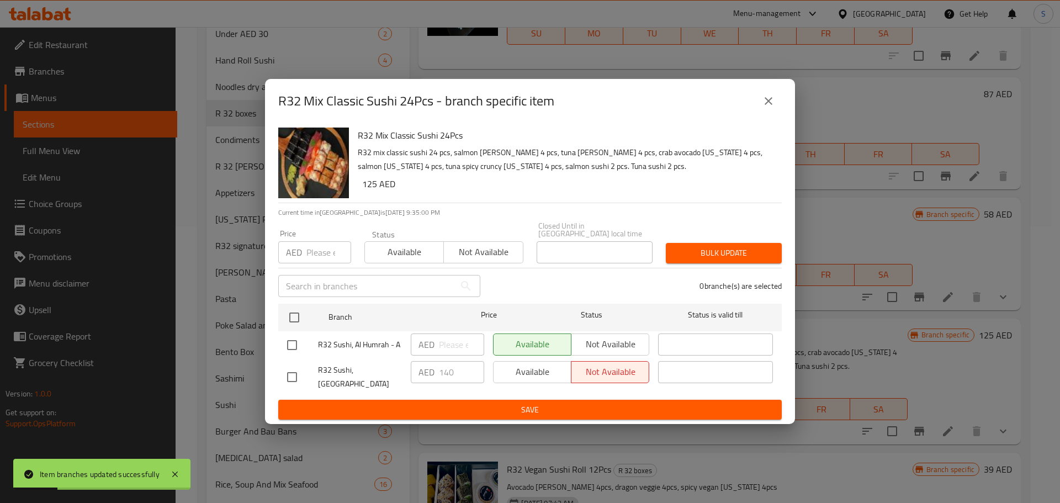
click at [772, 107] on icon "close" at bounding box center [768, 100] width 13 height 13
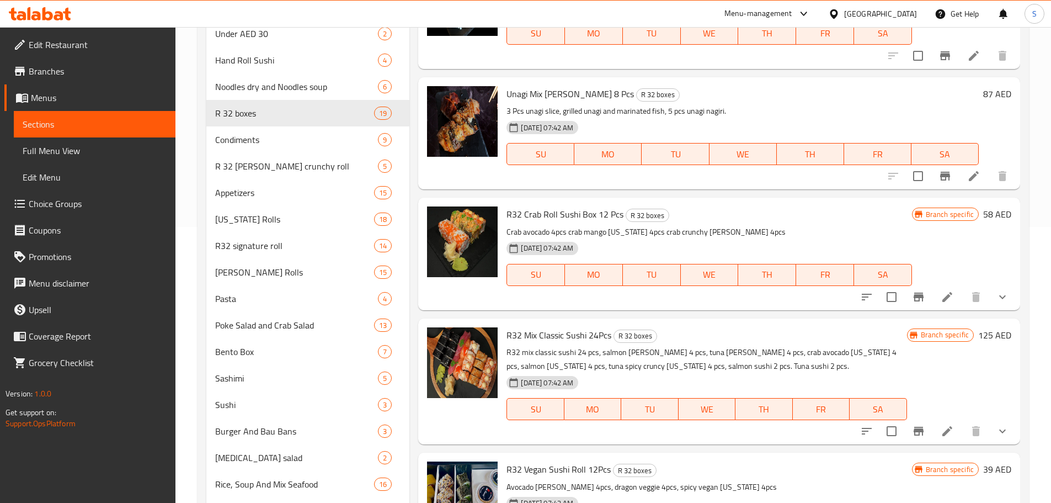
click at [588, 334] on span "R32 Mix Classic Sushi 24Pcs" at bounding box center [559, 335] width 105 height 17
click at [587, 334] on span "R32 Mix Classic Sushi 24Pcs" at bounding box center [559, 335] width 105 height 17
click at [587, 333] on span "R32 Mix Classic Sushi 24Pcs" at bounding box center [559, 335] width 105 height 17
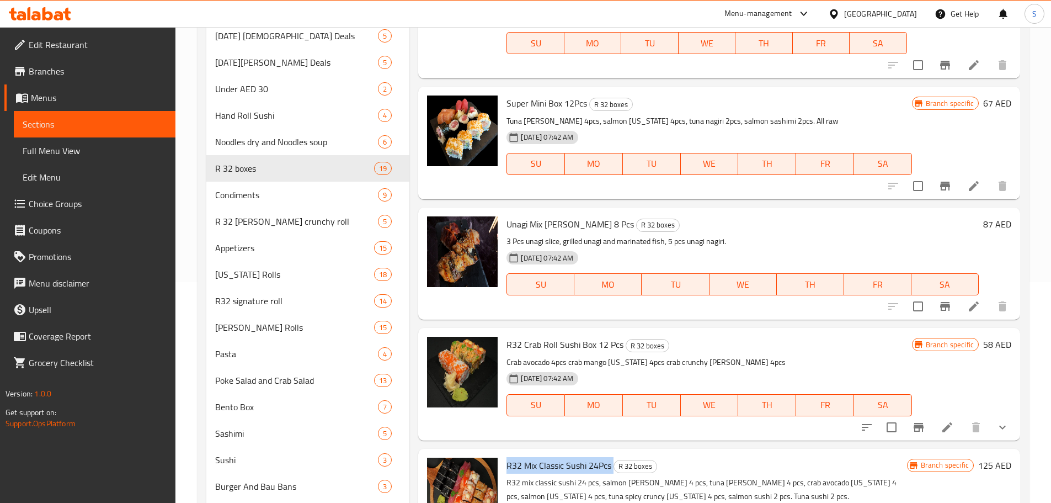
scroll to position [0, 0]
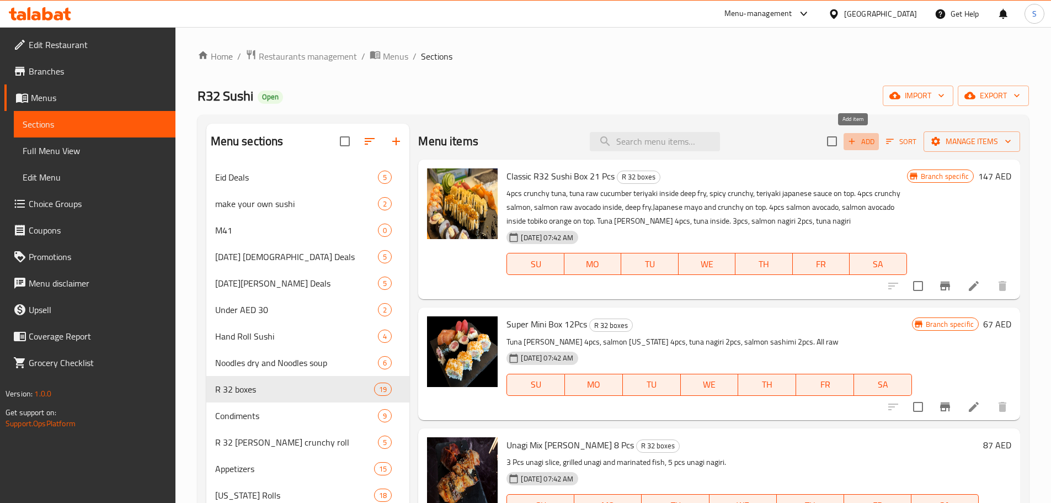
click at [849, 142] on icon "button" at bounding box center [852, 142] width 6 height 6
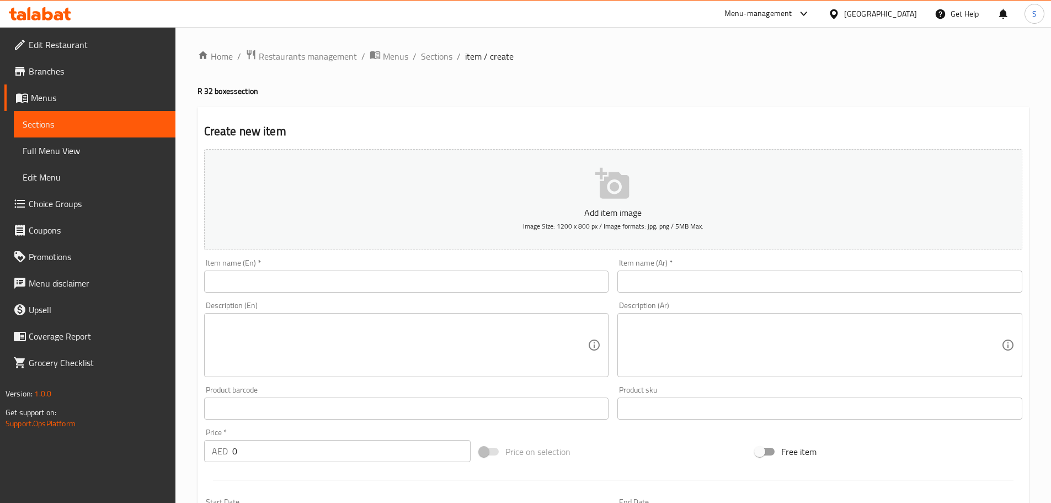
click at [346, 283] on input "text" at bounding box center [406, 281] width 405 height 22
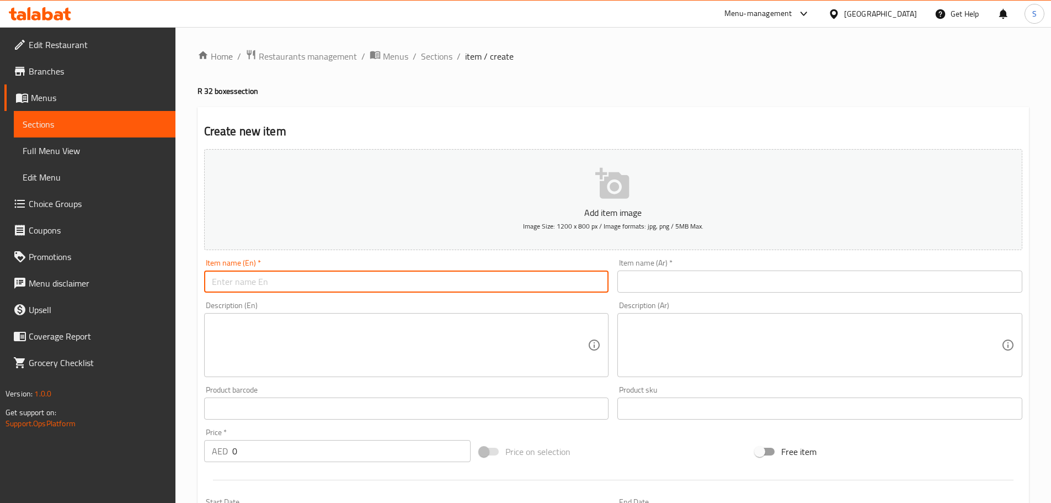
paste input "R32 Mix Classic 24pcs Sushi"
type input "R32 Mix Classic 24pcs Sushi"
click at [656, 284] on input "text" at bounding box center [820, 281] width 405 height 22
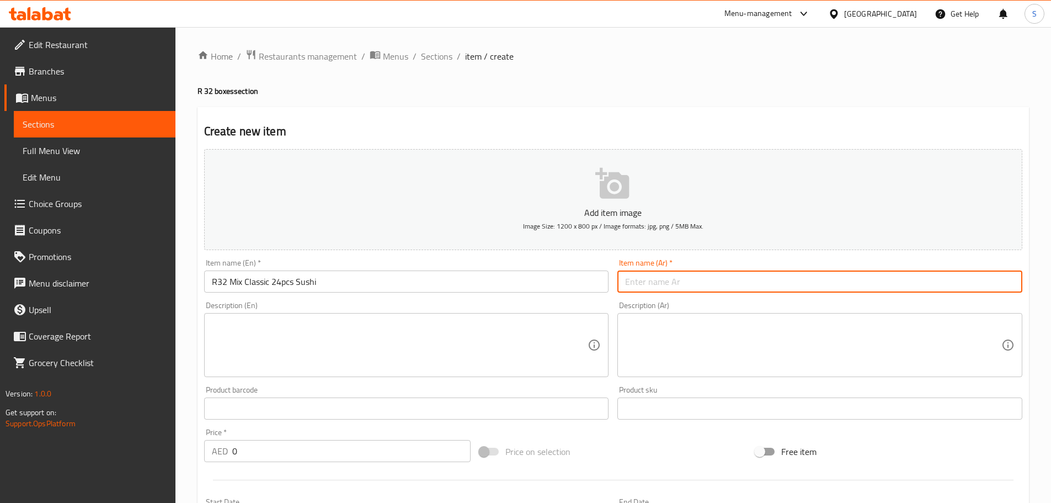
paste input "ار 32 [PERSON_NAME] 24 قطعة"
drag, startPoint x: 721, startPoint y: 285, endPoint x: 696, endPoint y: 288, distance: 25.0
click at [696, 288] on input "ار 32 [PERSON_NAME] 24 قطعة" at bounding box center [820, 281] width 405 height 22
click at [787, 283] on input "ار 32 ميكس كلاسيك 24 قطعة" at bounding box center [820, 281] width 405 height 22
paste input "سوشي"
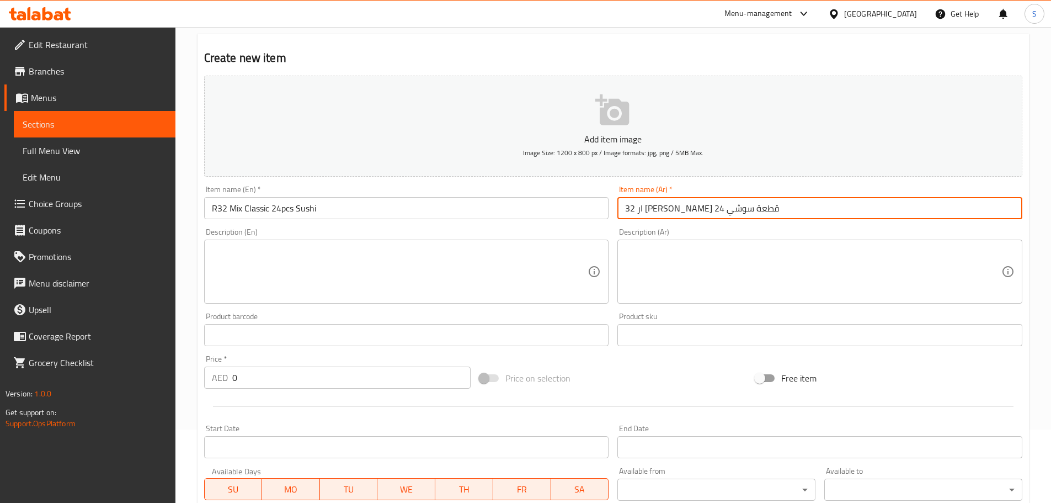
scroll to position [166, 0]
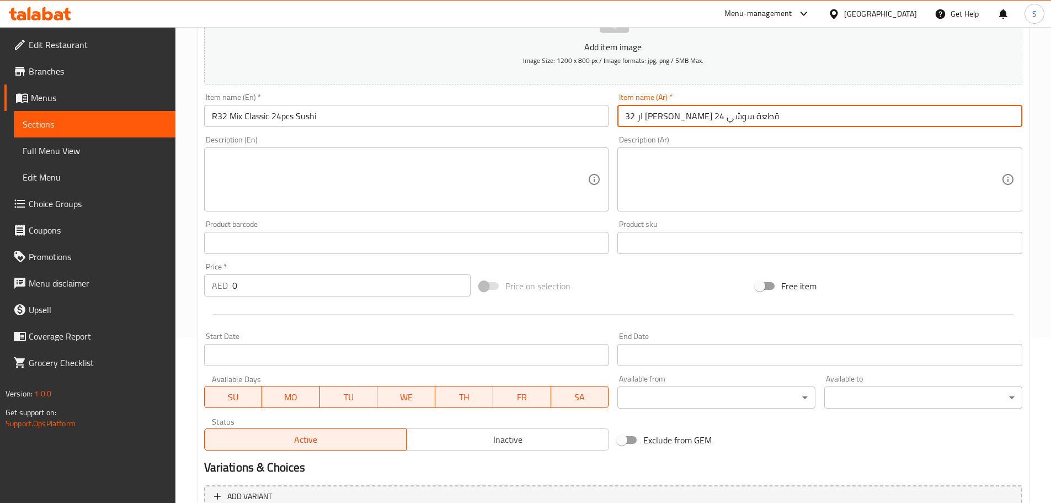
type input "ار 32 ميكس كلاسيك 24 قطعة سوشي"
click at [331, 159] on textarea at bounding box center [400, 179] width 376 height 52
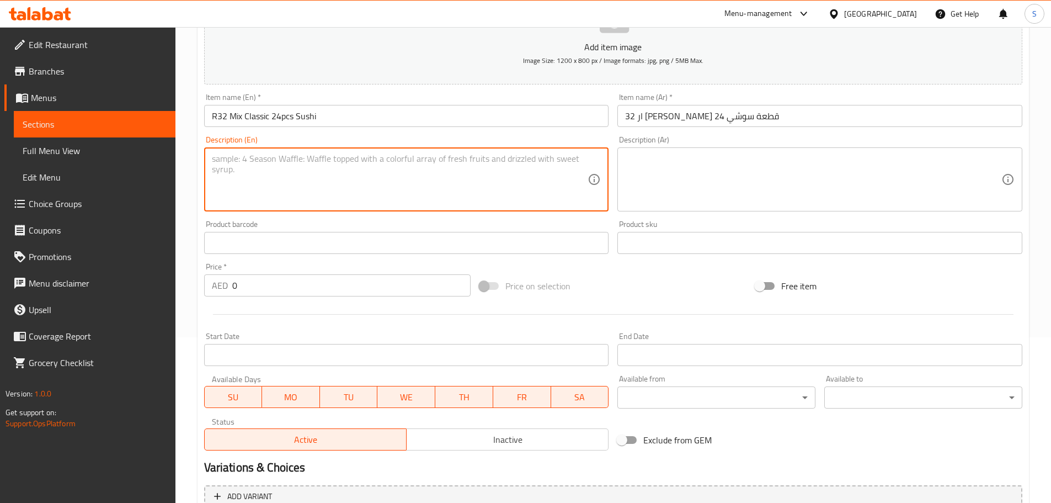
paste textarea "salmon [PERSON_NAME] 4 pcs, tuna [PERSON_NAME] 4 pcs, crab avocado [US_STATE] 4…"
type textarea "salmon [PERSON_NAME] 4 pcs, tuna [PERSON_NAME] 4 pcs, crab avocado [US_STATE] 4…"
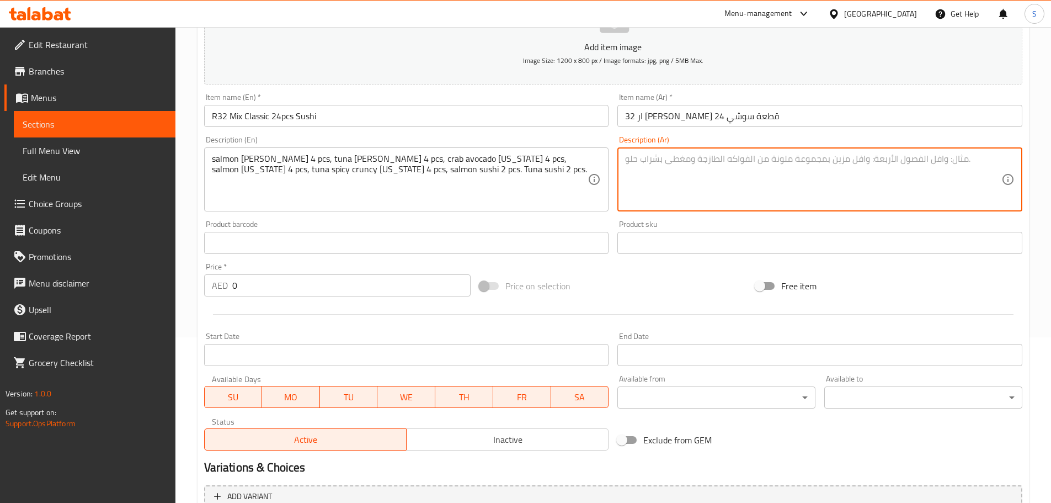
click at [643, 176] on textarea at bounding box center [813, 179] width 376 height 52
paste textarea "ماكي سلمون 4 قطع، ماكي تونة 4 قطع، كابوريا أفوكادو كاليفورنيا 4 قطع، سلمون كالي…"
type textarea "ماكي سلمون 4 قطع، ماكي تونة 4 قطع، كابوريا أفوكادو كاليفورنيا 4 قطع، سلمون كالي…"
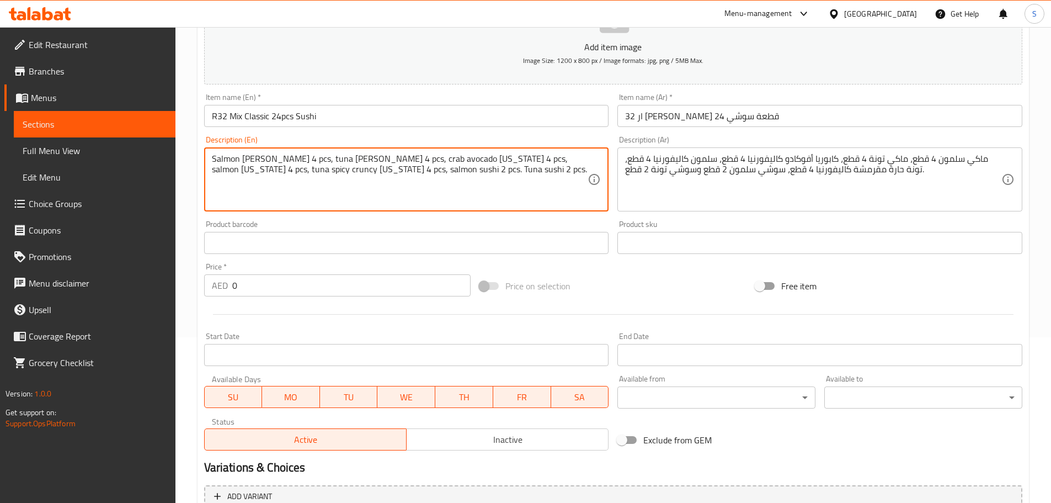
click at [432, 158] on textarea "Salmon maki 4 pcs, tuna maki 4 pcs, crab avocado California 4 pcs, salmon Calif…" at bounding box center [400, 179] width 376 height 52
type textarea "Salmon maki 4 pcs, tuna maki 4 pcs, crab avocado 4 pcs, salmon California 4 pcs…"
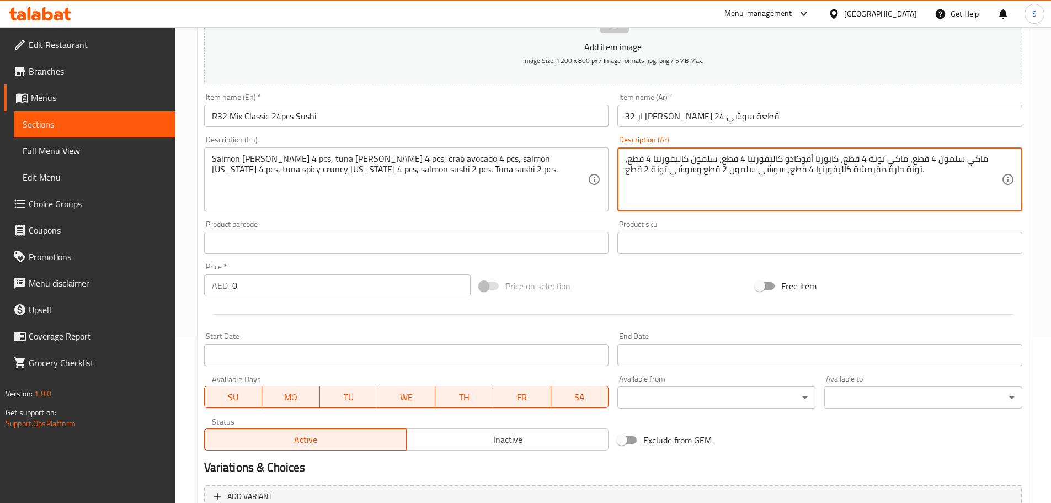
drag, startPoint x: 782, startPoint y: 160, endPoint x: 747, endPoint y: 158, distance: 34.8
type textarea "ماكي سلمون 4 قطع، ماكي تونة 4 قطع، كابوريا أفوكادو 4 قطع، سلمون كاليفورنيا 4 قط…"
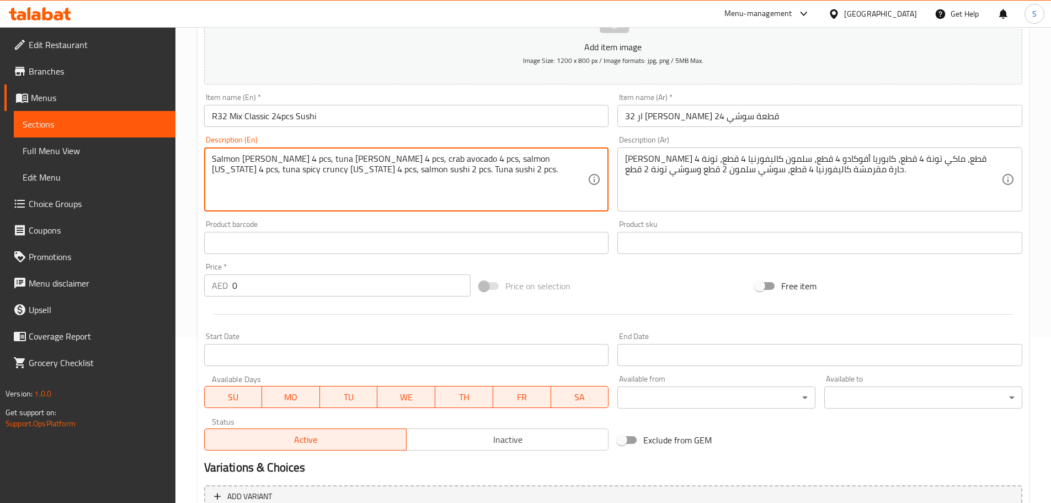
drag, startPoint x: 248, startPoint y: 170, endPoint x: 208, endPoint y: 168, distance: 39.8
type textarea "Salmon maki 4 pcs, tuna maki 4 pcs, crab avocado 4 pcs, salmon California 4 pcs…"
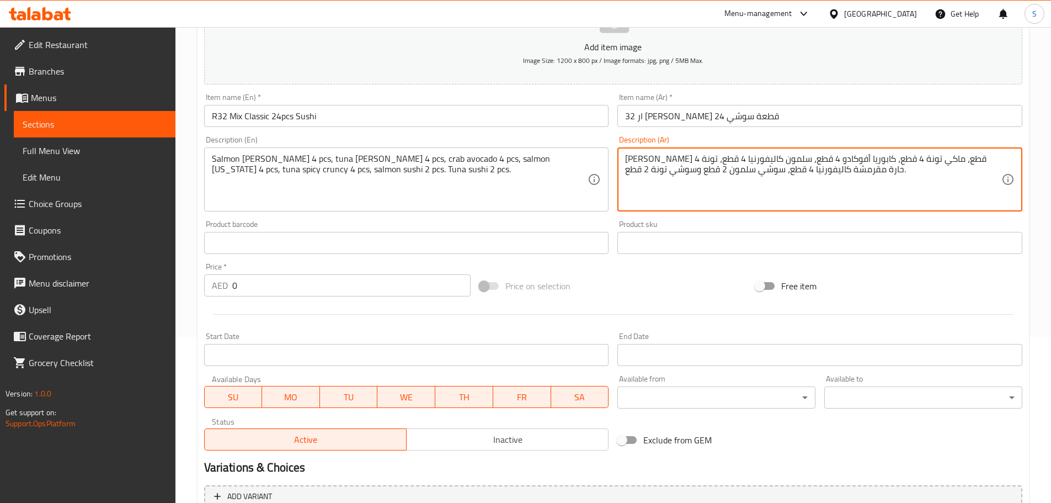
drag, startPoint x: 850, startPoint y: 170, endPoint x: 815, endPoint y: 173, distance: 35.5
type textarea "ماكي سلمون 4 قطع، ماكي تونة 4 قطع، كابوريا أفوكادو 4 قطع، سلمون كاليفورنيا 4 قط…"
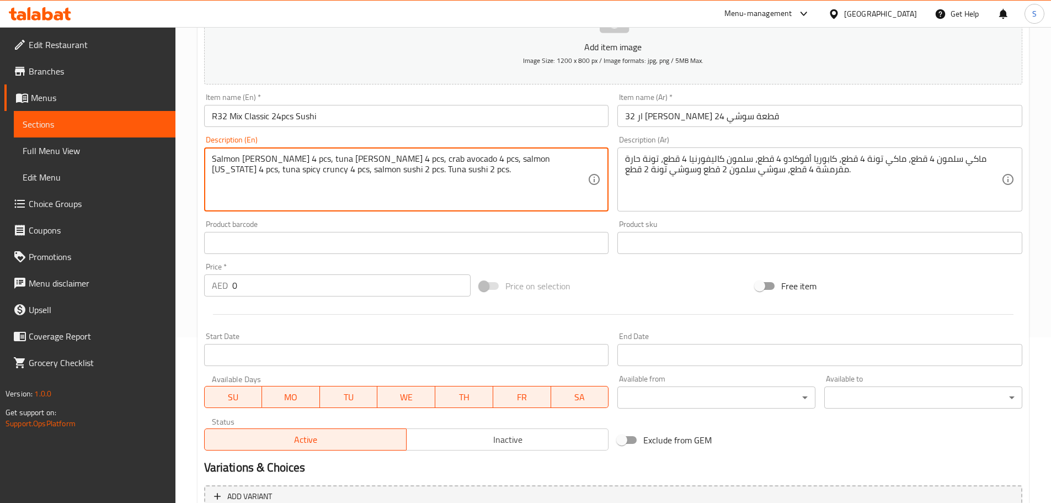
drag, startPoint x: 276, startPoint y: 172, endPoint x: 259, endPoint y: 173, distance: 17.7
paste textarea "nigir"
drag, startPoint x: 340, startPoint y: 170, endPoint x: 321, endPoint y: 173, distance: 19.6
click at [321, 173] on textarea "Salmon maki 4 pcs, tuna maki 4 pcs, crab avocado 4 pcs, salmon California 4 pcs…" at bounding box center [400, 179] width 376 height 52
paste textarea "nigir"
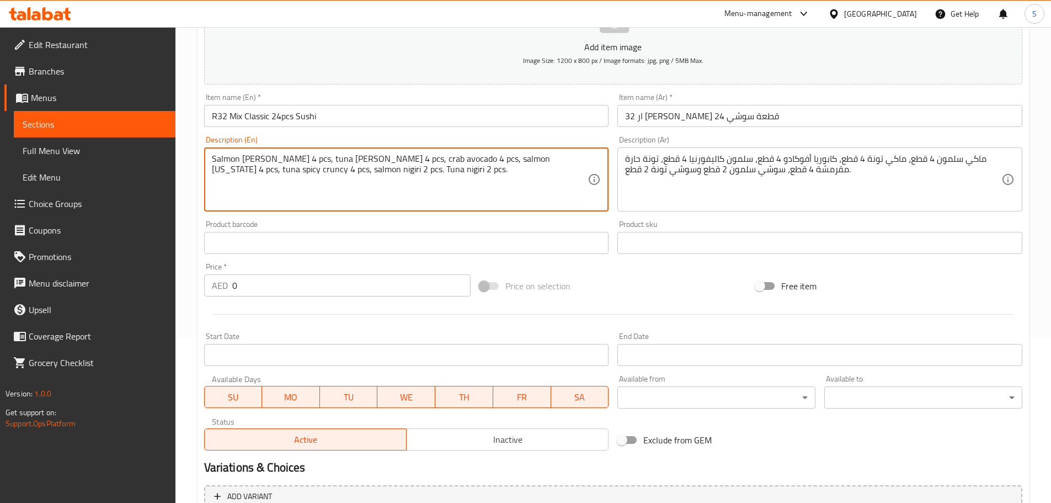
type textarea "Salmon maki 4 pcs, tuna maki 4 pcs, crab avocado 4 pcs, salmon California 4 pcs…"
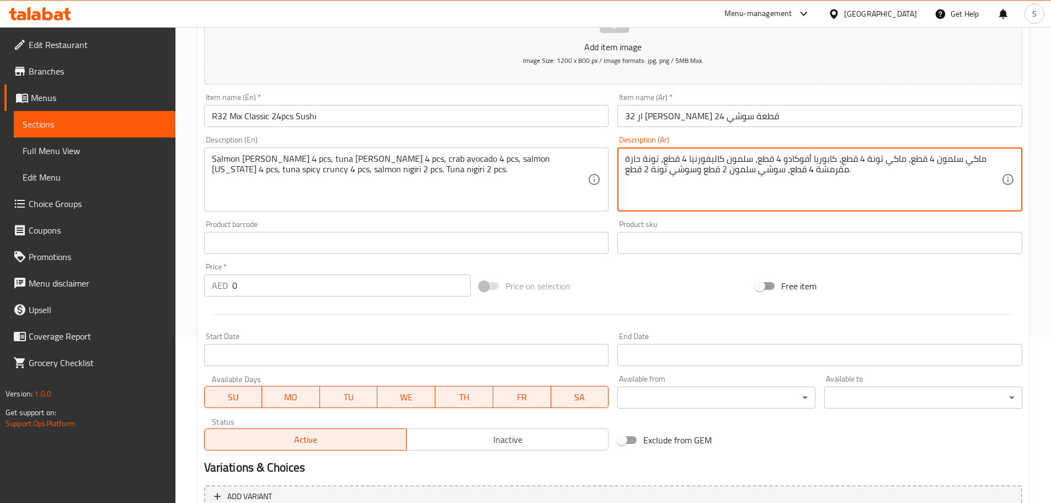
drag, startPoint x: 759, startPoint y: 172, endPoint x: 786, endPoint y: 178, distance: 27.1
click at [728, 173] on textarea "ماكي سلمون 4 قطع، ماكي تونة 4 قطع، كابوريا أفوكادو 4 قطع، سلمون كاليفورنيا 4 قط…" at bounding box center [813, 179] width 376 height 52
paste textarea "نيجيري"
drag, startPoint x: 697, startPoint y: 173, endPoint x: 667, endPoint y: 175, distance: 30.4
click at [667, 175] on textarea "ماكي سلمون 4 قطع، ماكي تونة 4 قطع، كابوريا أفوكادو 4 قطع، سلمون كاليفورنيا 4 قط…" at bounding box center [813, 179] width 376 height 52
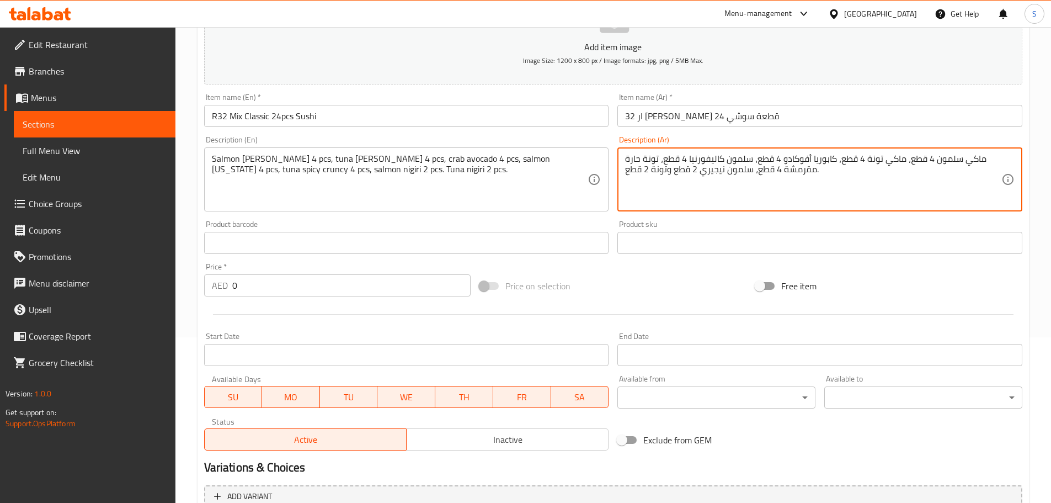
click at [650, 172] on textarea "ماكي سلمون 4 قطع، ماكي تونة 4 قطع، كابوريا أفوكادو 4 قطع، سلمون كاليفورنيا 4 قط…" at bounding box center [813, 179] width 376 height 52
paste textarea "نيجيري"
click at [653, 171] on textarea "ماكي سلمون 4 قطع، ماكي تونة 4 قطع، كابوريا أفوكادو 4 قطع، سلمون كاليفورنيا 4 قط…" at bounding box center [813, 179] width 376 height 52
paste textarea "نيجيري"
click at [678, 171] on textarea "ماكي سلمون 4 قطع، ماكي تونة 4 قطع، كابوريا أفوكادو 4 قطع، سلمون كاليفورنيا 4 قط…" at bounding box center [813, 179] width 376 height 52
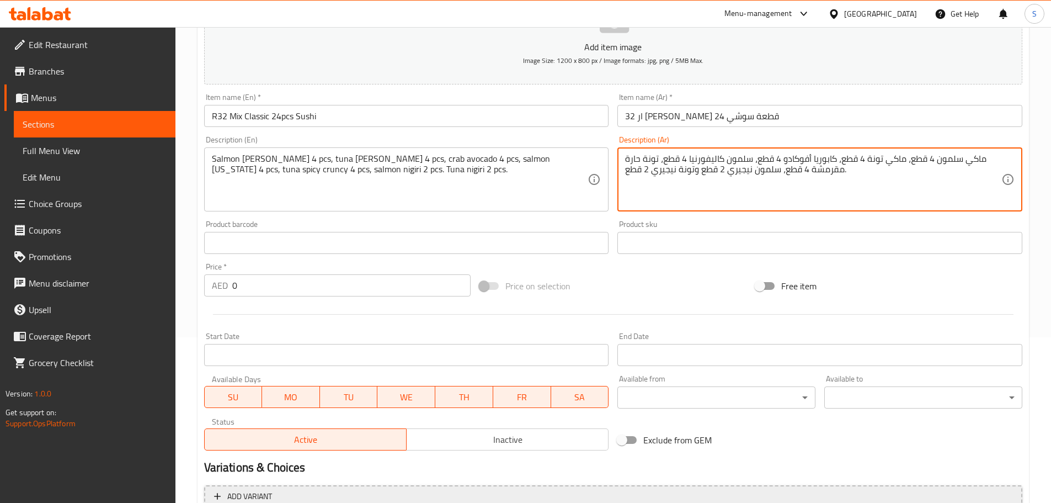
type textarea "ماكي سلمون 4 قطع، ماكي تونة 4 قطع، كابوريا أفوكادو 4 قطع، سلمون كاليفورنيا 4 قط…"
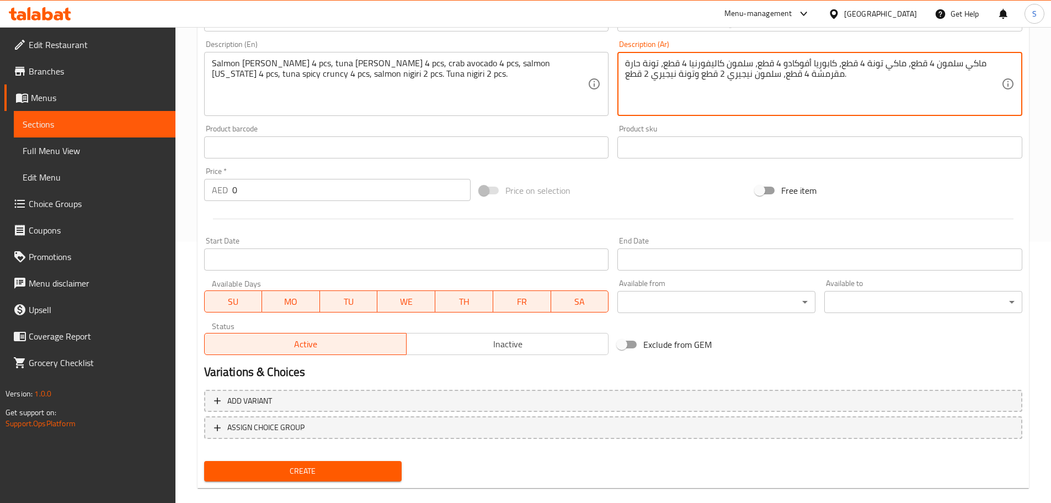
scroll to position [277, 0]
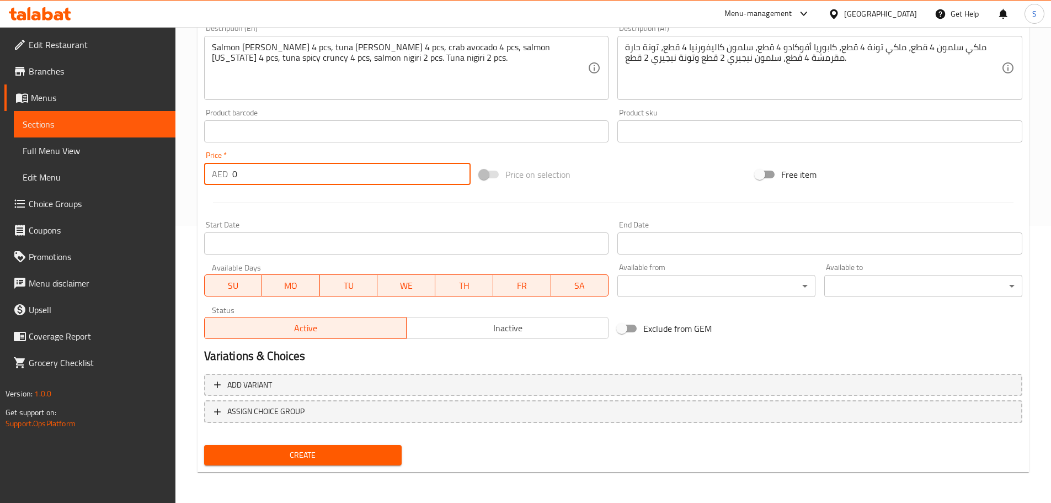
drag, startPoint x: 241, startPoint y: 182, endPoint x: 212, endPoint y: 182, distance: 28.7
click at [212, 182] on div "AED 0 Price *" at bounding box center [337, 174] width 267 height 22
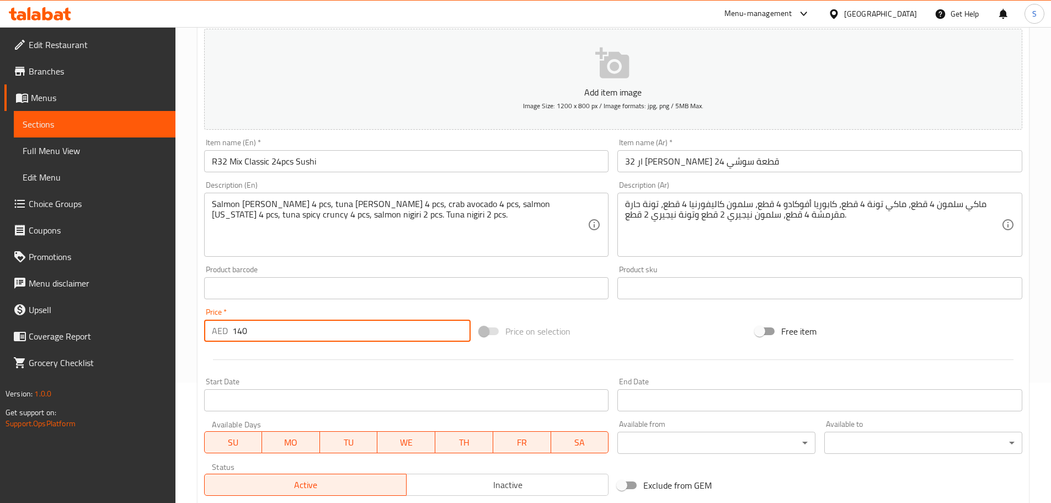
scroll to position [111, 0]
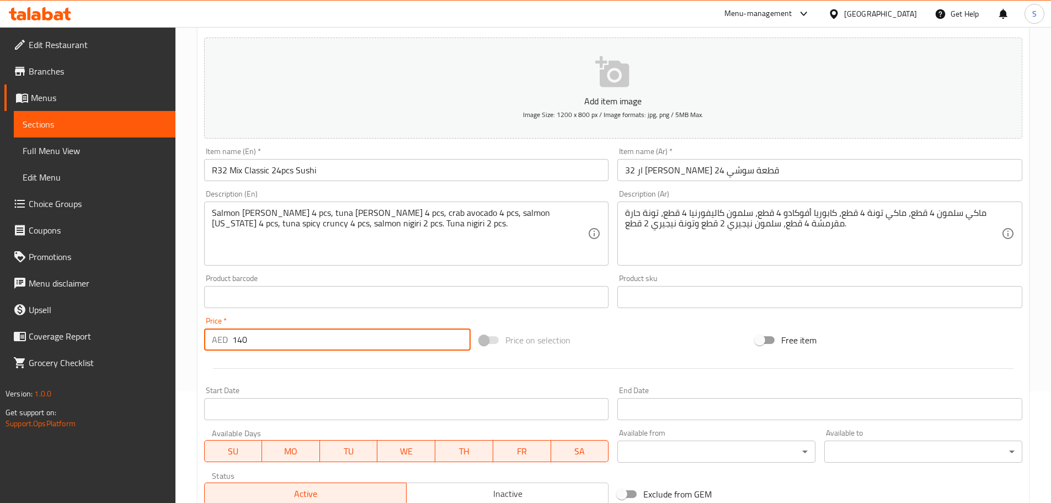
type input "140"
click at [301, 169] on input "R32 Mix Classic 24pcs Sushi" at bounding box center [406, 170] width 405 height 22
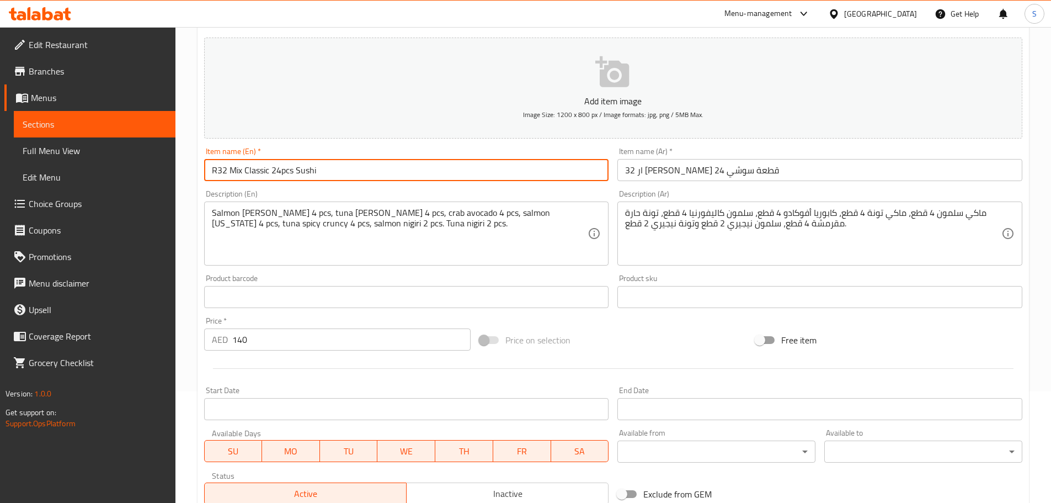
click at [301, 169] on input "R32 Mix Classic 24pcs Sushi" at bounding box center [406, 170] width 405 height 22
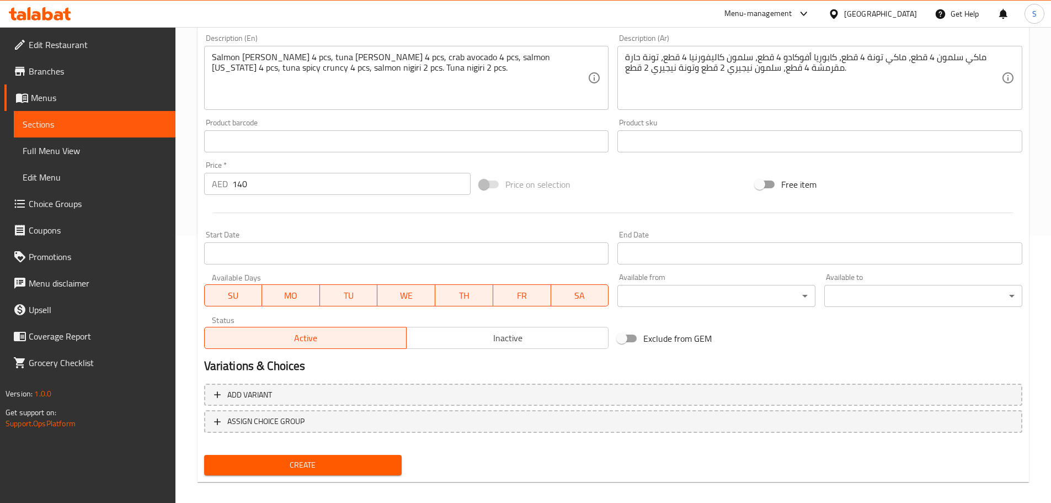
scroll to position [277, 0]
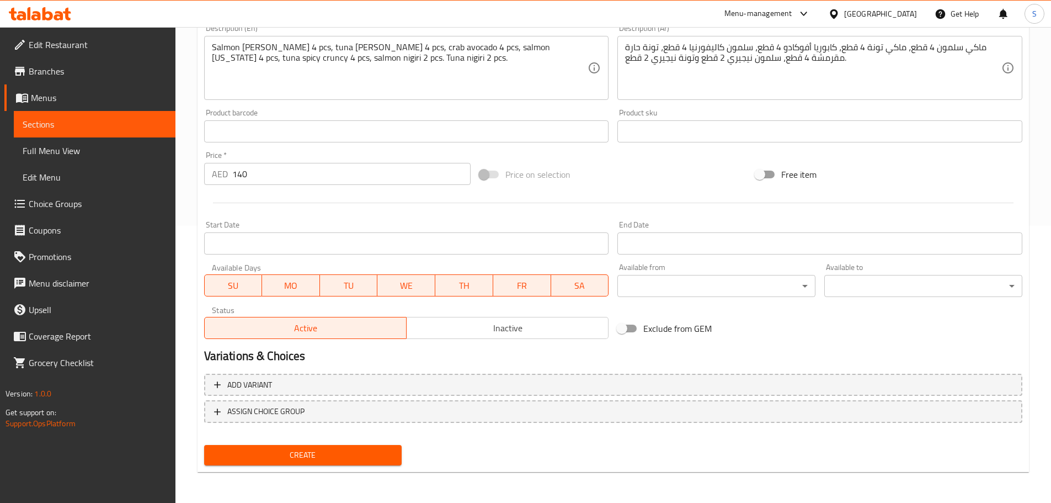
click at [313, 457] on span "Create" at bounding box center [303, 455] width 180 height 14
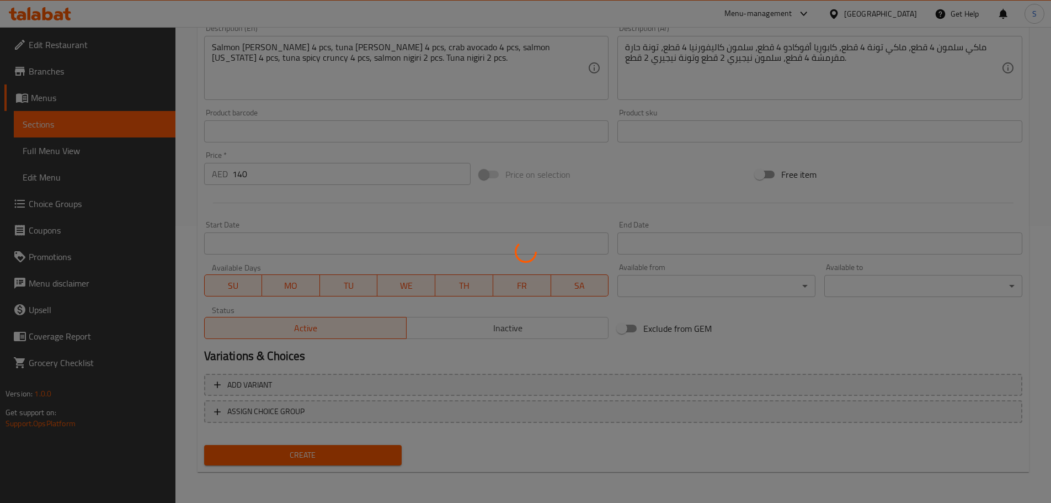
type input "0"
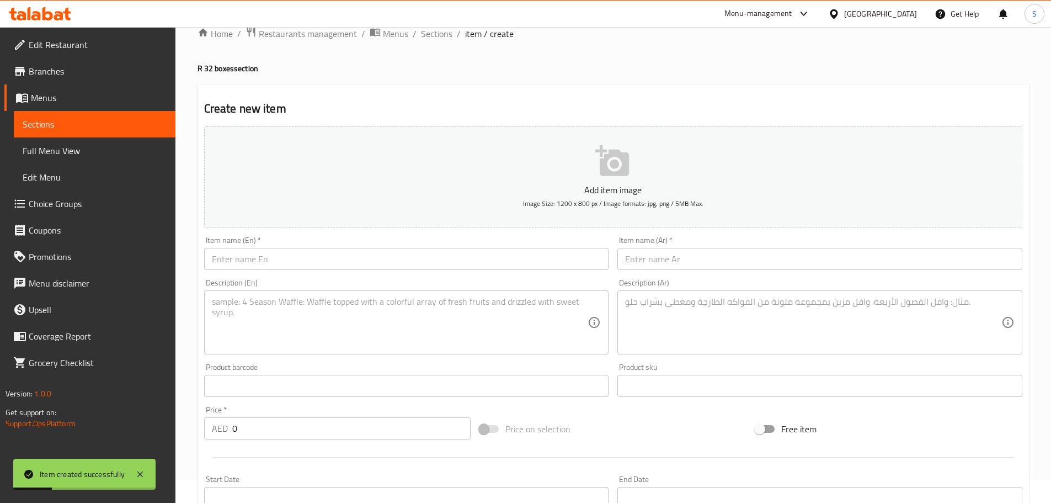
scroll to position [1, 0]
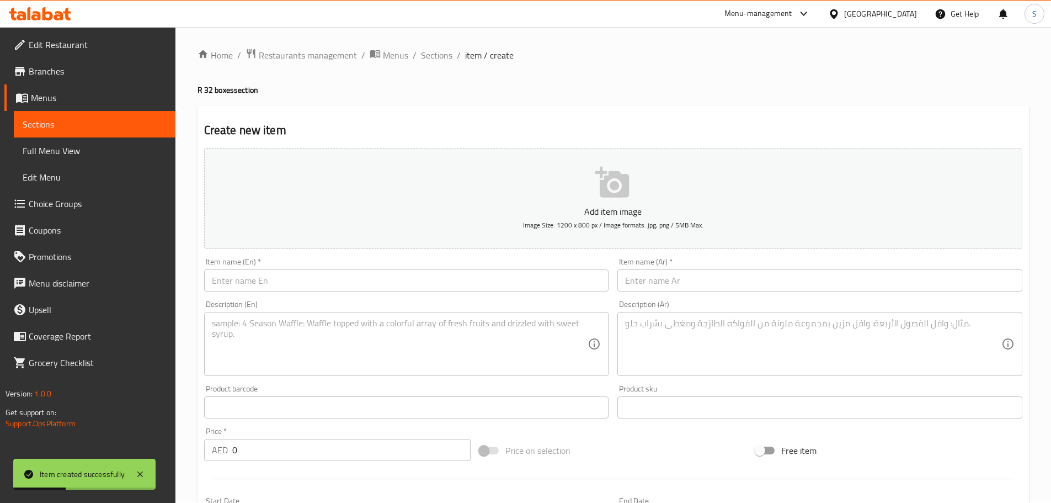
drag, startPoint x: 434, startPoint y: 62, endPoint x: 722, endPoint y: 81, distance: 289.3
click at [434, 61] on span "Sections" at bounding box center [436, 55] width 31 height 13
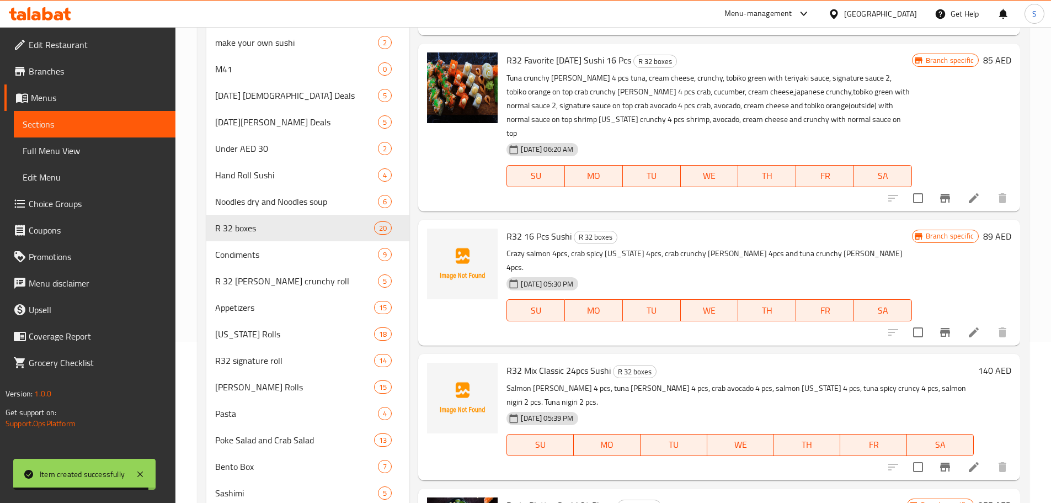
scroll to position [332, 0]
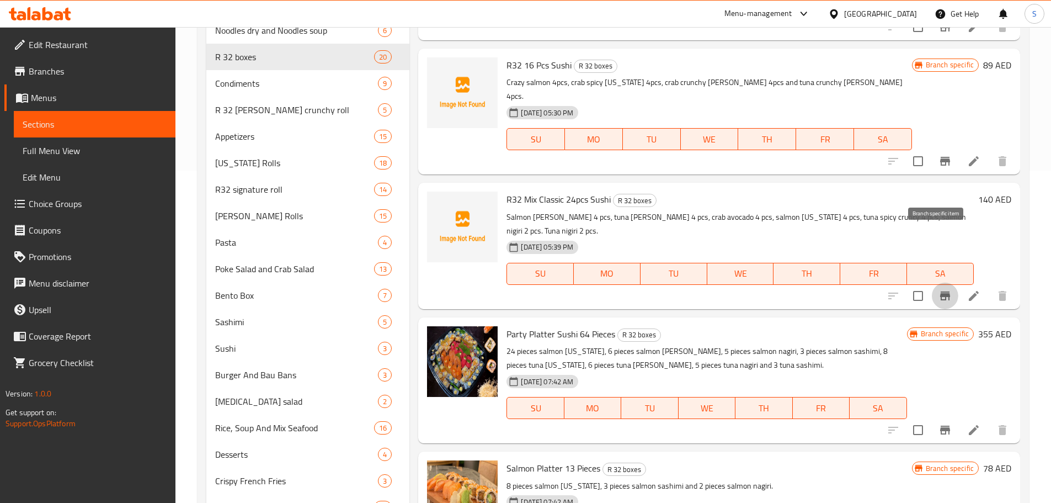
click at [939, 289] on icon "Branch-specific-item" at bounding box center [945, 295] width 13 height 13
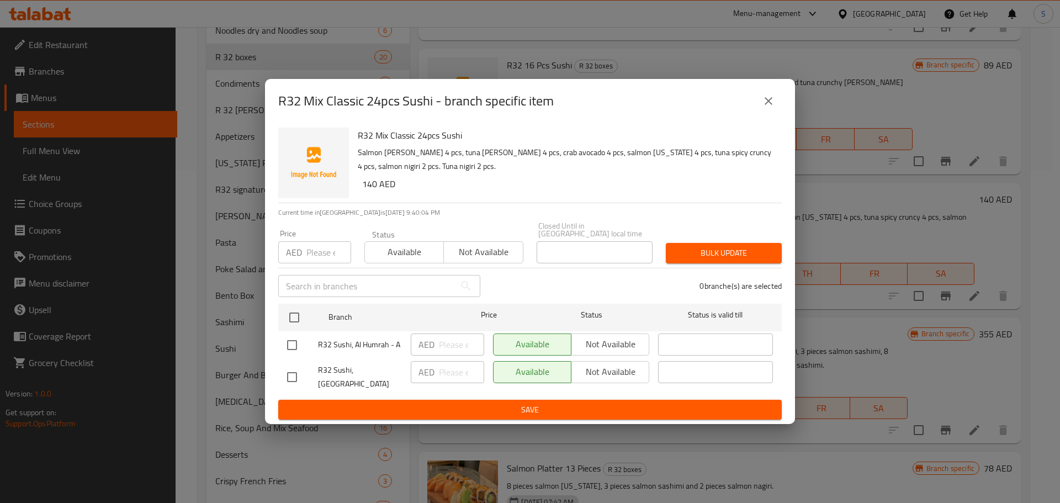
drag, startPoint x: 288, startPoint y: 344, endPoint x: 294, endPoint y: 343, distance: 5.6
click at [289, 343] on input "checkbox" at bounding box center [291, 344] width 23 height 23
checkbox input "true"
click at [616, 348] on span "Not available" at bounding box center [610, 344] width 69 height 16
click at [609, 416] on div "R32 Mix Classic 24pcs Sushi Salmon maki 4 pcs, tuna maki 4 pcs, crab avocado 4 …" at bounding box center [530, 273] width 530 height 301
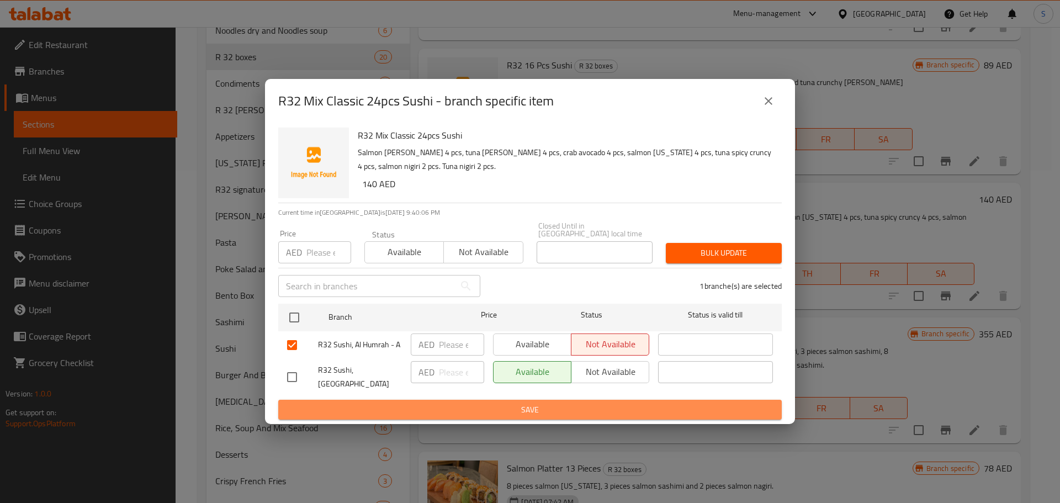
click at [609, 410] on span "Save" at bounding box center [530, 410] width 486 height 14
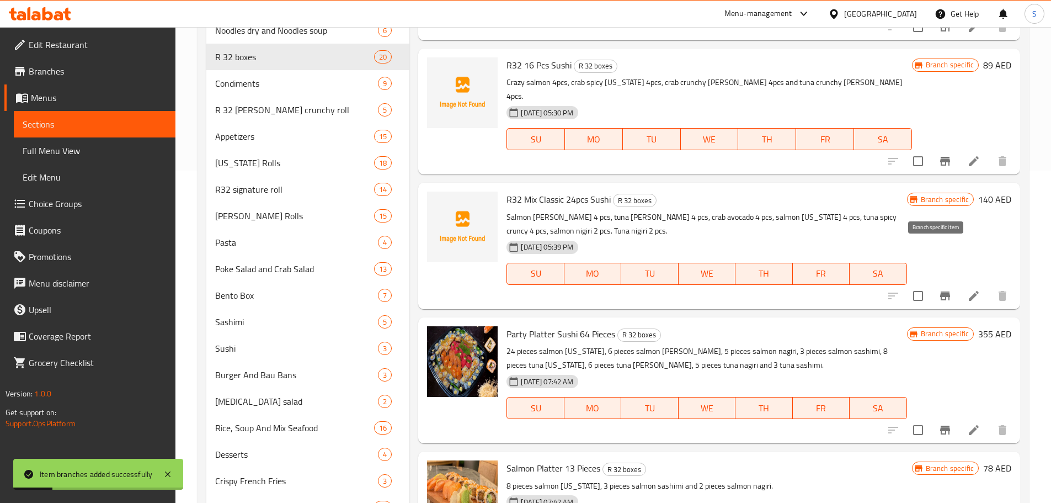
click at [940, 291] on icon "Branch-specific-item" at bounding box center [945, 295] width 10 height 9
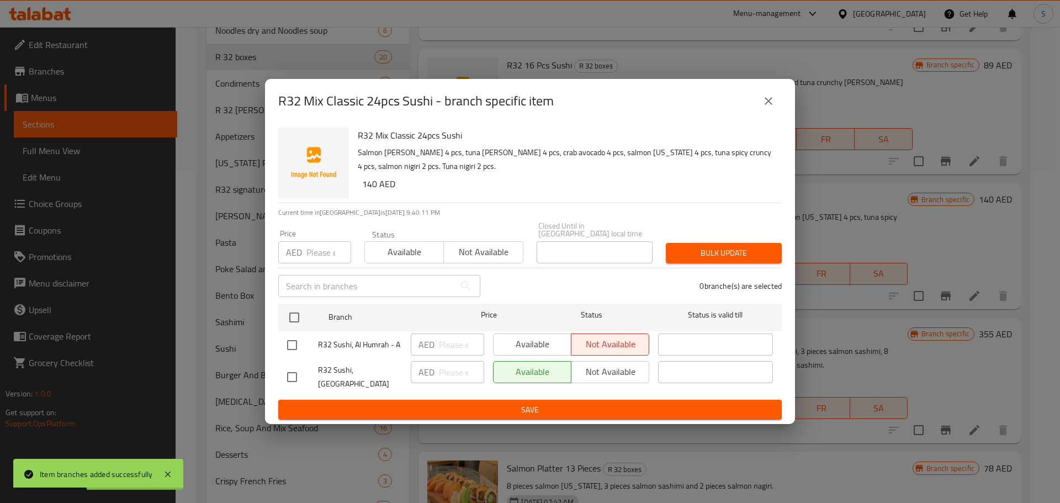
click at [770, 105] on icon "close" at bounding box center [768, 100] width 13 height 13
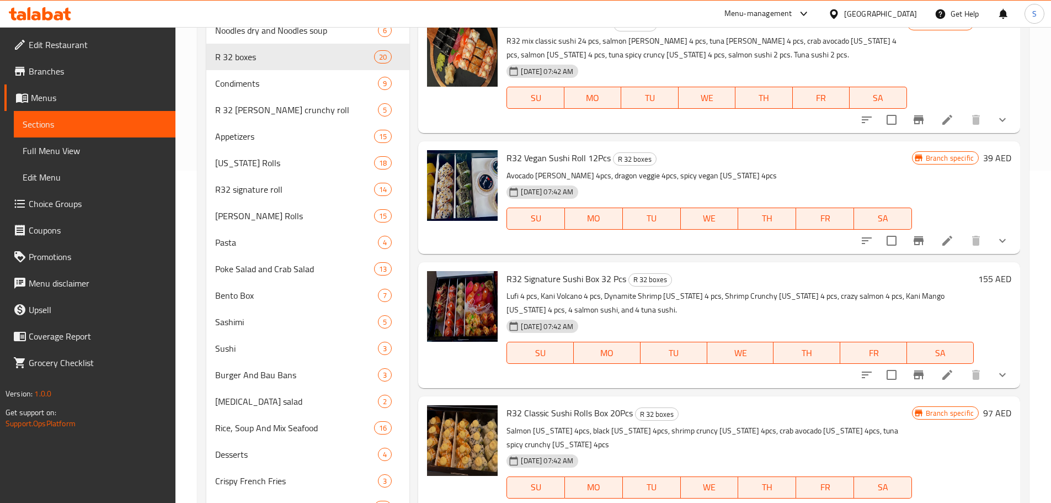
scroll to position [1201, 0]
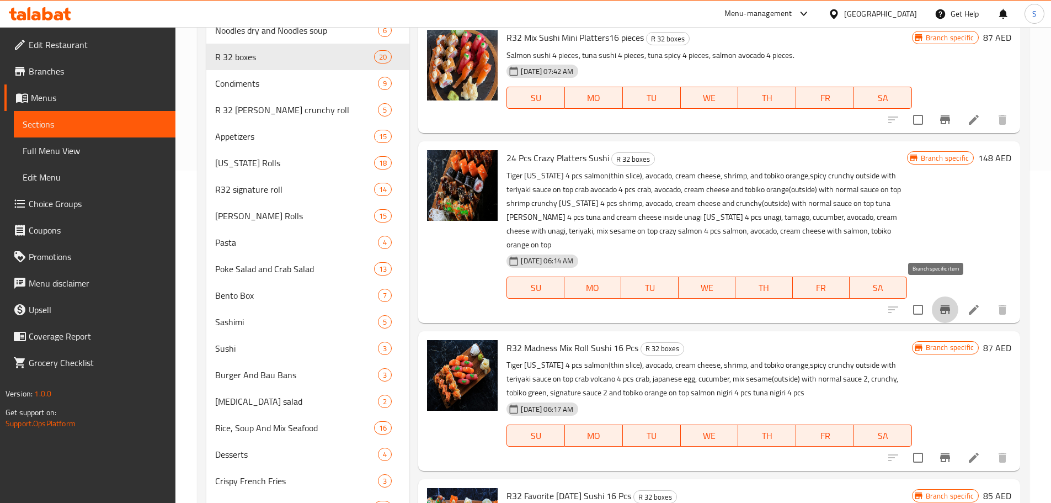
click at [940, 305] on icon "Branch-specific-item" at bounding box center [945, 309] width 10 height 9
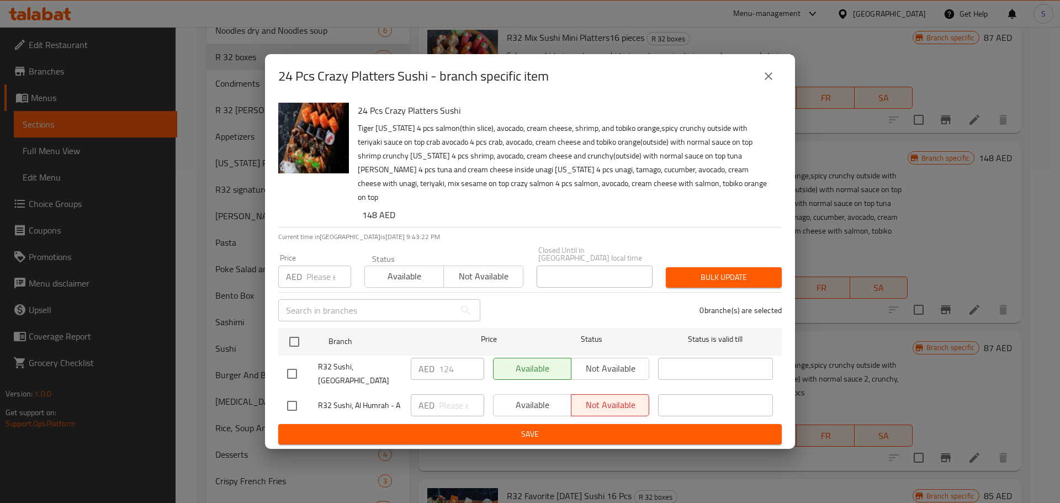
click at [294, 366] on input "checkbox" at bounding box center [291, 373] width 23 height 23
checkbox input "true"
click at [624, 368] on span "Not available" at bounding box center [610, 368] width 69 height 16
click at [568, 427] on span "Save" at bounding box center [530, 434] width 486 height 14
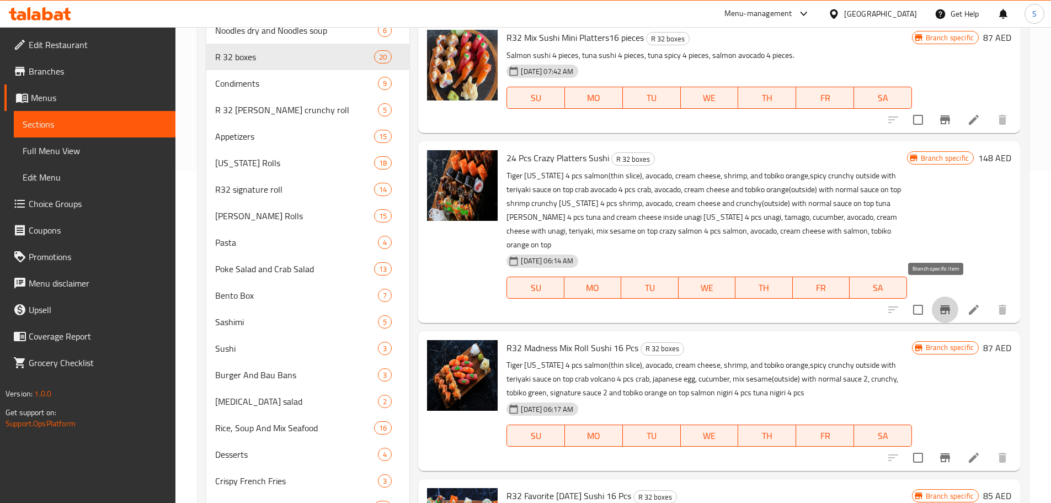
click at [939, 303] on icon "Branch-specific-item" at bounding box center [945, 309] width 13 height 13
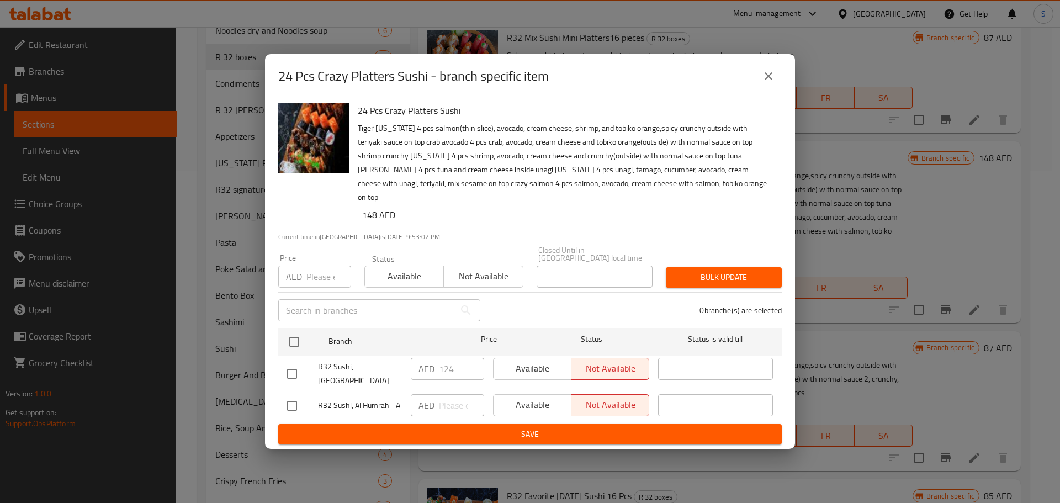
click at [291, 367] on input "checkbox" at bounding box center [291, 373] width 23 height 23
checkbox input "true"
click at [445, 368] on input "124" at bounding box center [461, 369] width 45 height 22
click at [530, 430] on button "Save" at bounding box center [529, 434] width 503 height 20
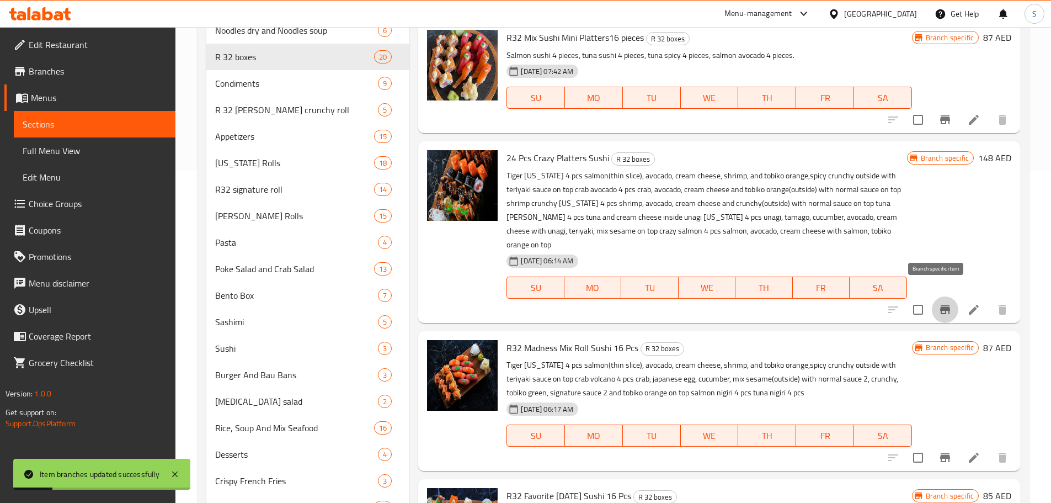
click at [944, 296] on button "Branch-specific-item" at bounding box center [945, 309] width 26 height 26
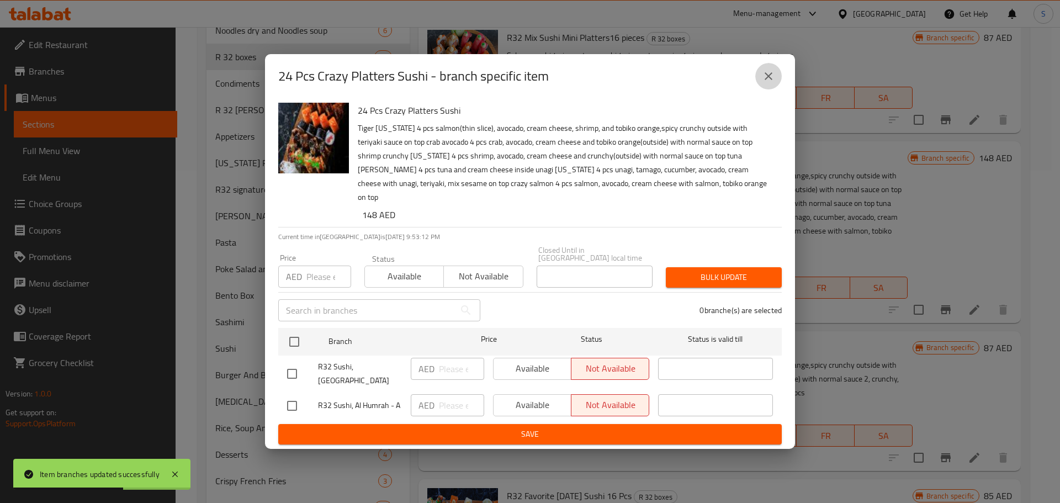
click at [768, 83] on icon "close" at bounding box center [768, 76] width 13 height 13
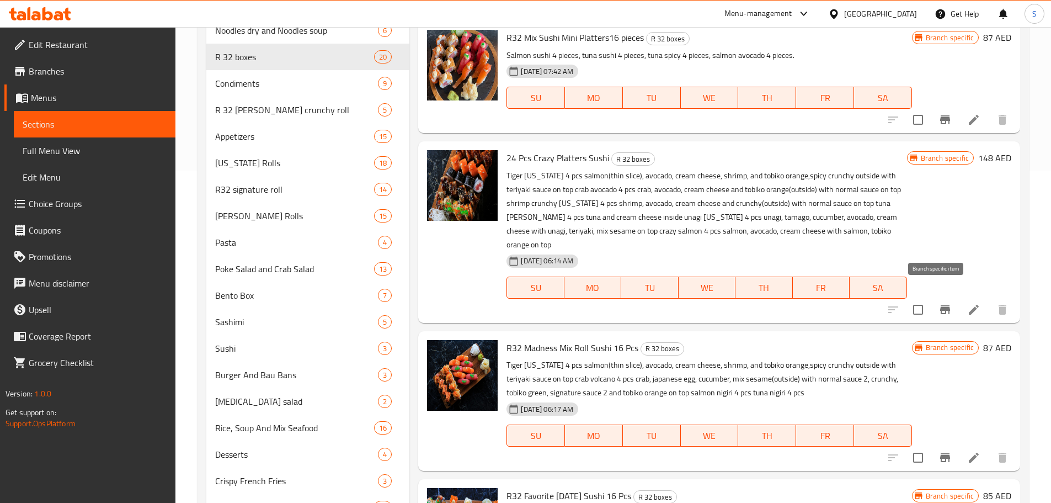
click at [940, 305] on icon "Branch-specific-item" at bounding box center [945, 309] width 10 height 9
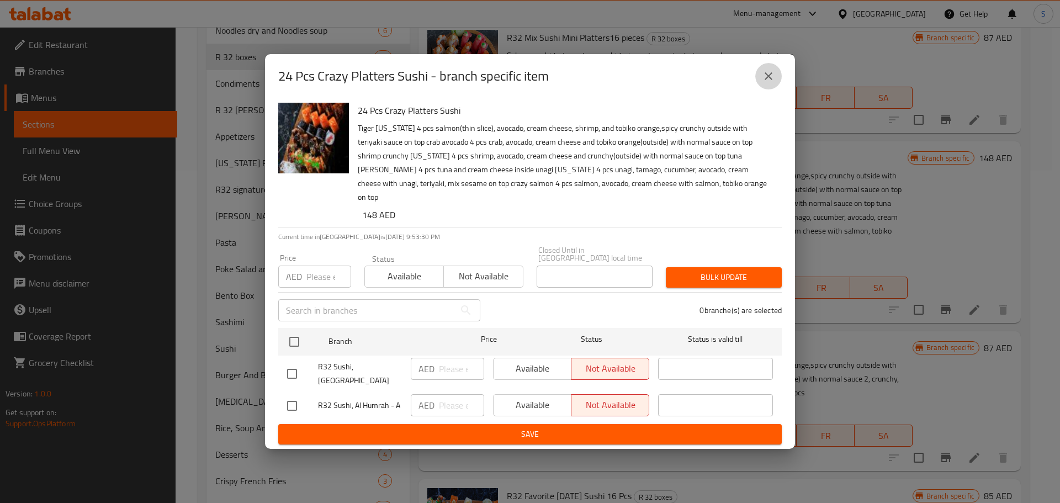
click at [769, 83] on icon "close" at bounding box center [768, 76] width 13 height 13
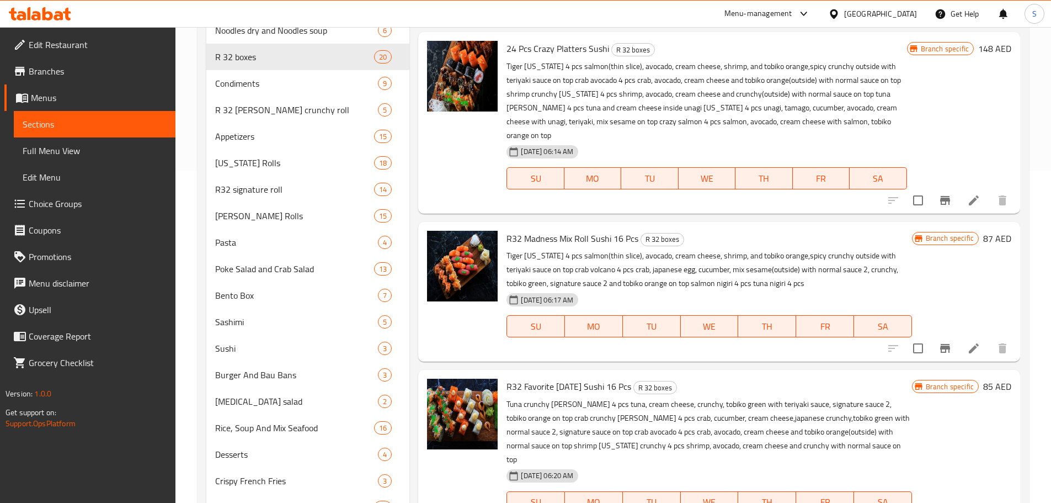
scroll to position [1312, 0]
click at [940, 343] on icon "Branch-specific-item" at bounding box center [945, 347] width 10 height 9
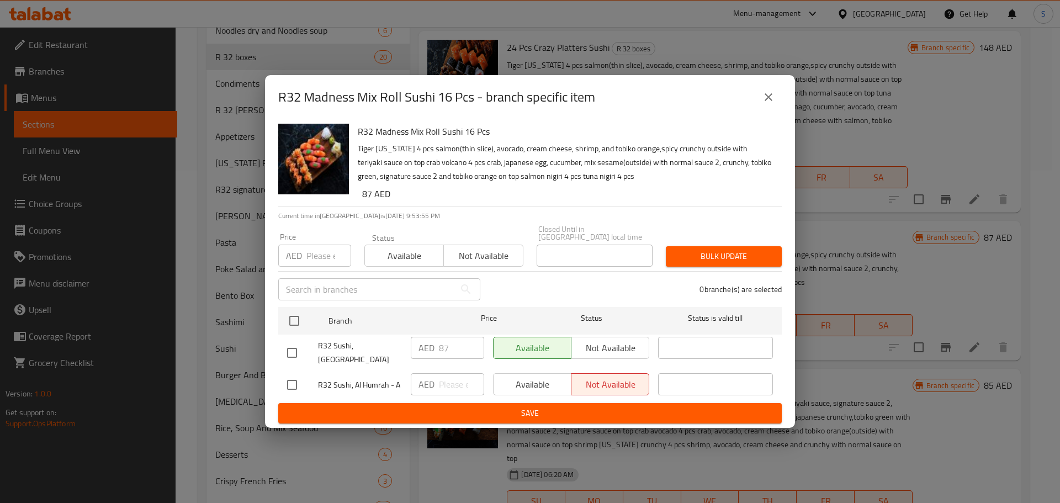
click at [771, 103] on icon "close" at bounding box center [768, 97] width 13 height 13
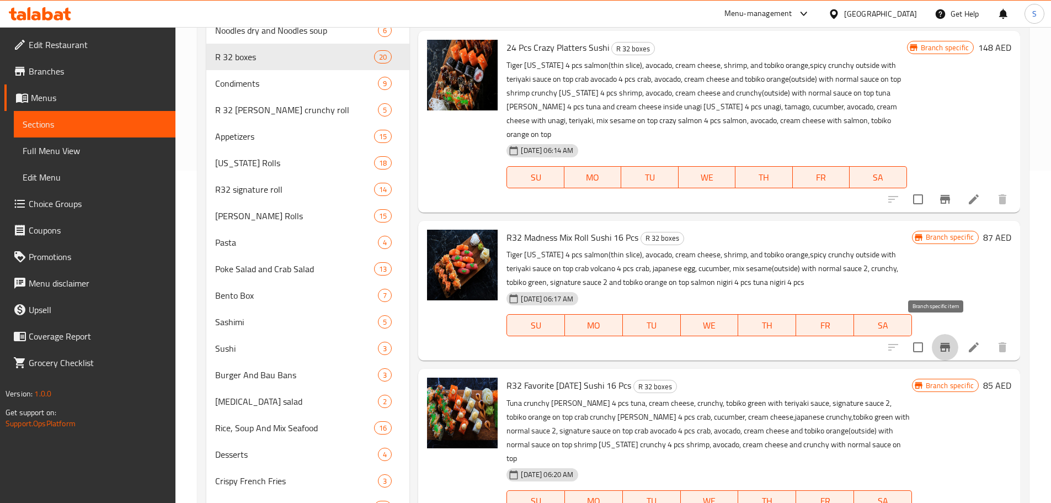
click at [942, 340] on icon "Branch-specific-item" at bounding box center [945, 346] width 13 height 13
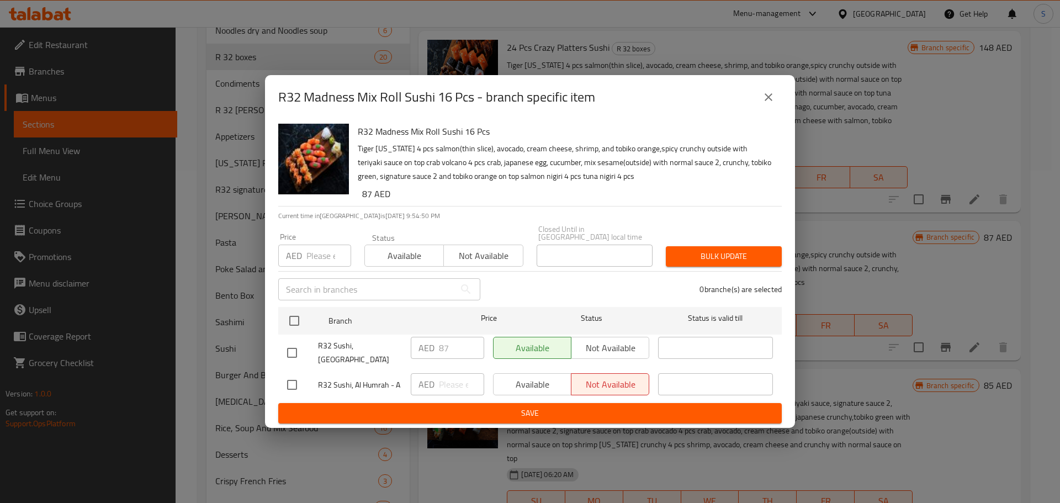
click at [300, 350] on input "checkbox" at bounding box center [291, 352] width 23 height 23
checkbox input "true"
click at [618, 347] on span "Not available" at bounding box center [610, 348] width 69 height 16
click at [582, 406] on span "Save" at bounding box center [530, 413] width 486 height 14
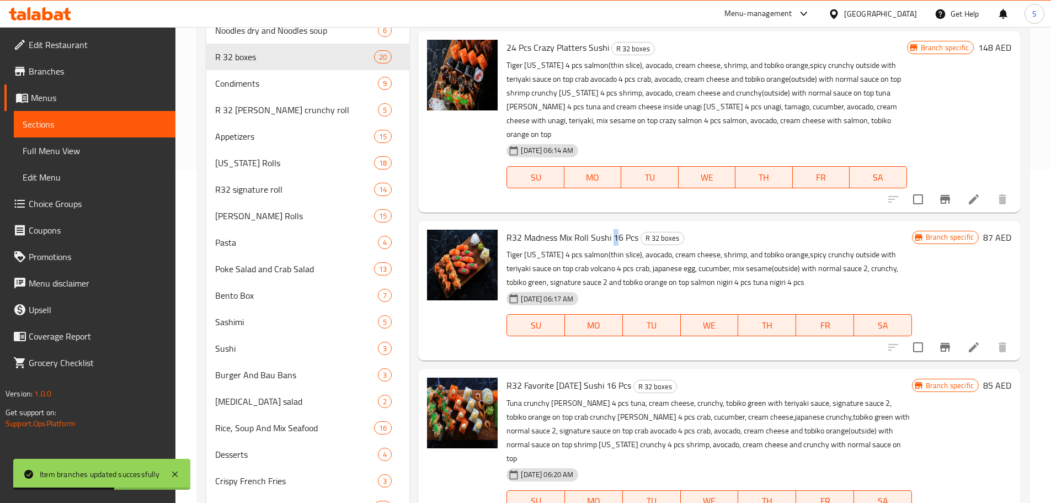
click at [616, 229] on span "R32 Madness Mix Roll Sushi 16 Pcs" at bounding box center [573, 237] width 132 height 17
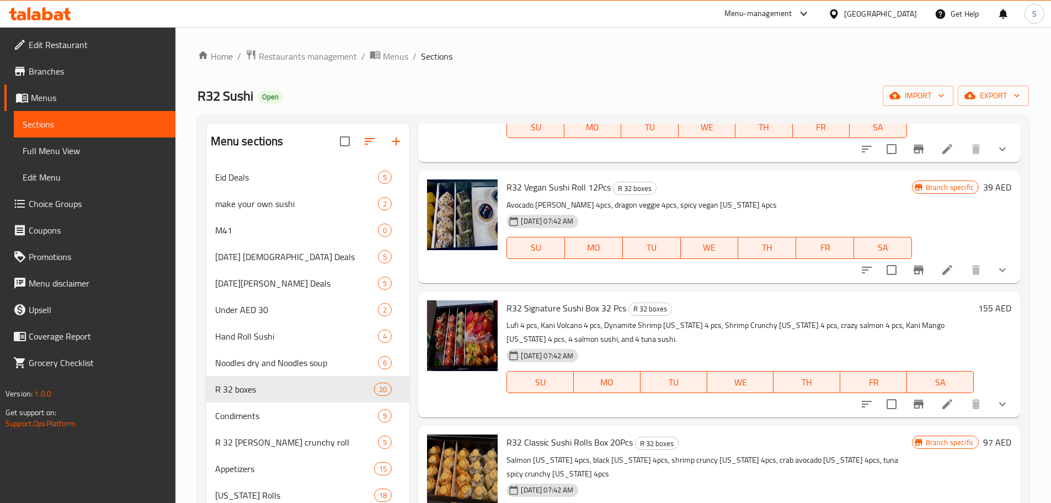
scroll to position [0, 0]
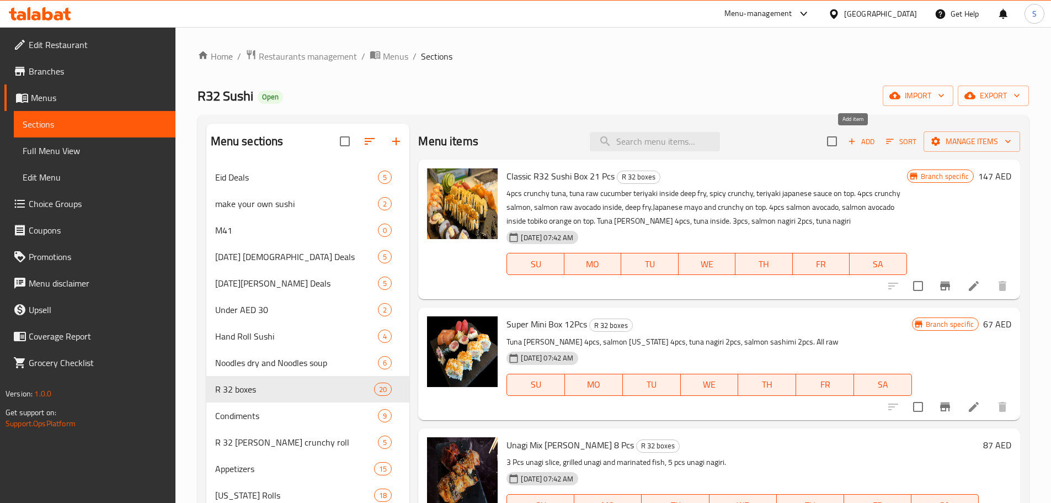
click at [848, 140] on icon "button" at bounding box center [852, 141] width 10 height 10
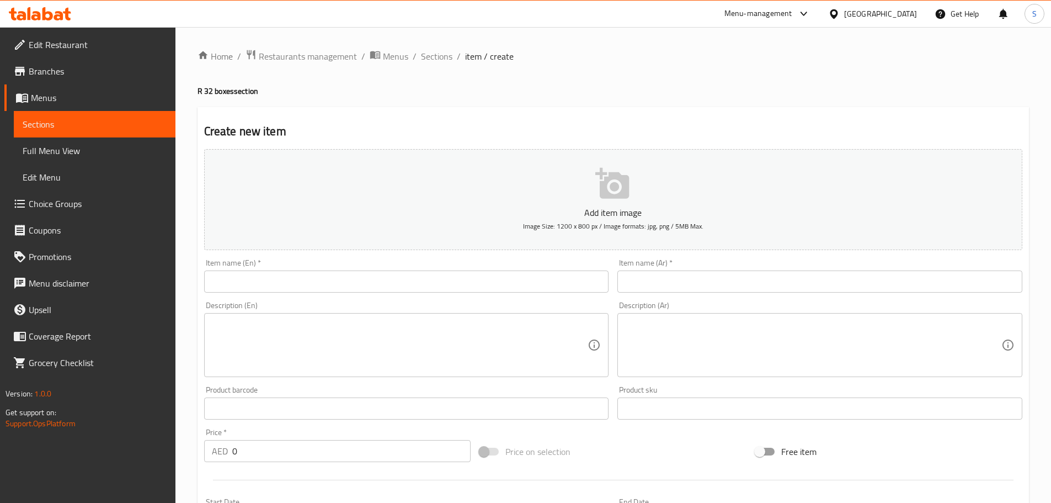
click at [436, 295] on div "Item name (En)   * Item name (En) *" at bounding box center [407, 275] width 414 height 42
click at [435, 286] on input "text" at bounding box center [406, 281] width 405 height 22
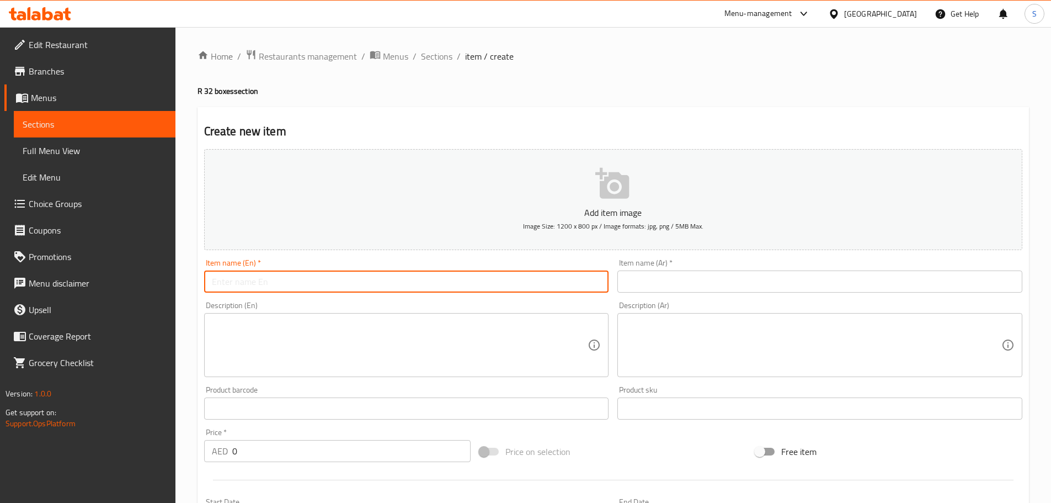
paste input "R32 Madness Mix Roll 16pcs Sushi"
type input "R32 Madness Mix Roll 16pcs Sushi"
click at [682, 288] on input "text" at bounding box center [820, 281] width 405 height 22
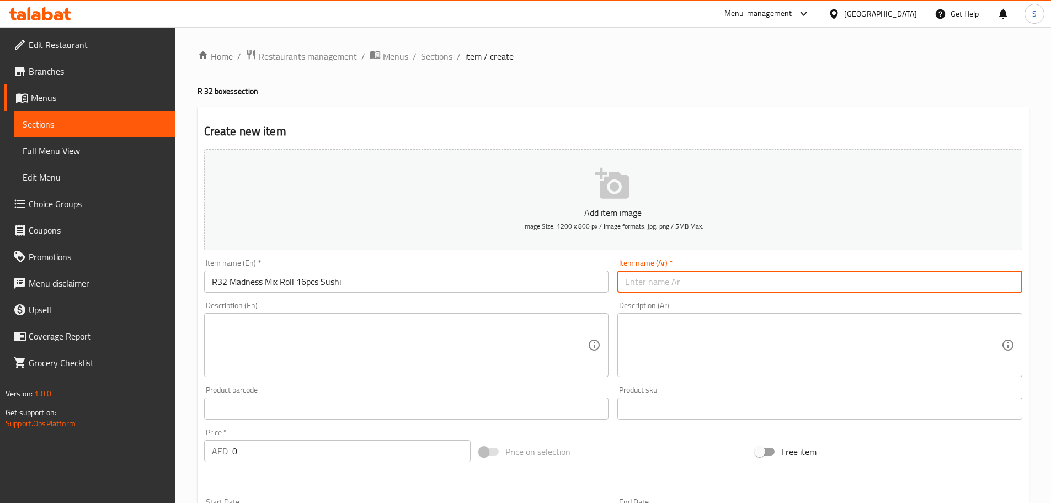
paste input "ار 32 رول سوشي مادنس ميكس 16 قطعة"
drag, startPoint x: 746, startPoint y: 281, endPoint x: 717, endPoint y: 284, distance: 29.4
click at [717, 284] on input "ار 32 رول سوشي مادنس ميكس 16 قطعة" at bounding box center [820, 281] width 405 height 22
click at [772, 280] on input "ار 32 رول مادنس ميكس 16 قطعة" at bounding box center [820, 281] width 405 height 22
paste input "سوشي"
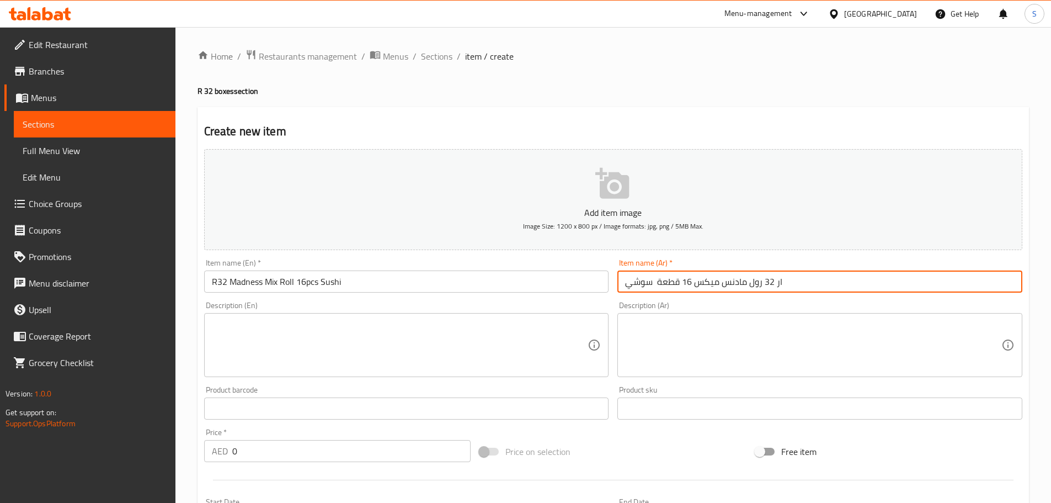
type input "ار 32 رول مادنس ميكس 16 قطعة سوشي"
click at [361, 324] on textarea at bounding box center [400, 345] width 376 height 52
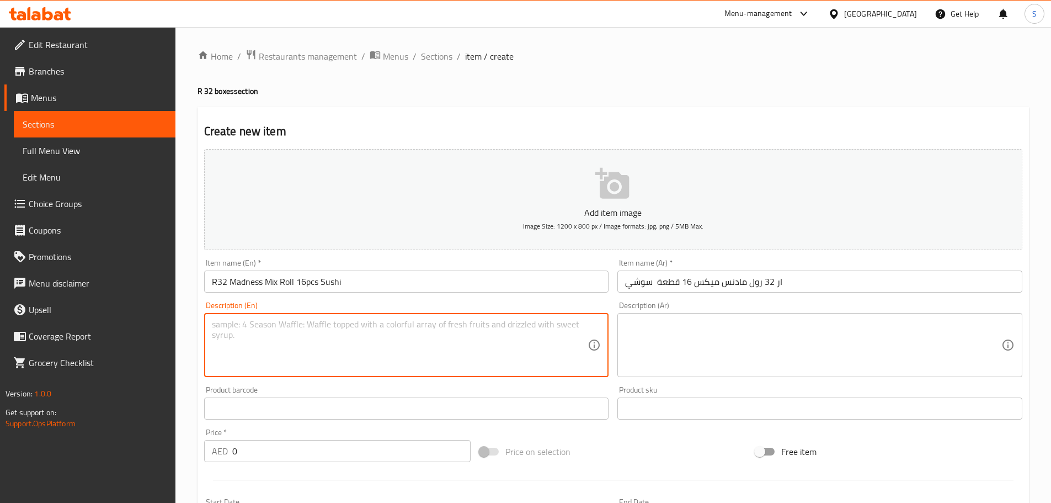
paste textarea "Tiger california 4pcs, crab volcano 4pcs, salmon nigiri 4pcs and tuna nigiri 4p…"
type textarea "Tiger california 4pcs, crab volcano 4pcs, salmon nigiri 4pcs and tuna nigiri 4p…"
click at [690, 328] on textarea at bounding box center [813, 345] width 376 height 52
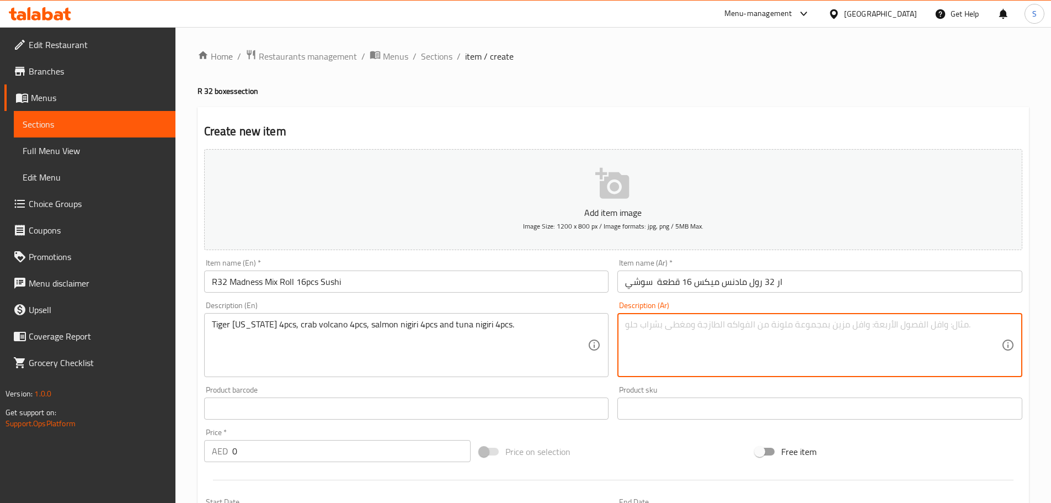
paste textarea "تايجر كاليفورنيا 4 قطع"
paste textarea "كراب فولكانو 4 قطع، سلمون نيجيري 4 قطع، تونة نيجيري 4 قطع."
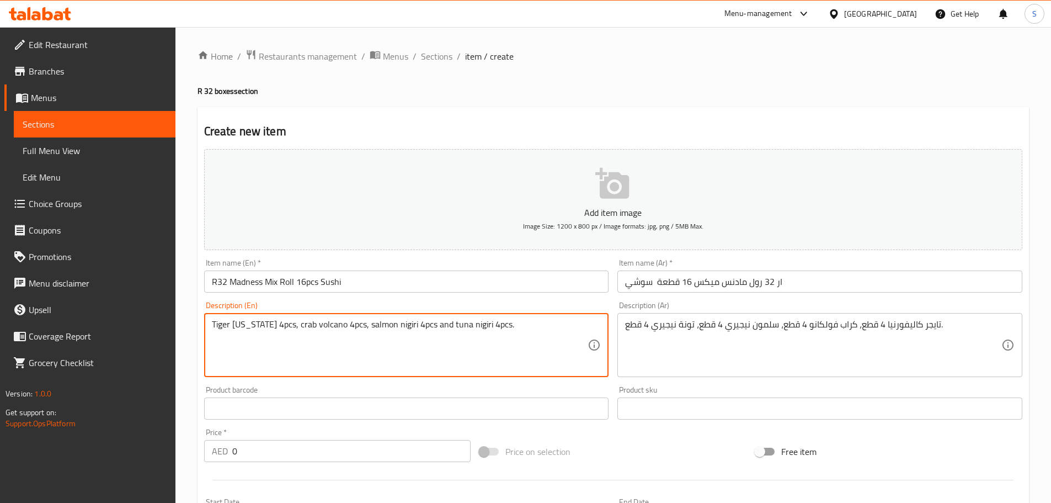
drag, startPoint x: 306, startPoint y: 322, endPoint x: 290, endPoint y: 324, distance: 16.2
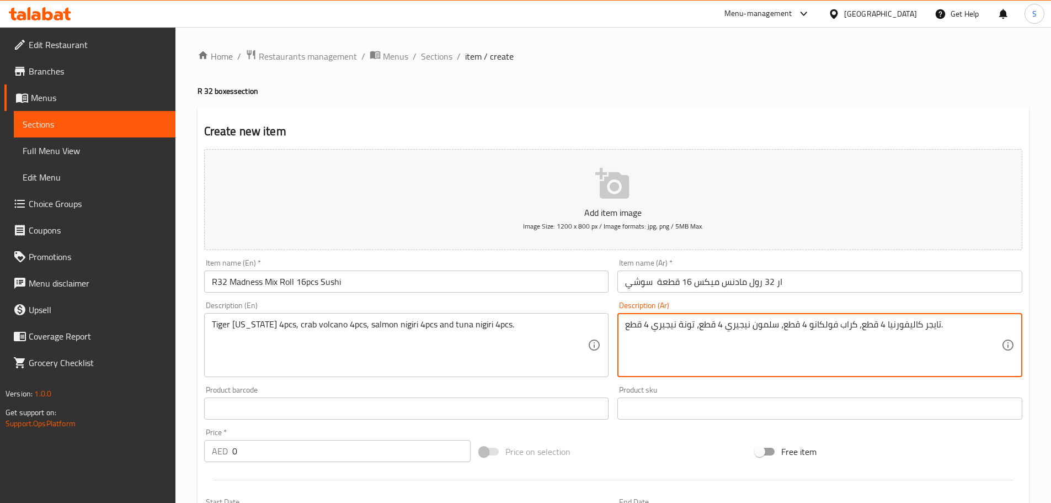
drag, startPoint x: 856, startPoint y: 326, endPoint x: 842, endPoint y: 327, distance: 14.4
paste textarea "بوريا"
type textarea "تايجر كاليفورنيا 4 قطع، كابوريا فولكانو 4 قطع، سلمون نيجيري 4 قطع، تونة نيجيري …"
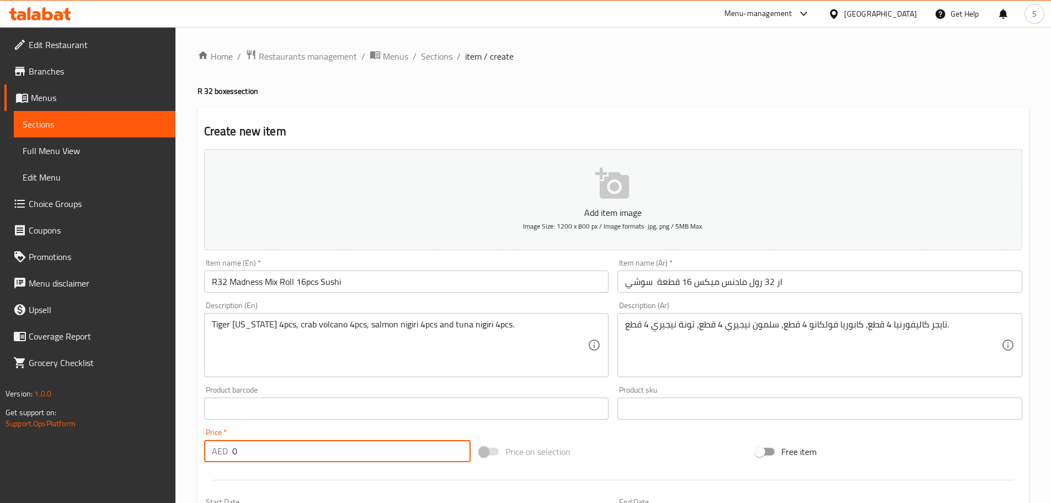
drag, startPoint x: 257, startPoint y: 450, endPoint x: 224, endPoint y: 456, distance: 33.7
click at [224, 456] on div "AED 0 Price *" at bounding box center [337, 451] width 267 height 22
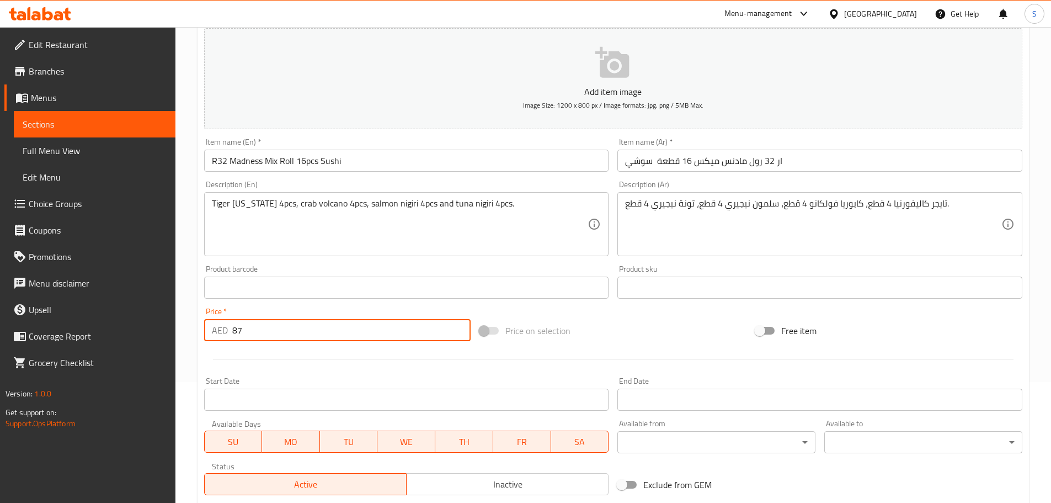
scroll to position [111, 0]
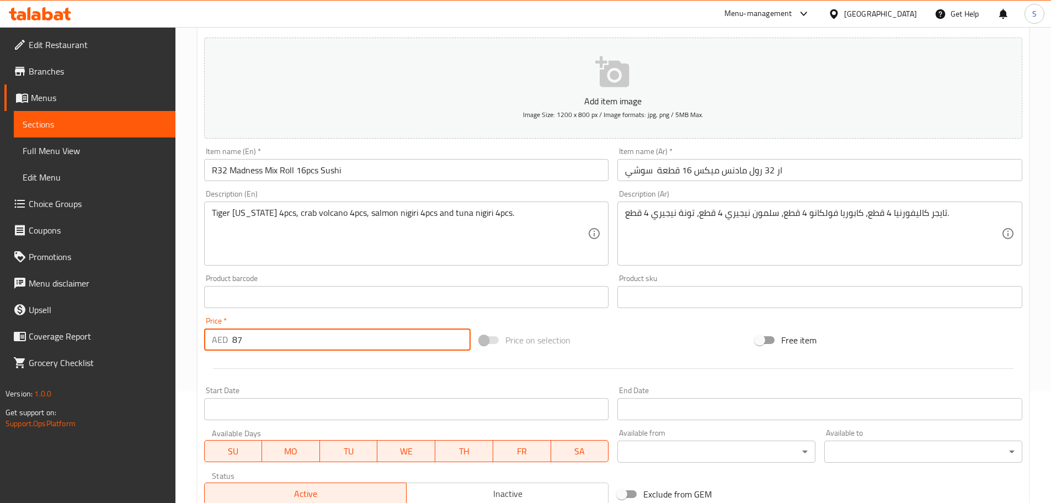
type input "87"
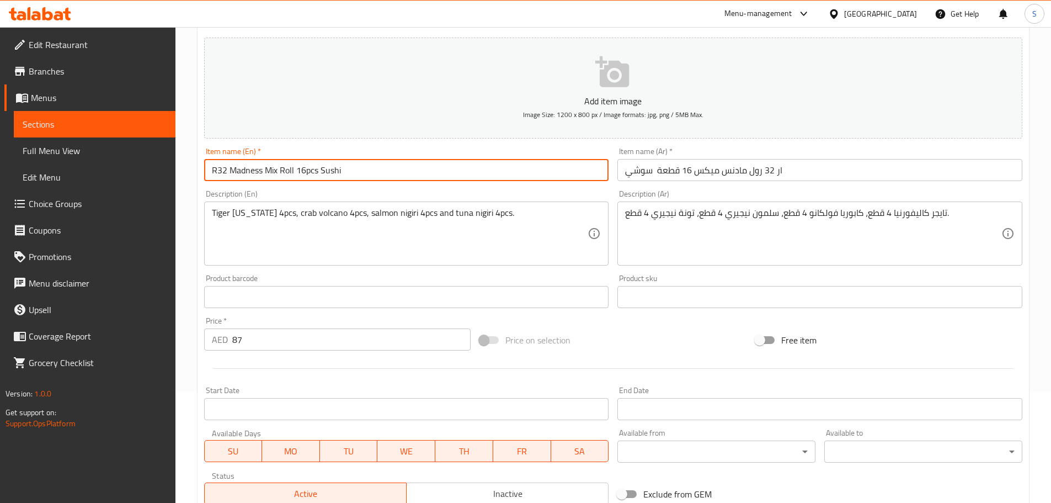
click at [327, 173] on input "R32 Madness Mix Roll 16pcs Sushi" at bounding box center [406, 170] width 405 height 22
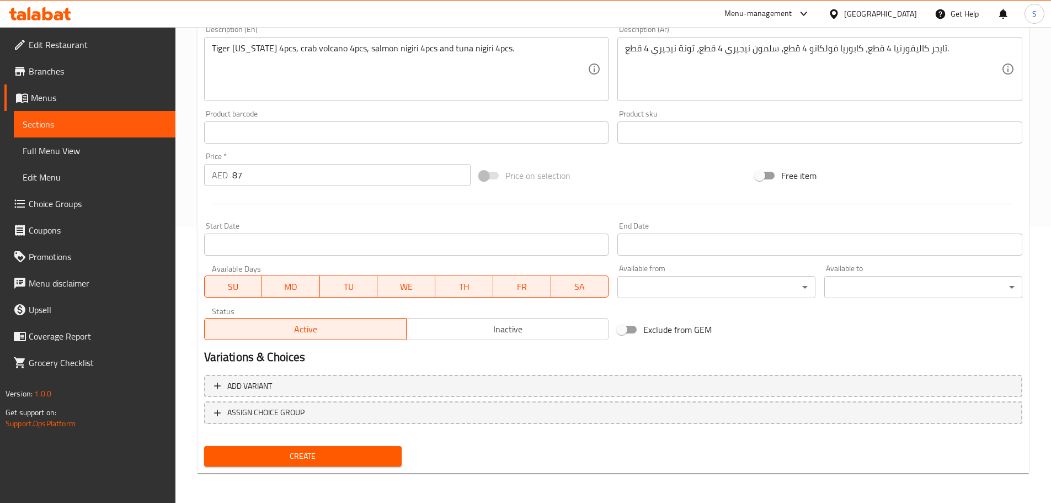
scroll to position [277, 0]
click at [375, 460] on span "Create" at bounding box center [303, 455] width 180 height 14
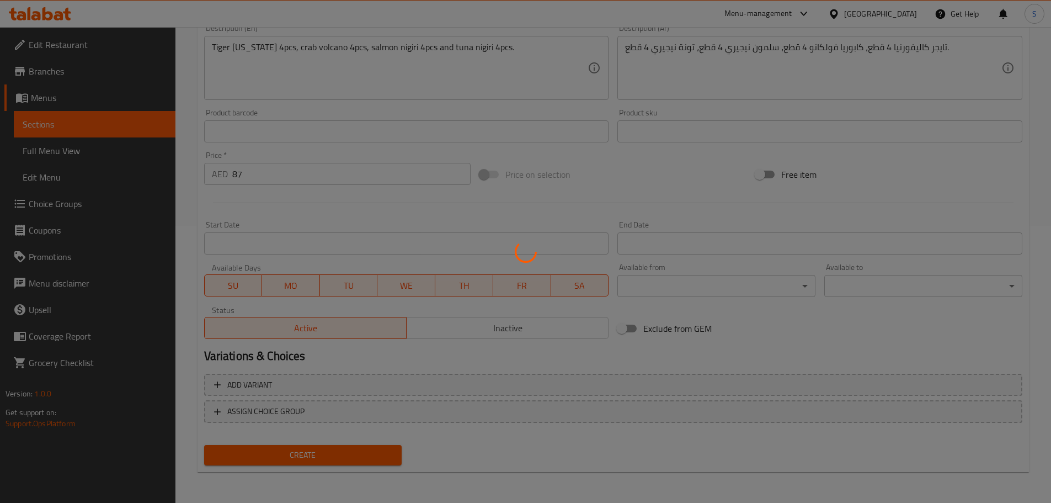
type input "0"
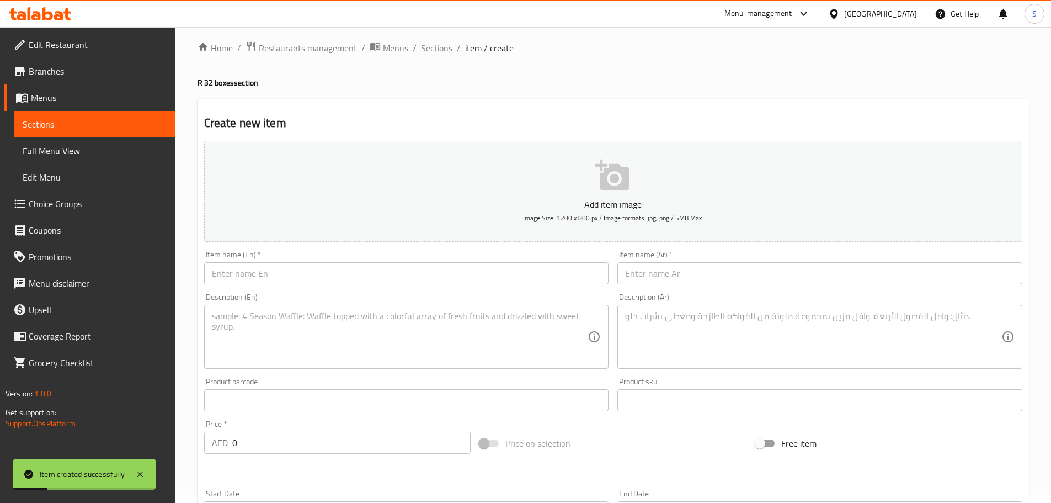
scroll to position [1, 0]
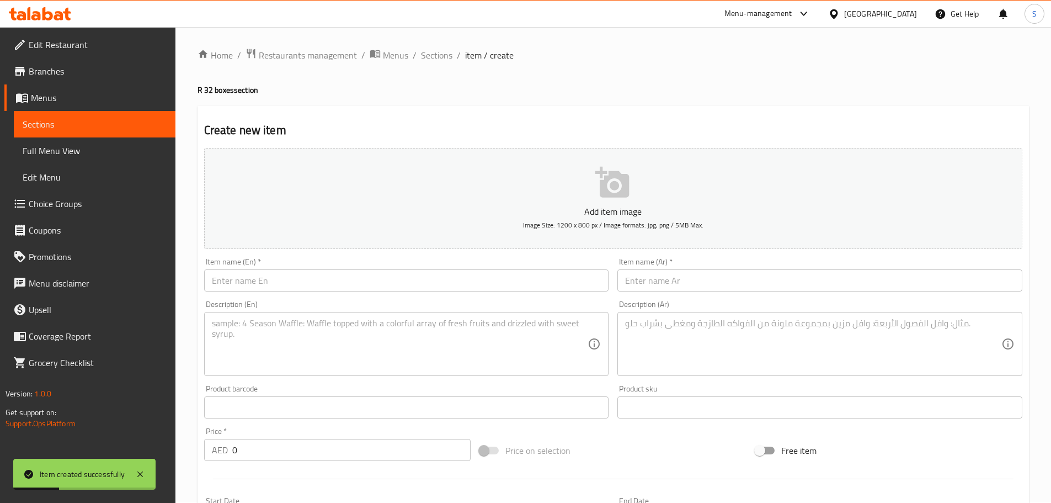
click at [426, 56] on span "Sections" at bounding box center [436, 55] width 31 height 13
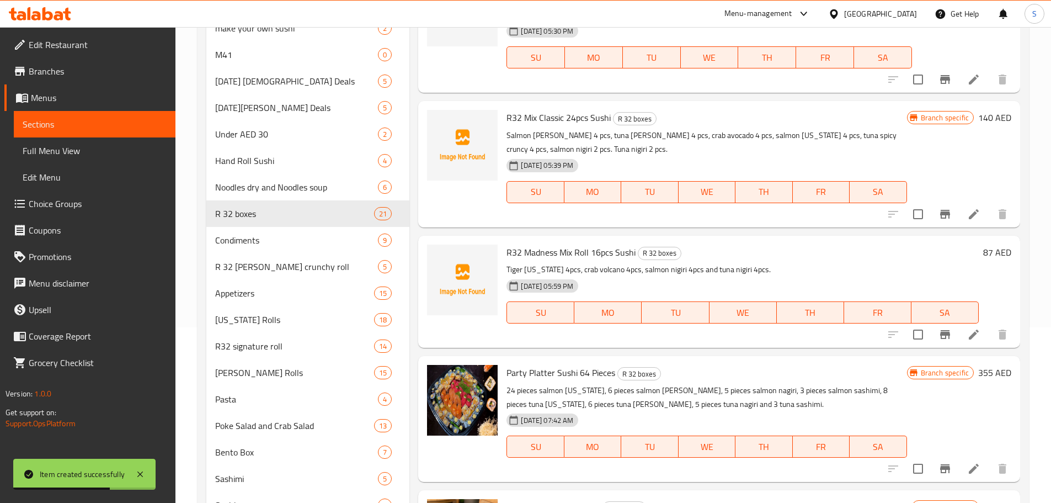
scroll to position [222, 0]
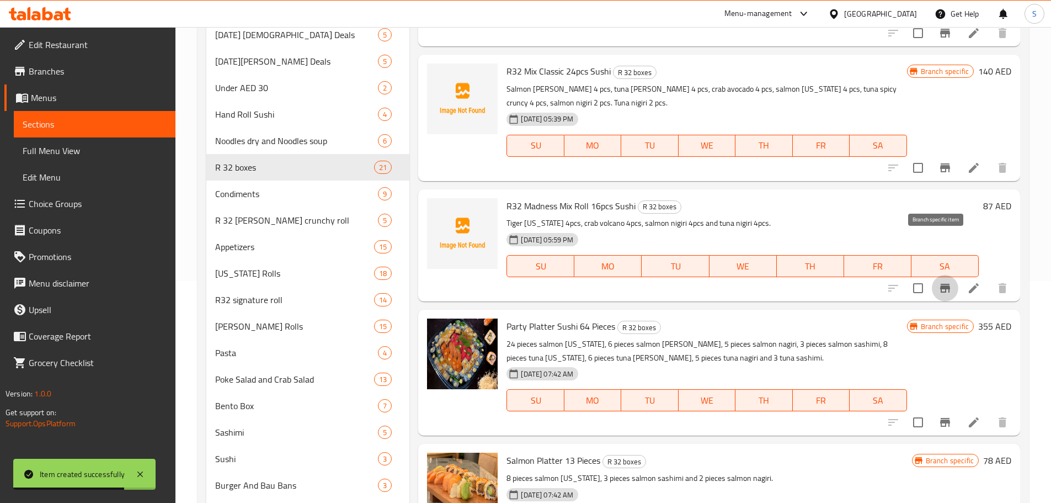
click at [940, 284] on icon "Branch-specific-item" at bounding box center [945, 288] width 10 height 9
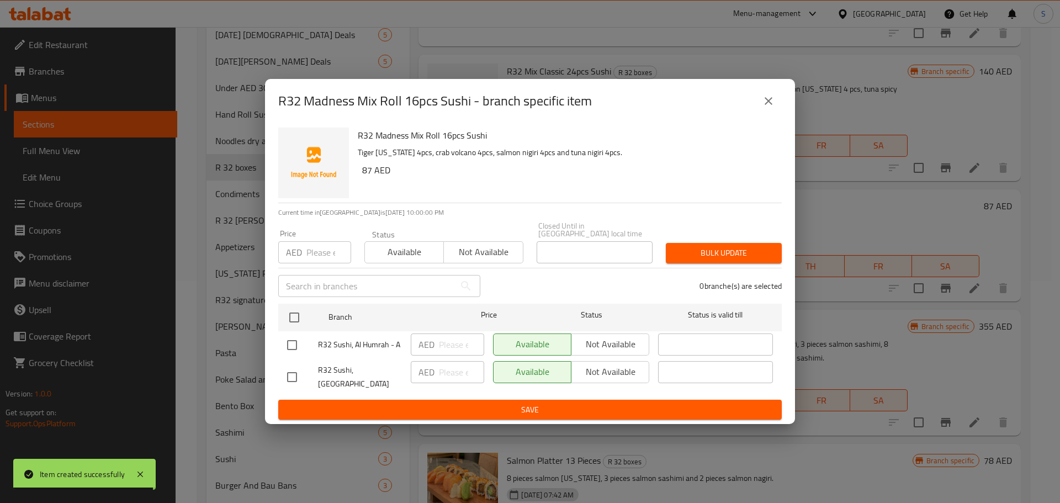
drag, startPoint x: 291, startPoint y: 347, endPoint x: 328, endPoint y: 341, distance: 38.0
click at [292, 347] on input "checkbox" at bounding box center [291, 344] width 23 height 23
checkbox input "true"
click at [630, 340] on span "Not available" at bounding box center [610, 344] width 69 height 16
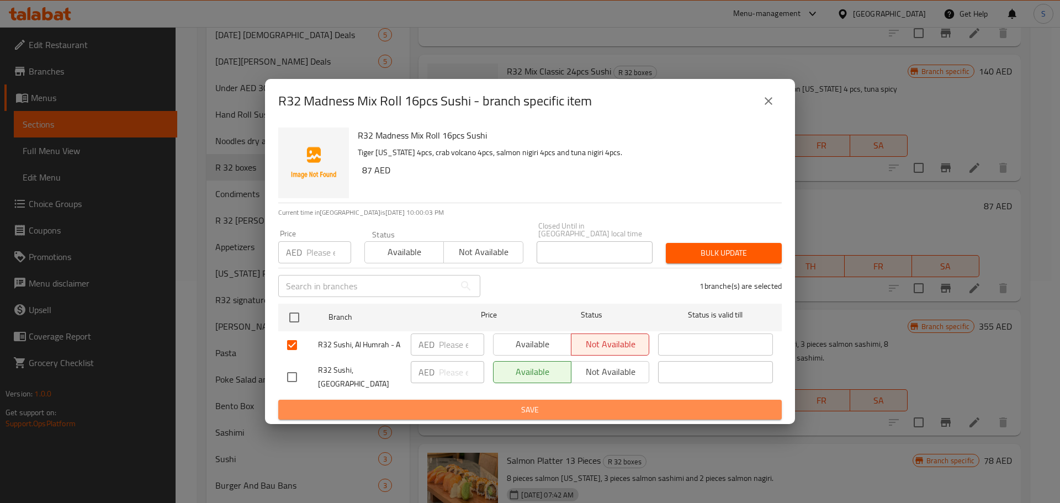
click at [552, 413] on button "Save" at bounding box center [529, 410] width 503 height 20
